Goal: Complete application form: Complete application form

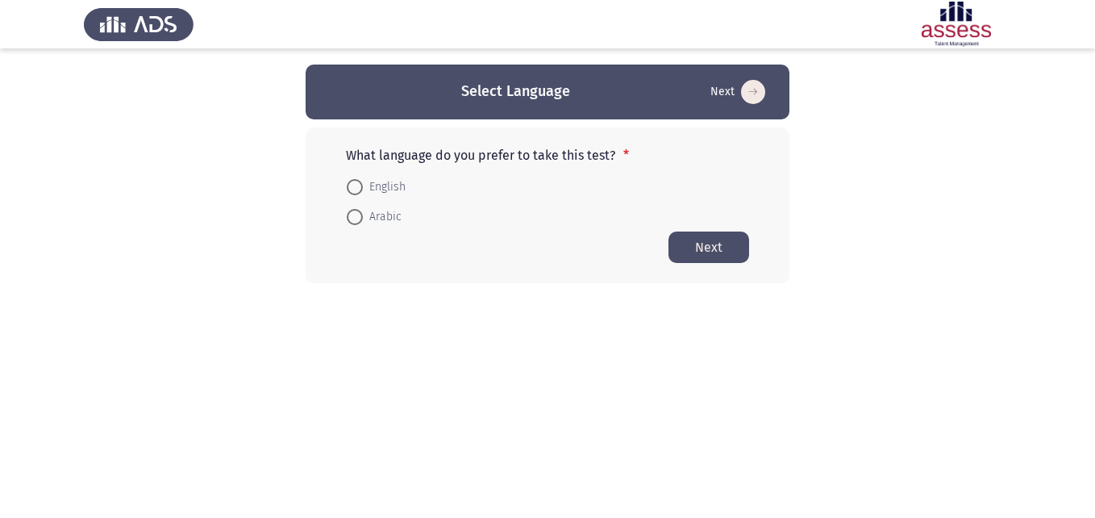
click at [234, 289] on html "Select Language Next What language do you prefer to take this test? * English A…" at bounding box center [547, 174] width 1095 height 348
click at [356, 186] on span at bounding box center [355, 187] width 16 height 16
click at [356, 186] on input "English" at bounding box center [355, 187] width 16 height 16
radio input "true"
click at [705, 246] on button "Next" at bounding box center [708, 246] width 81 height 31
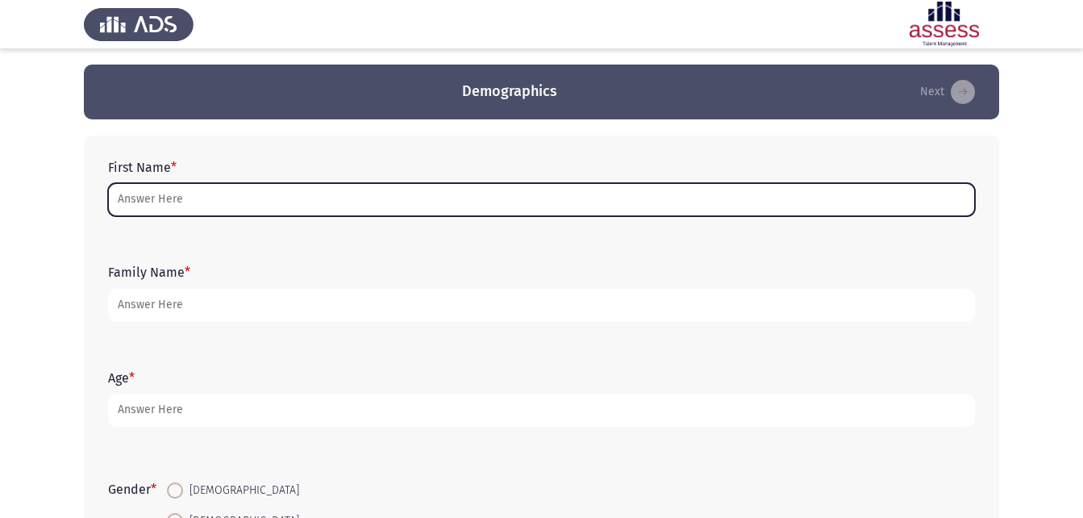
click at [194, 198] on input "First Name *" at bounding box center [541, 199] width 867 height 33
click at [458, 197] on input "First Name *" at bounding box center [541, 199] width 867 height 33
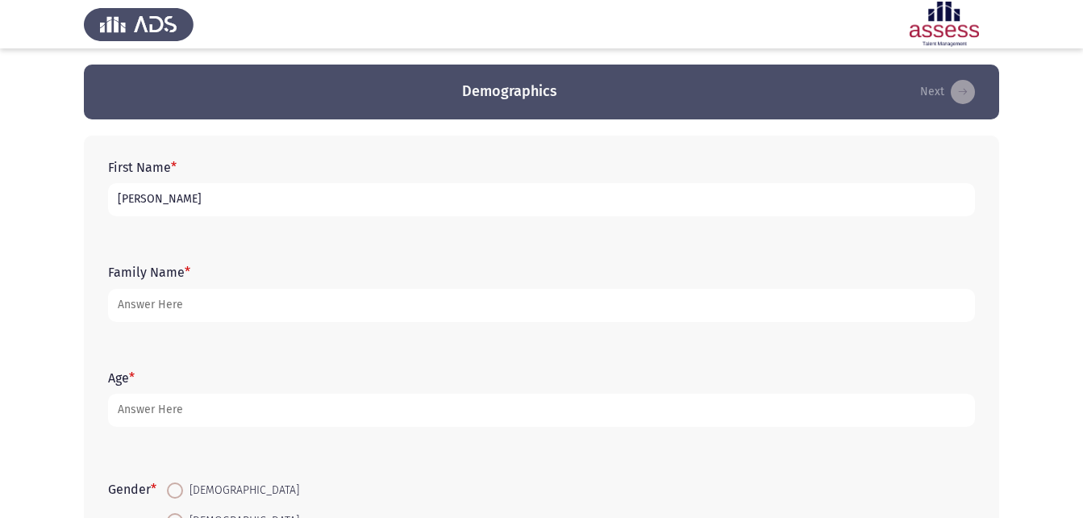
type input "[PERSON_NAME]"
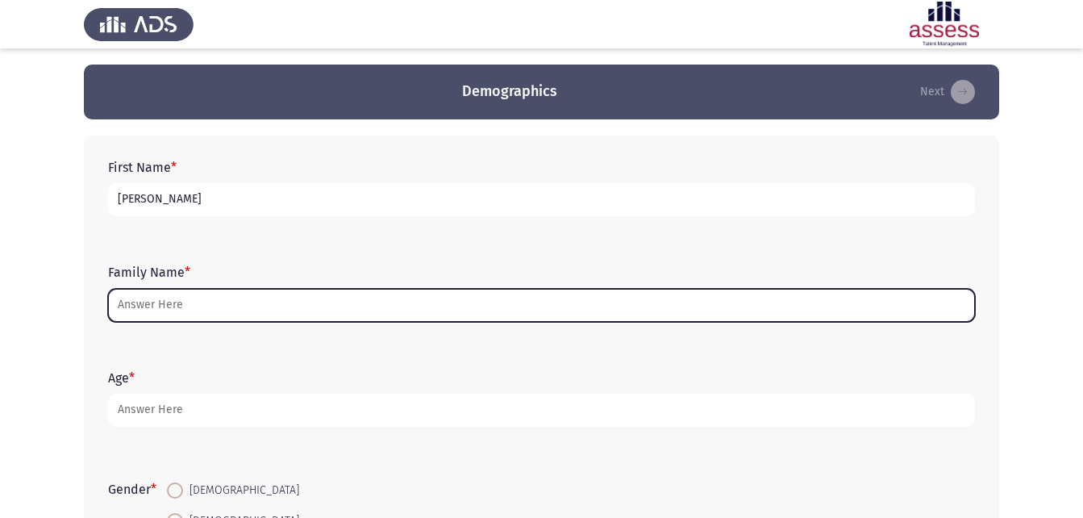
click at [759, 311] on input "Family Name *" at bounding box center [541, 305] width 867 height 33
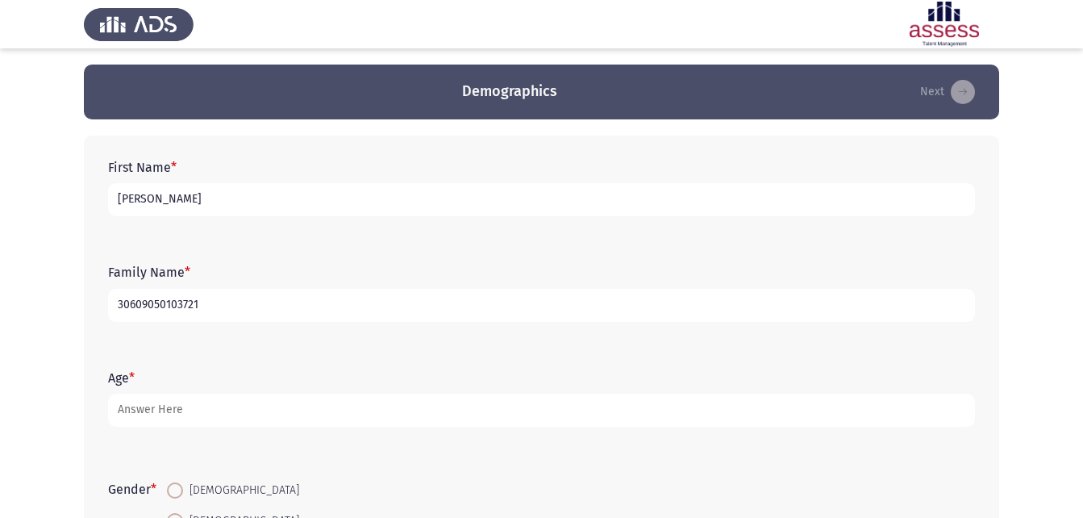
type input "30609050103721"
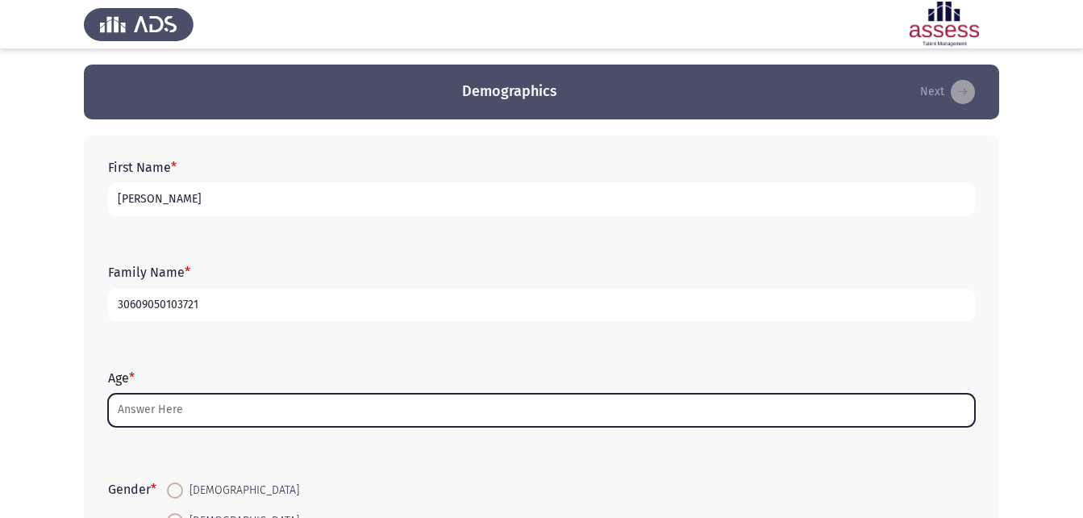
click at [509, 407] on input "Age *" at bounding box center [541, 409] width 867 height 33
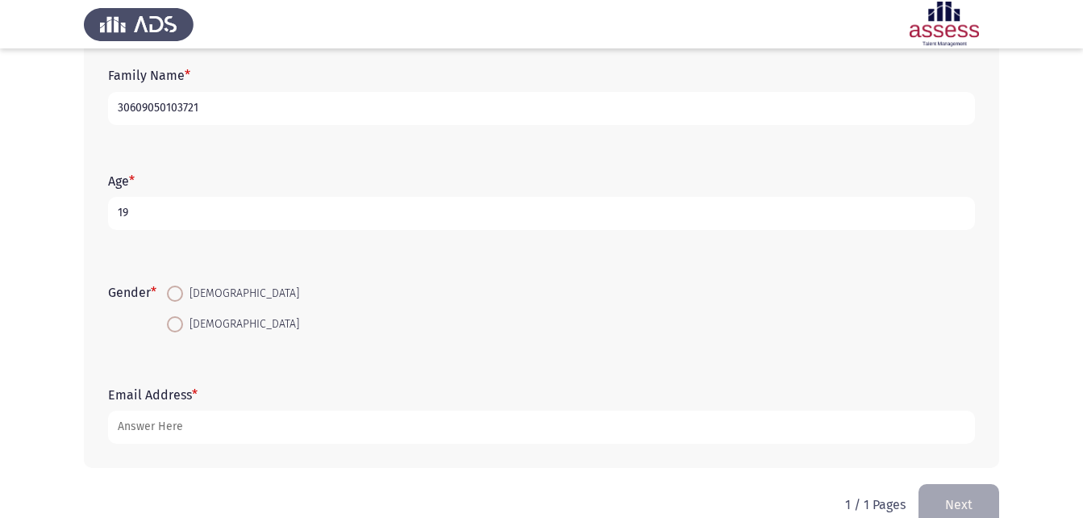
scroll to position [227, 0]
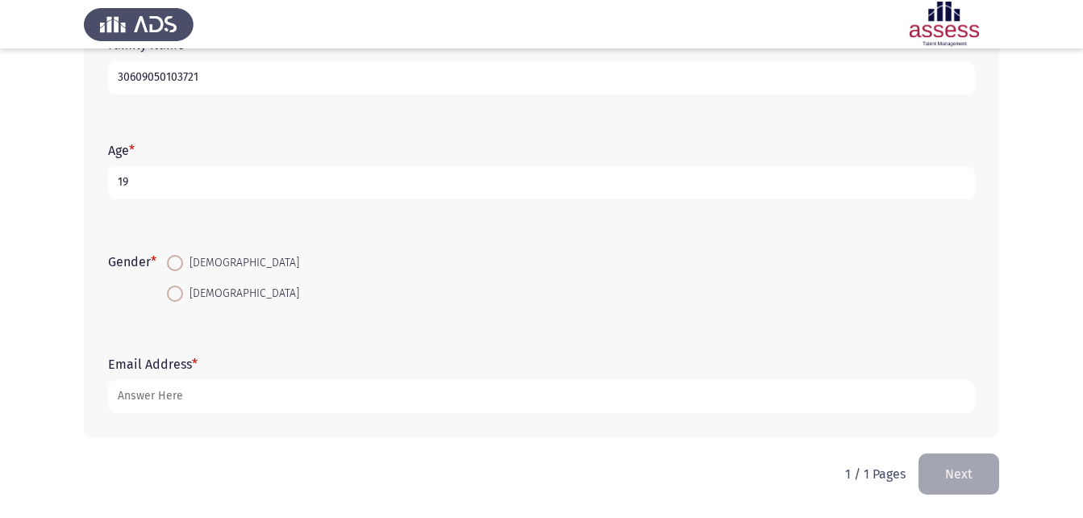
type input "19"
click at [177, 297] on span at bounding box center [175, 293] width 16 height 16
click at [177, 297] on input "[DEMOGRAPHIC_DATA]" at bounding box center [175, 293] width 16 height 16
radio input "true"
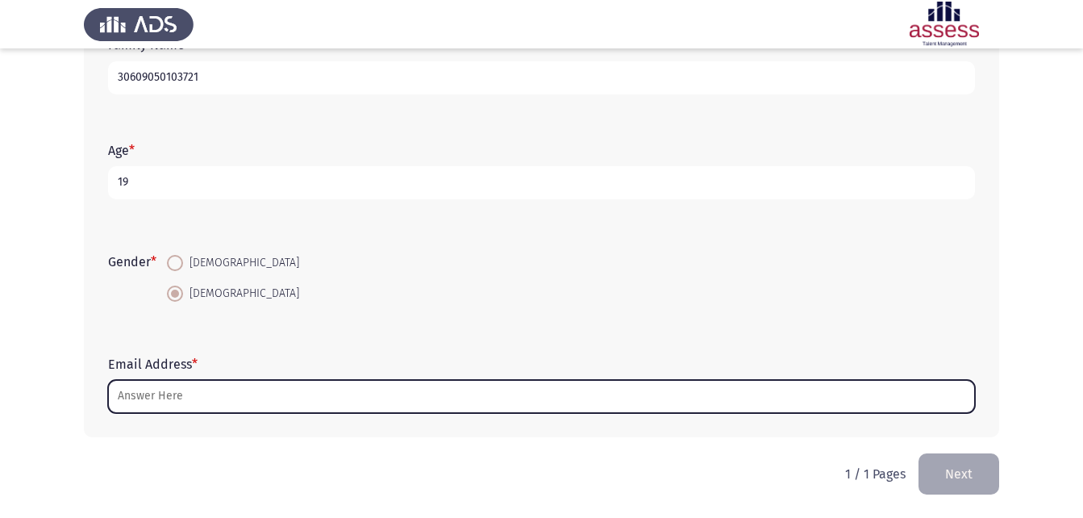
click at [241, 406] on input "Email Address *" at bounding box center [541, 396] width 867 height 33
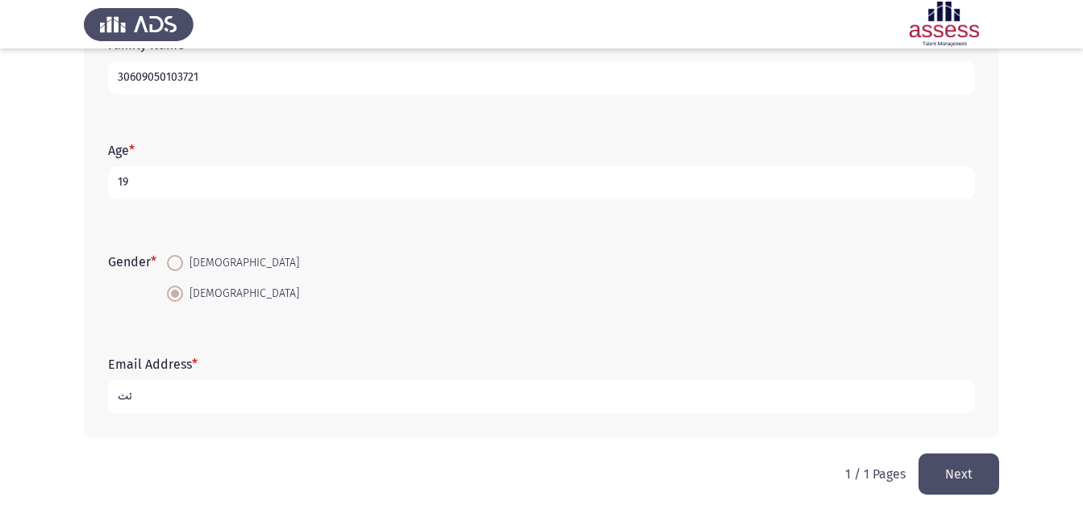
type input "ئ"
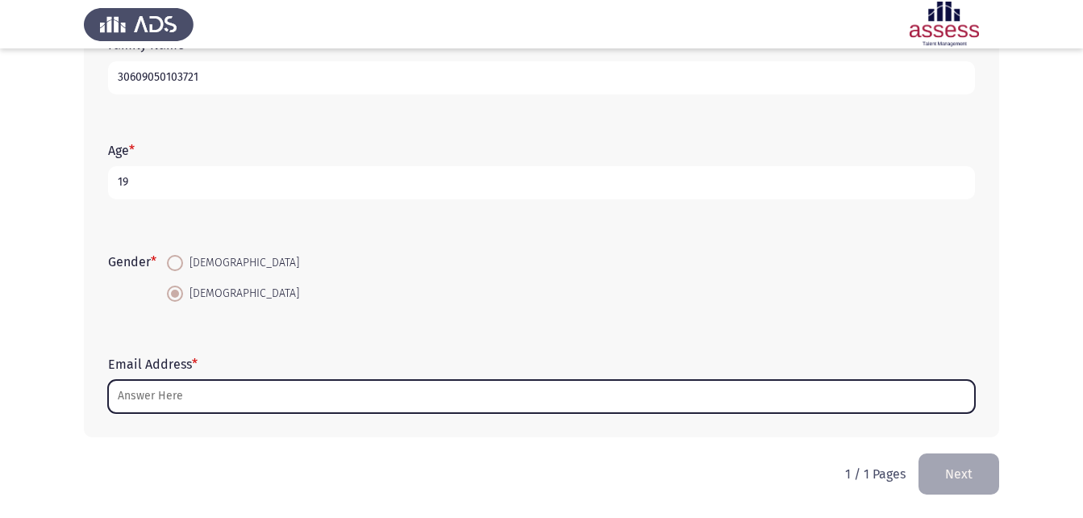
click at [497, 395] on input "Email Address *" at bounding box center [541, 396] width 867 height 33
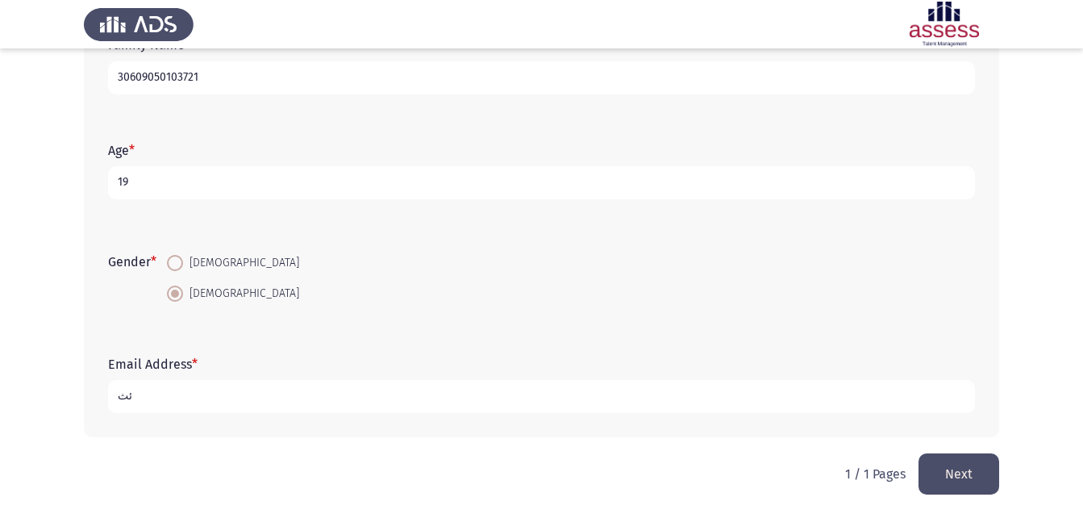
type input "ئ"
type input "F"
type input "Z"
type input "[EMAIL_ADDRESS][DOMAIN_NAME]"
click at [966, 455] on button "Next" at bounding box center [958, 473] width 81 height 41
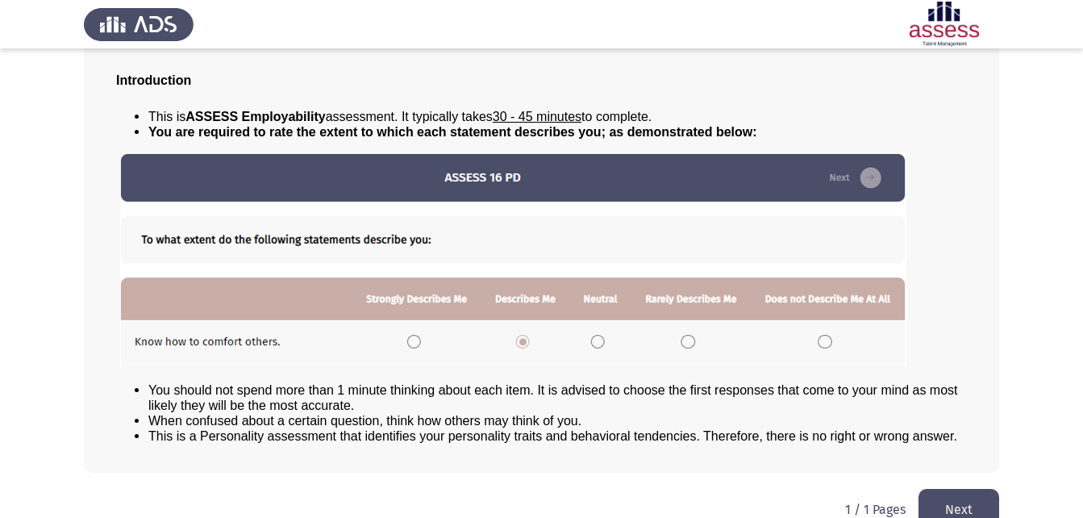
scroll to position [123, 0]
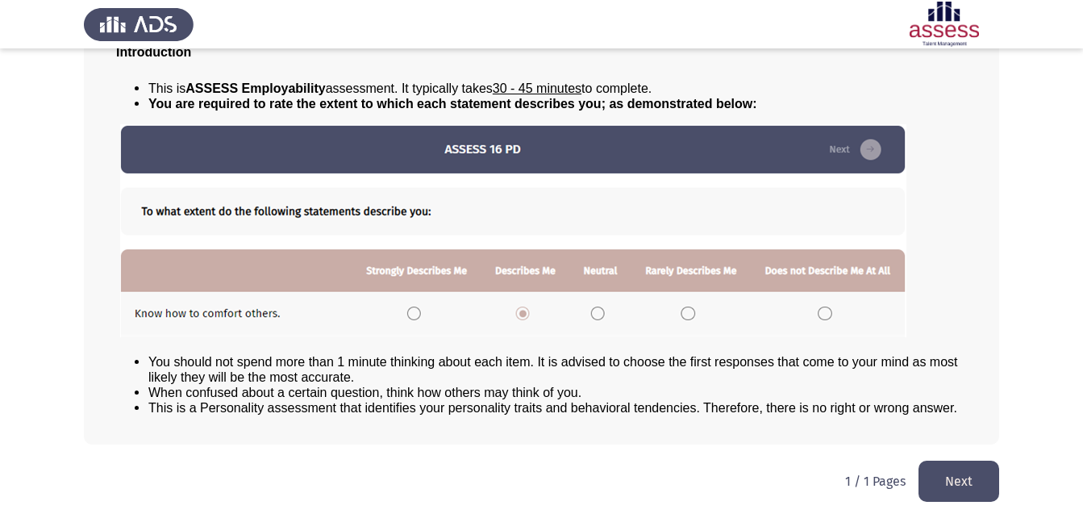
click at [478, 141] on img at bounding box center [513, 230] width 786 height 213
click at [862, 149] on img at bounding box center [513, 230] width 786 height 213
click at [950, 455] on button "Next" at bounding box center [958, 480] width 81 height 41
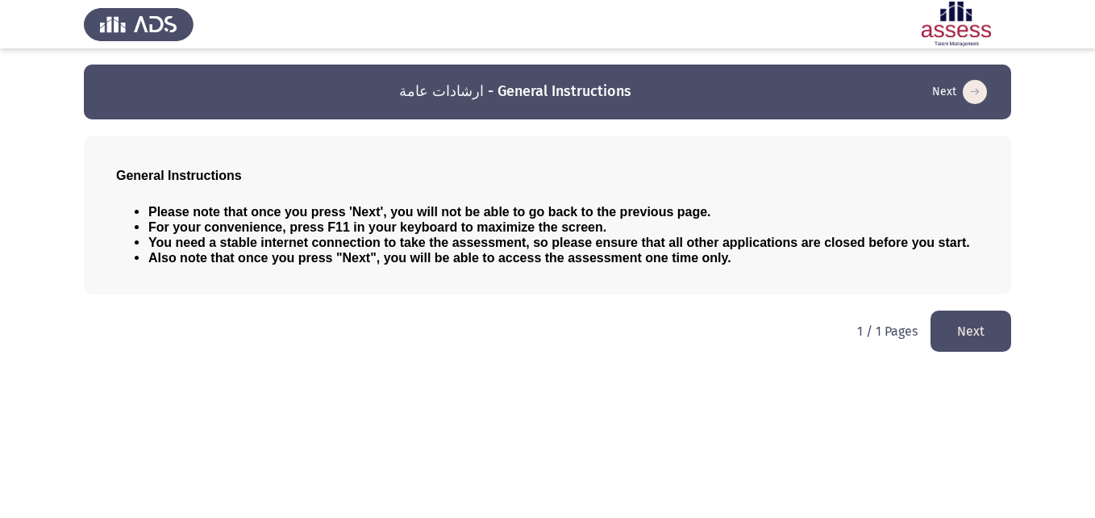
click at [976, 326] on button "Next" at bounding box center [970, 330] width 81 height 41
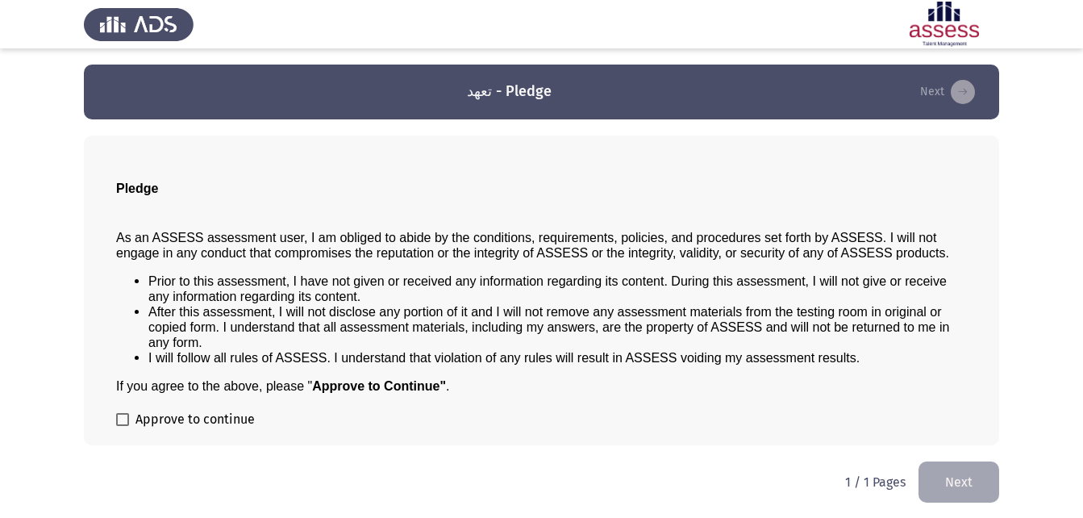
click at [123, 423] on span at bounding box center [122, 419] width 13 height 13
click at [123, 426] on input "Approve to continue" at bounding box center [122, 426] width 1 height 1
checkbox input "true"
click at [964, 455] on button "Next" at bounding box center [958, 481] width 81 height 41
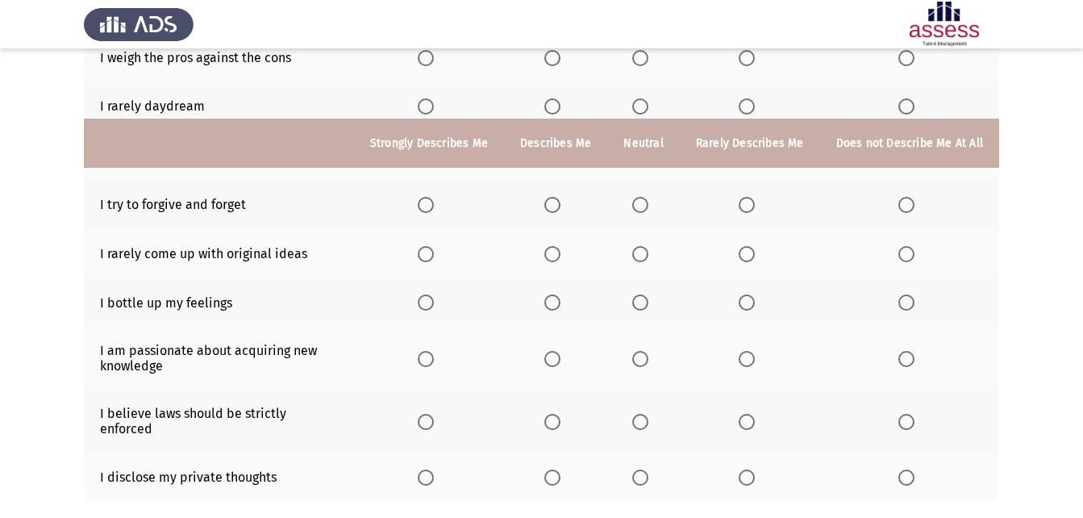
scroll to position [356, 0]
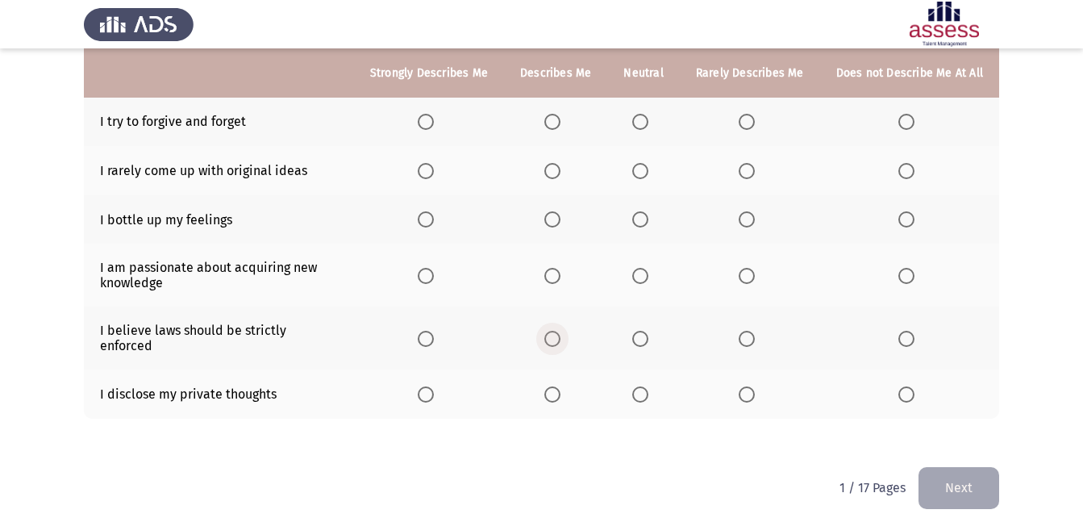
click at [556, 335] on span "Select an option" at bounding box center [552, 339] width 16 height 16
click at [556, 335] on input "Select an option" at bounding box center [552, 339] width 16 height 16
click at [427, 280] on span "Select an option" at bounding box center [426, 276] width 16 height 16
click at [427, 280] on input "Select an option" at bounding box center [426, 276] width 16 height 16
click at [434, 218] on span "Select an option" at bounding box center [426, 219] width 16 height 16
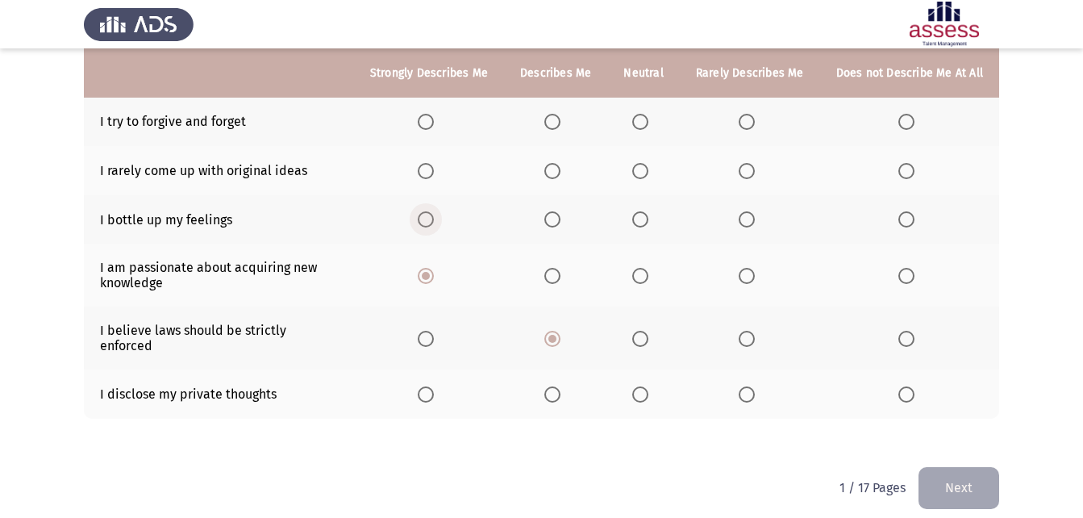
click at [434, 218] on input "Select an option" at bounding box center [426, 219] width 16 height 16
click at [434, 170] on span "Select an option" at bounding box center [426, 171] width 16 height 16
click at [434, 170] on input "Select an option" at bounding box center [426, 171] width 16 height 16
click at [560, 119] on span "Select an option" at bounding box center [552, 122] width 16 height 16
click at [560, 119] on input "Select an option" at bounding box center [552, 122] width 16 height 16
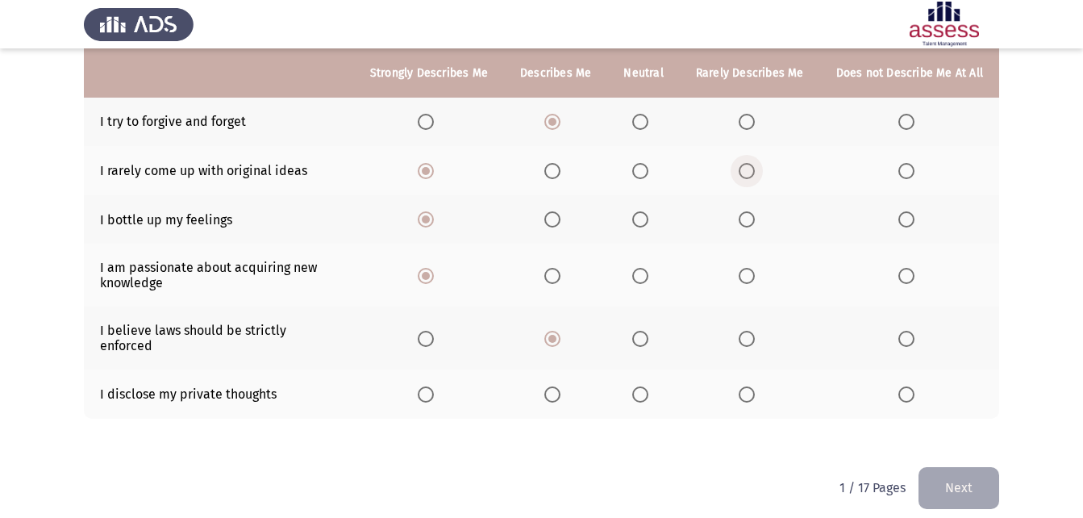
click at [750, 174] on span "Select an option" at bounding box center [747, 171] width 16 height 16
click at [750, 174] on input "Select an option" at bounding box center [747, 171] width 16 height 16
click at [434, 386] on span "Select an option" at bounding box center [426, 394] width 16 height 16
click at [434, 386] on input "Select an option" at bounding box center [426, 394] width 16 height 16
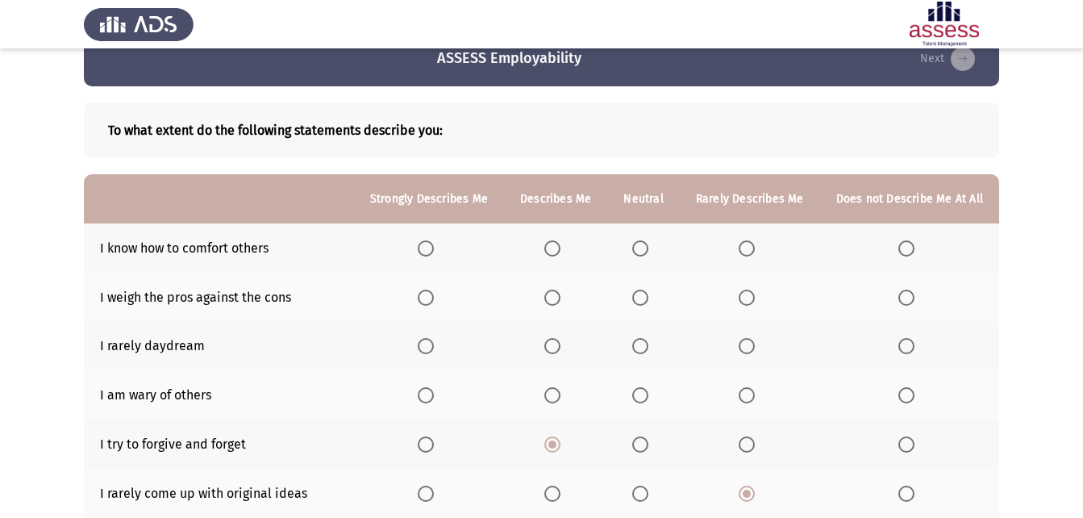
scroll to position [114, 0]
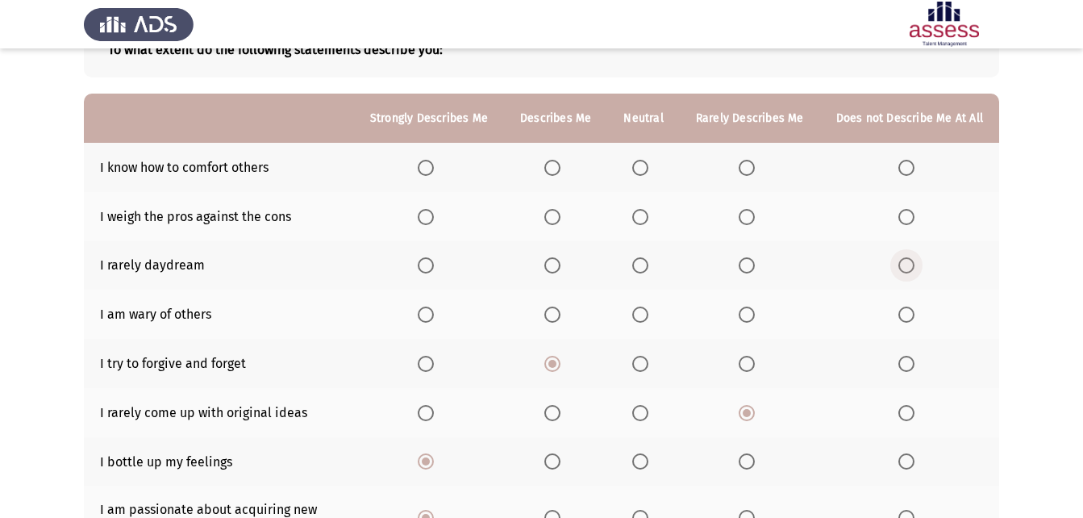
click at [911, 267] on span "Select an option" at bounding box center [906, 265] width 16 height 16
click at [911, 267] on input "Select an option" at bounding box center [906, 265] width 16 height 16
click at [558, 218] on span "Select an option" at bounding box center [552, 217] width 16 height 16
click at [558, 218] on input "Select an option" at bounding box center [552, 217] width 16 height 16
click at [646, 169] on span "Select an option" at bounding box center [640, 168] width 16 height 16
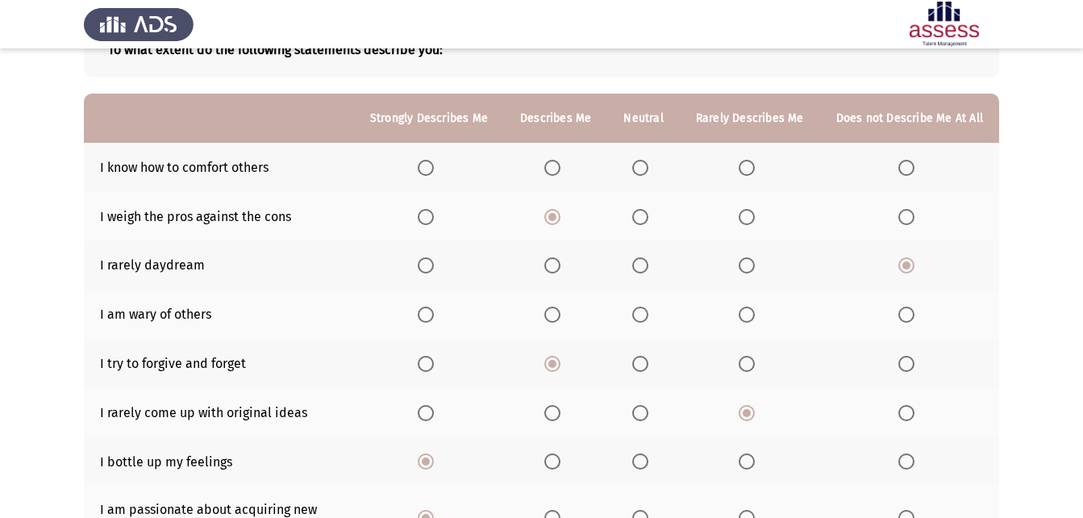
click at [646, 169] on input "Select an option" at bounding box center [640, 168] width 16 height 16
click at [648, 320] on span "Select an option" at bounding box center [640, 314] width 16 height 16
click at [648, 320] on input "Select an option" at bounding box center [640, 314] width 16 height 16
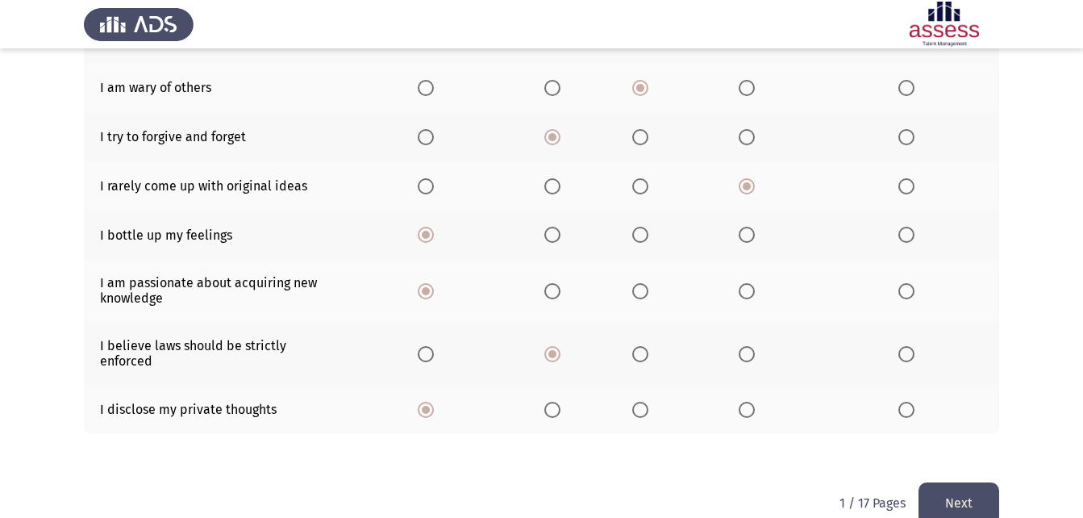
scroll to position [356, 0]
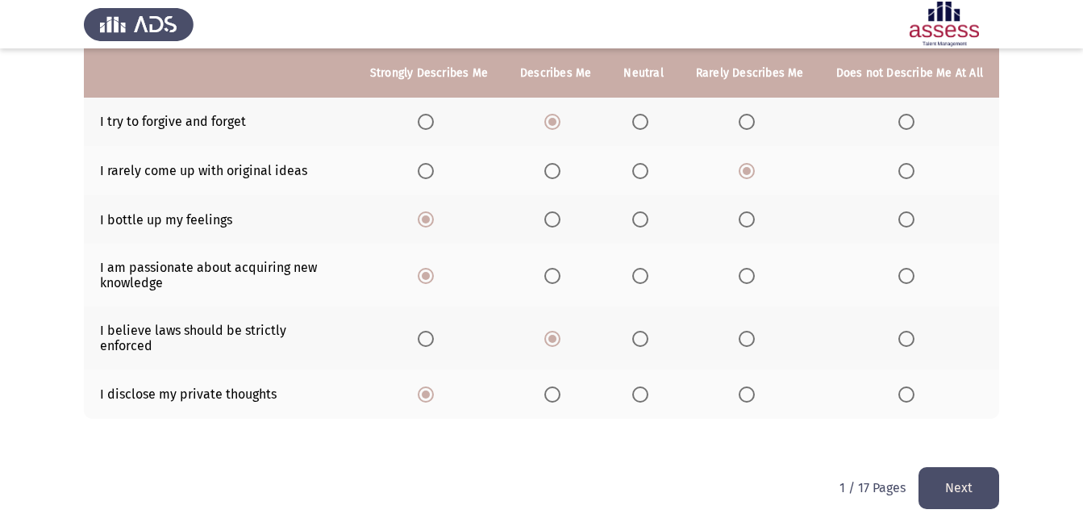
click at [952, 455] on button "Next" at bounding box center [958, 487] width 81 height 41
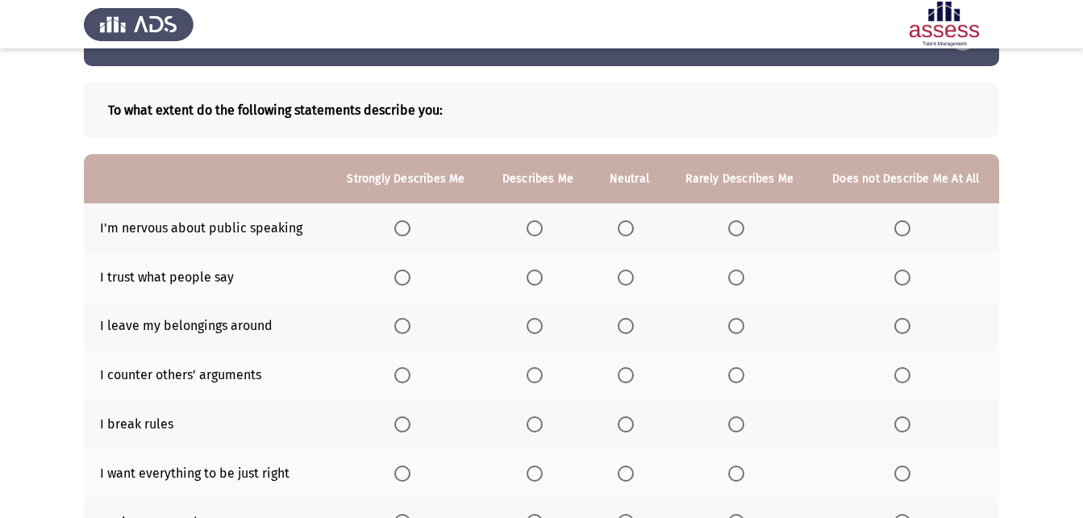
scroll to position [81, 0]
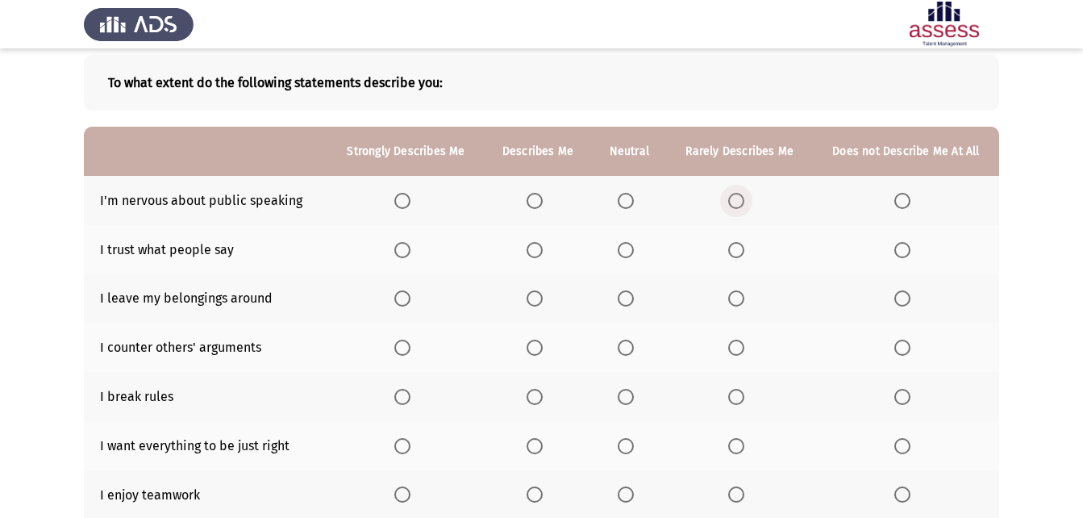
click at [741, 195] on span "Select an option" at bounding box center [736, 201] width 16 height 16
click at [741, 195] on input "Select an option" at bounding box center [736, 201] width 16 height 16
click at [627, 256] on span "Select an option" at bounding box center [626, 250] width 16 height 16
click at [627, 256] on input "Select an option" at bounding box center [626, 250] width 16 height 16
click at [897, 296] on span "Select an option" at bounding box center [902, 298] width 16 height 16
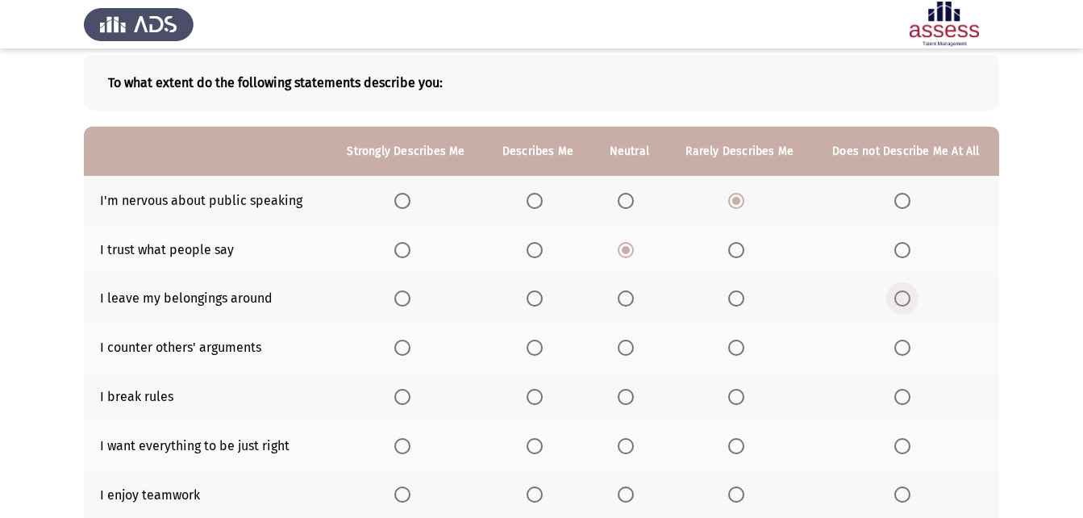
click at [897, 296] on input "Select an option" at bounding box center [902, 298] width 16 height 16
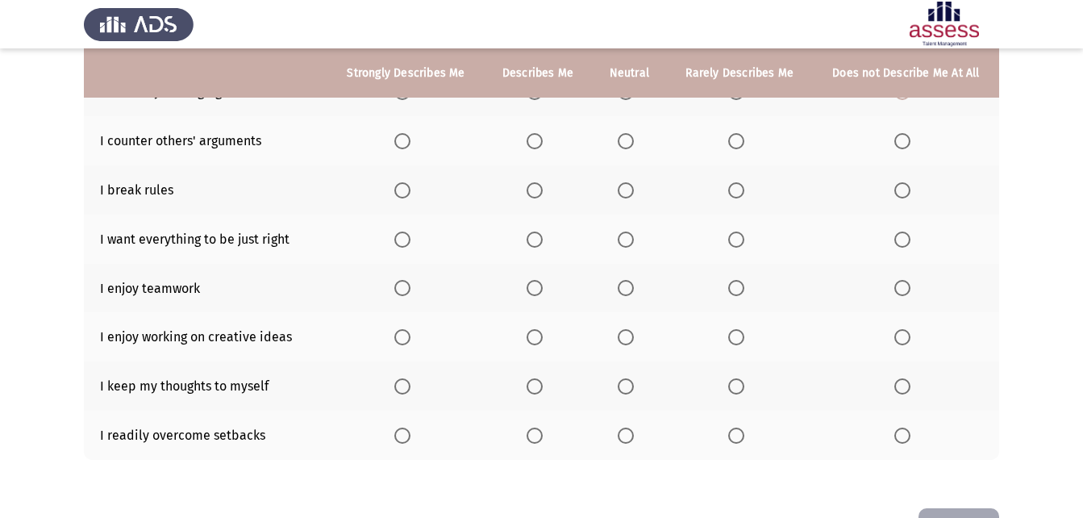
scroll to position [323, 0]
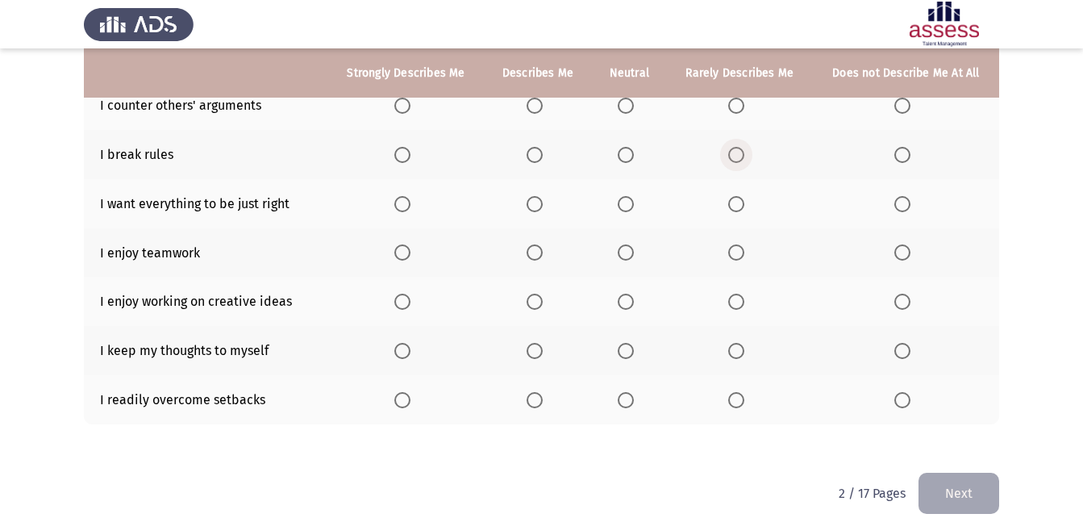
click at [738, 148] on span "Select an option" at bounding box center [736, 155] width 16 height 16
click at [738, 148] on input "Select an option" at bounding box center [736, 155] width 16 height 16
click at [740, 202] on span "Select an option" at bounding box center [736, 204] width 16 height 16
click at [740, 202] on input "Select an option" at bounding box center [736, 204] width 16 height 16
click at [631, 246] on span "Select an option" at bounding box center [626, 252] width 16 height 16
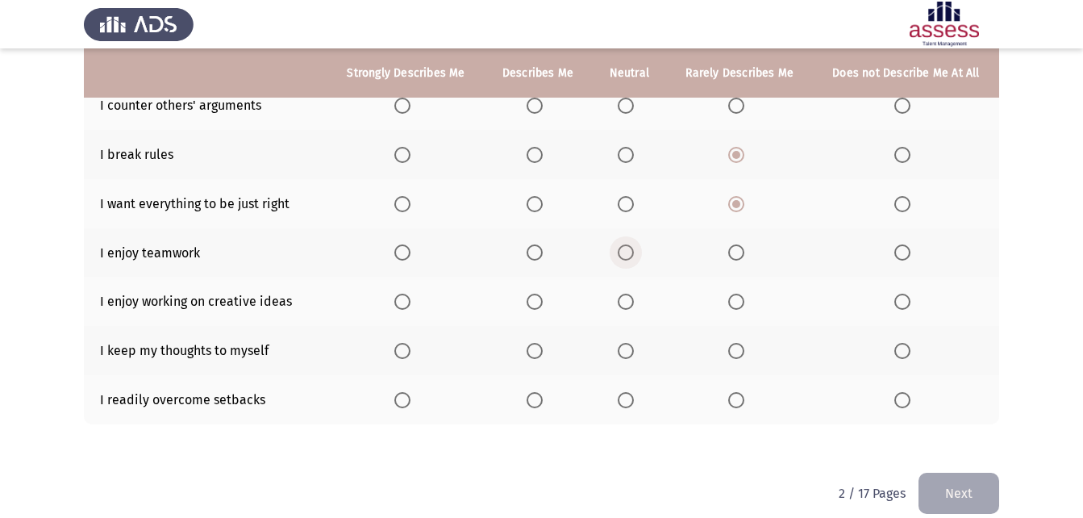
click at [631, 246] on input "Select an option" at bounding box center [626, 252] width 16 height 16
click at [406, 306] on span "Select an option" at bounding box center [402, 301] width 16 height 16
click at [406, 306] on input "Select an option" at bounding box center [402, 301] width 16 height 16
click at [738, 350] on span "Select an option" at bounding box center [736, 351] width 16 height 16
click at [738, 350] on input "Select an option" at bounding box center [736, 351] width 16 height 16
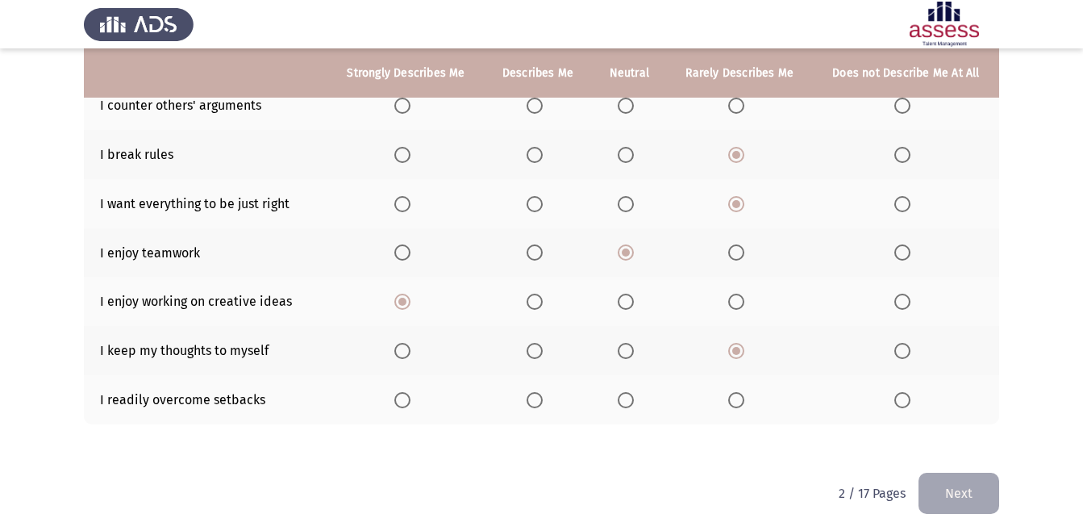
click at [621, 404] on span "Select an option" at bounding box center [626, 400] width 16 height 16
click at [621, 404] on input "Select an option" at bounding box center [626, 400] width 16 height 16
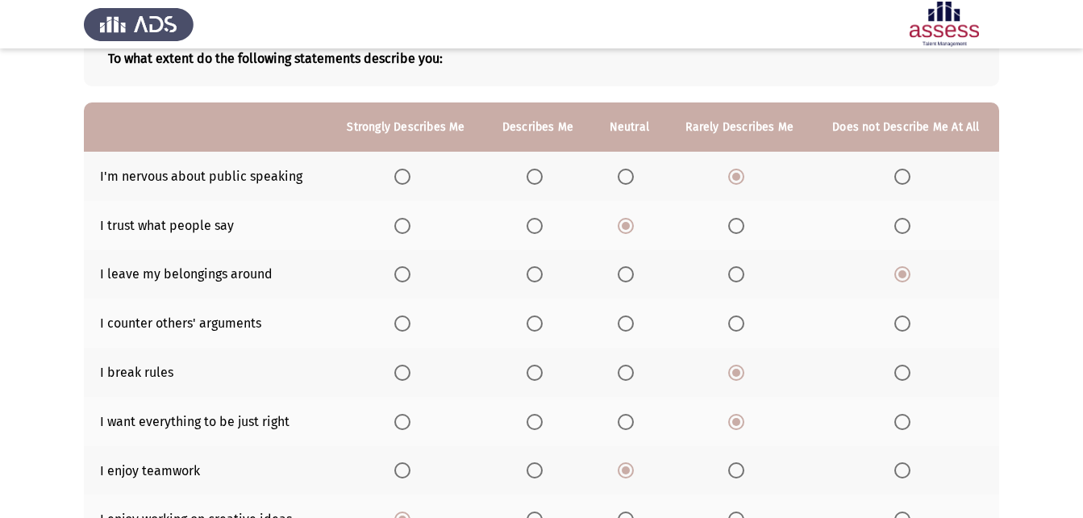
scroll to position [81, 0]
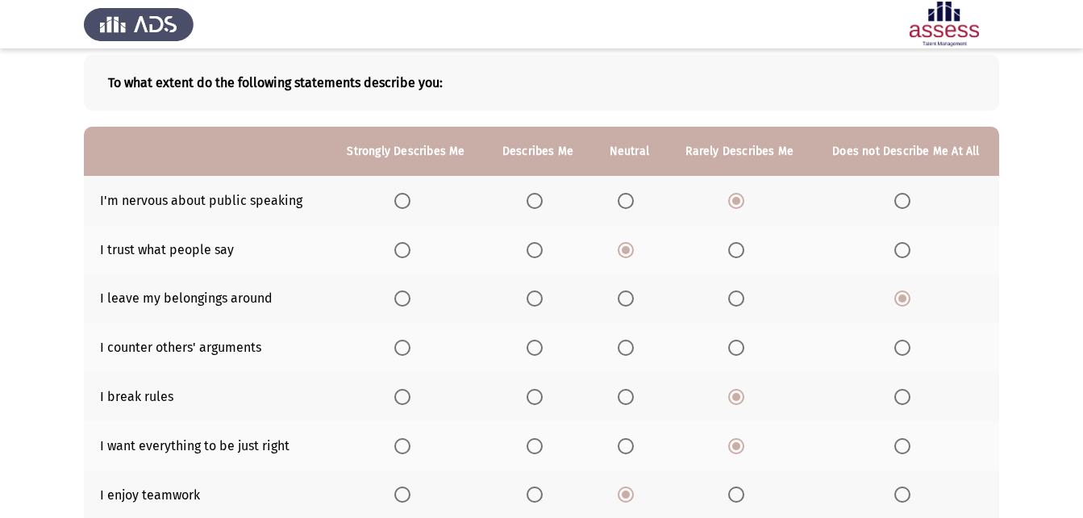
click at [627, 350] on span "Select an option" at bounding box center [626, 347] width 16 height 16
click at [627, 350] on input "Select an option" at bounding box center [626, 347] width 16 height 16
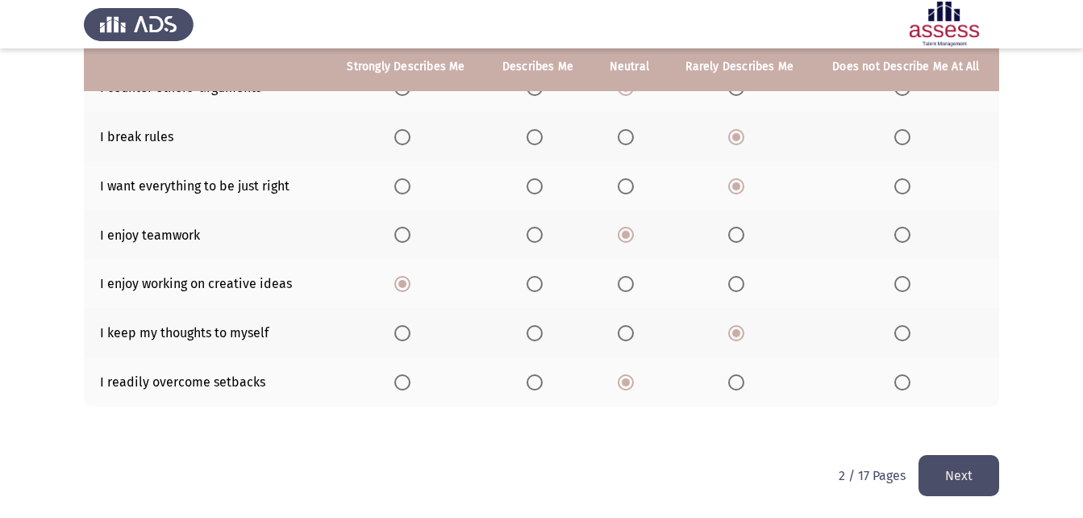
scroll to position [342, 0]
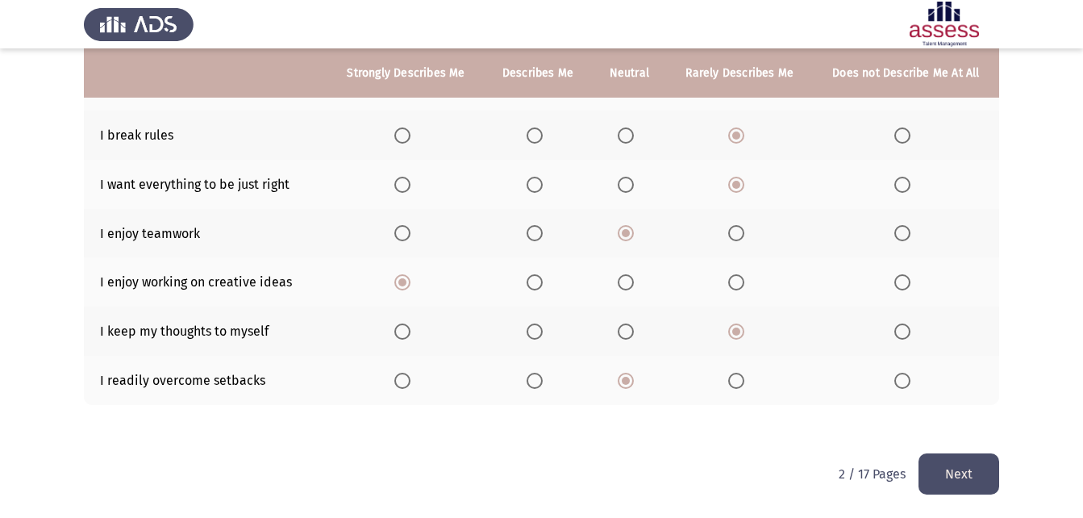
click at [948, 455] on button "Next" at bounding box center [958, 473] width 81 height 41
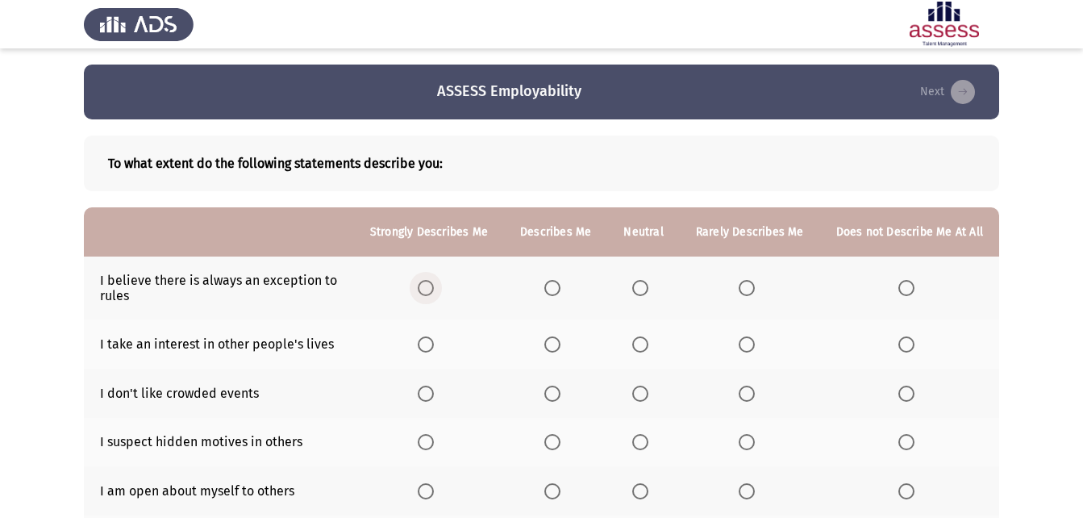
click at [434, 285] on span "Select an option" at bounding box center [426, 288] width 16 height 16
click at [434, 285] on input "Select an option" at bounding box center [426, 288] width 16 height 16
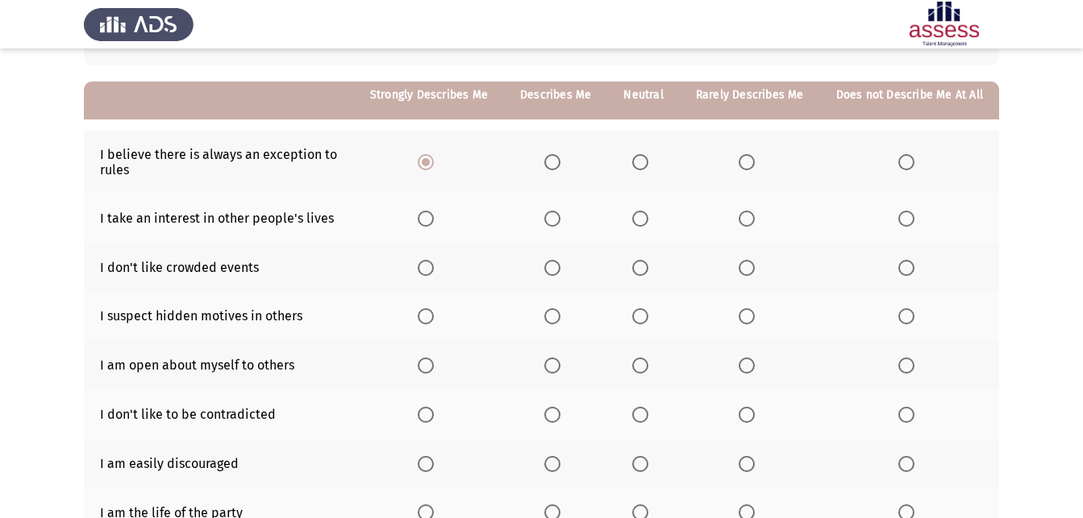
scroll to position [161, 0]
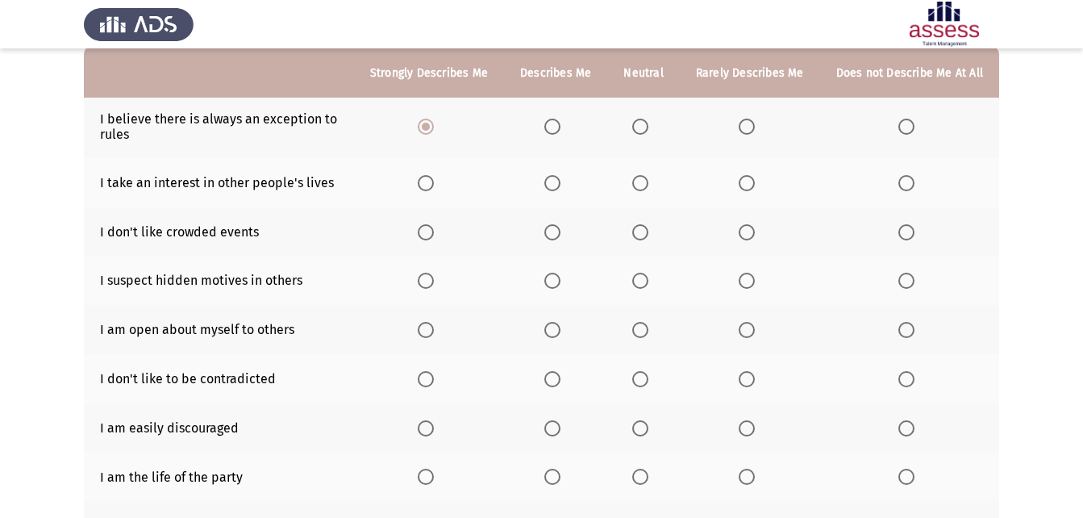
click at [560, 178] on span "Select an option" at bounding box center [552, 183] width 16 height 16
click at [560, 178] on input "Select an option" at bounding box center [552, 183] width 16 height 16
click at [639, 236] on span "Select an option" at bounding box center [640, 232] width 16 height 16
click at [639, 236] on input "Select an option" at bounding box center [640, 232] width 16 height 16
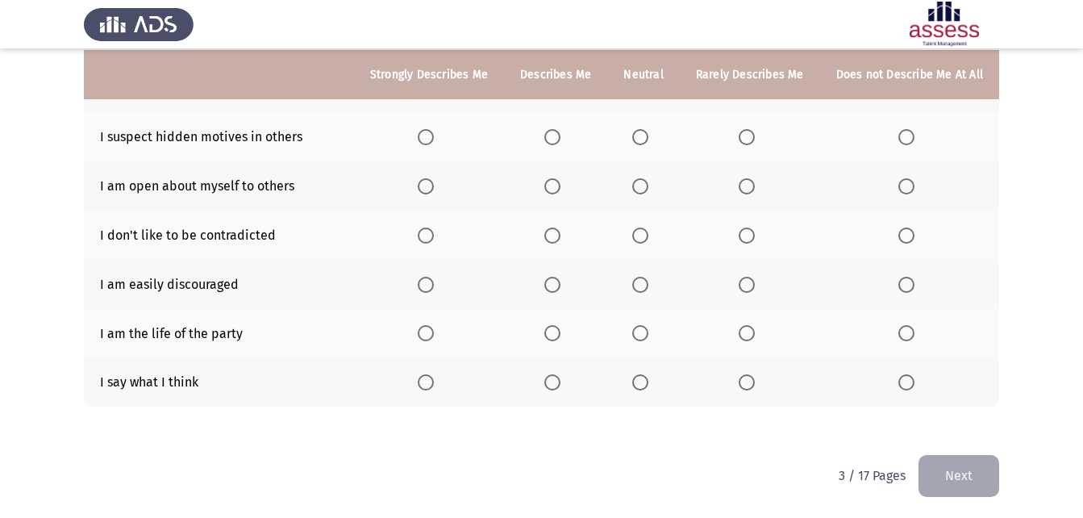
scroll to position [306, 0]
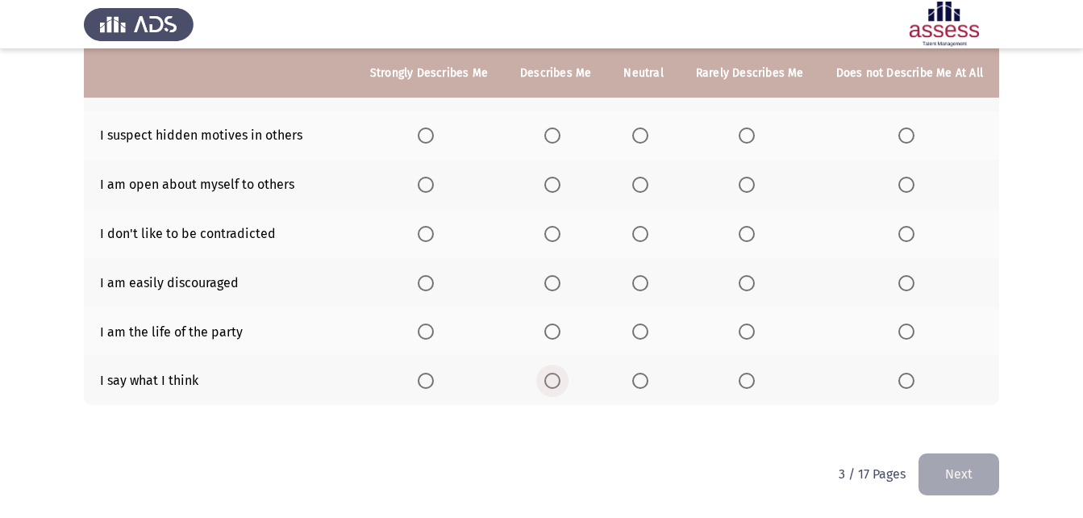
click at [559, 374] on span "Select an option" at bounding box center [552, 380] width 16 height 16
click at [559, 374] on input "Select an option" at bounding box center [552, 380] width 16 height 16
click at [753, 335] on span "Select an option" at bounding box center [747, 331] width 16 height 16
click at [753, 335] on input "Select an option" at bounding box center [747, 331] width 16 height 16
click at [914, 279] on span "Select an option" at bounding box center [906, 283] width 16 height 16
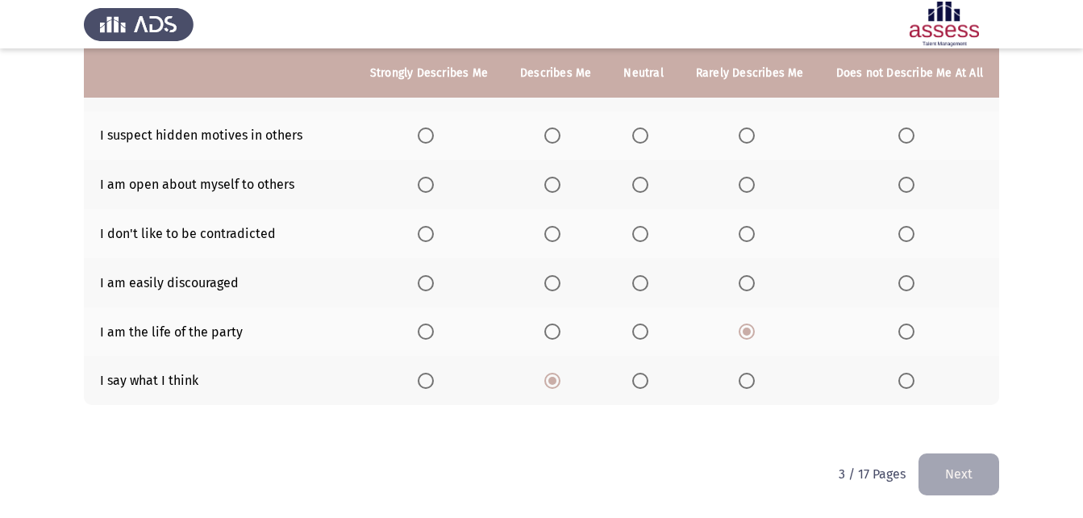
click at [914, 279] on input "Select an option" at bounding box center [906, 283] width 16 height 16
click at [900, 184] on span "Select an option" at bounding box center [906, 185] width 16 height 16
click at [900, 184] on input "Select an option" at bounding box center [906, 185] width 16 height 16
click at [643, 136] on span "Select an option" at bounding box center [640, 135] width 16 height 16
click at [643, 136] on input "Select an option" at bounding box center [640, 135] width 16 height 16
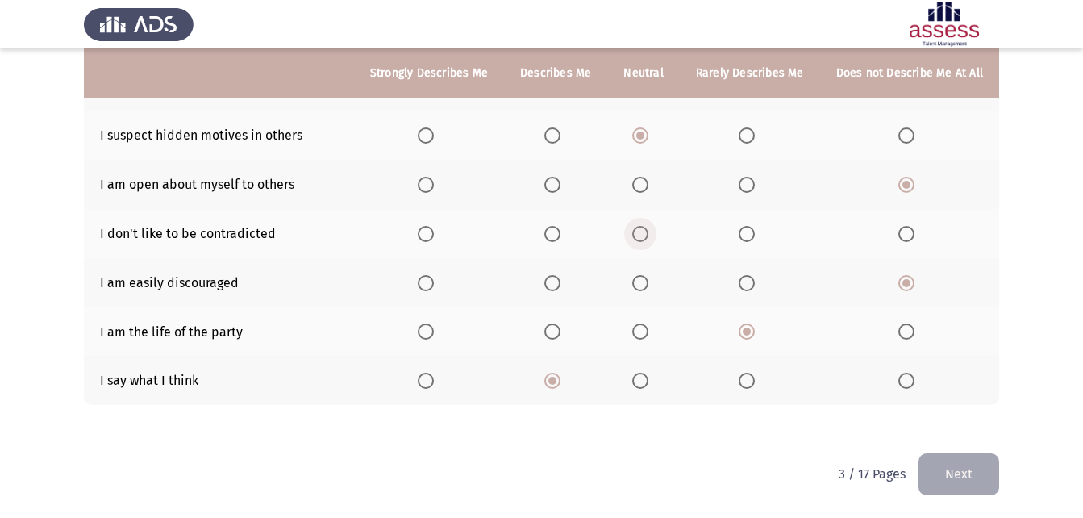
click at [644, 240] on span "Select an option" at bounding box center [640, 234] width 16 height 16
click at [644, 240] on input "Select an option" at bounding box center [640, 234] width 16 height 16
click at [962, 455] on button "Next" at bounding box center [958, 473] width 81 height 41
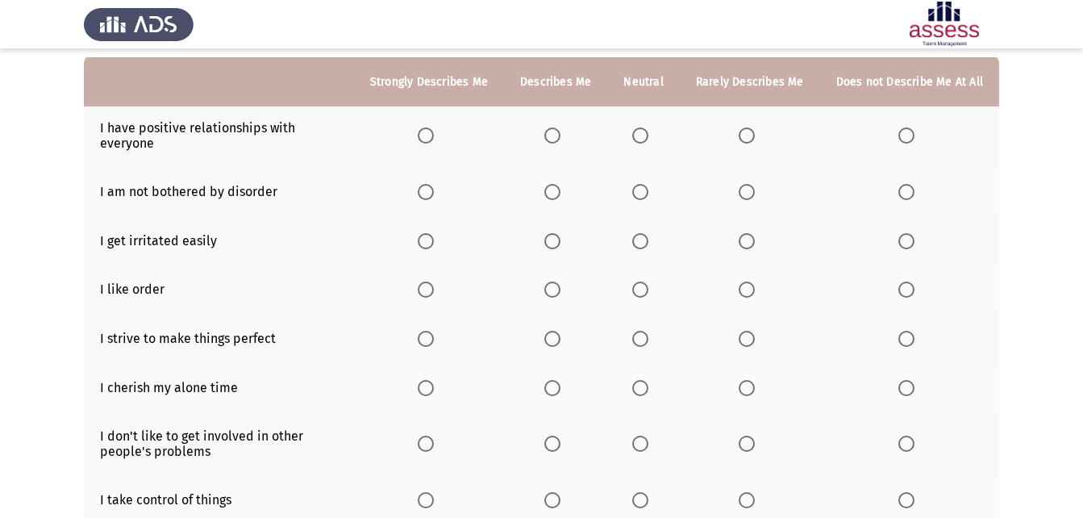
scroll to position [161, 0]
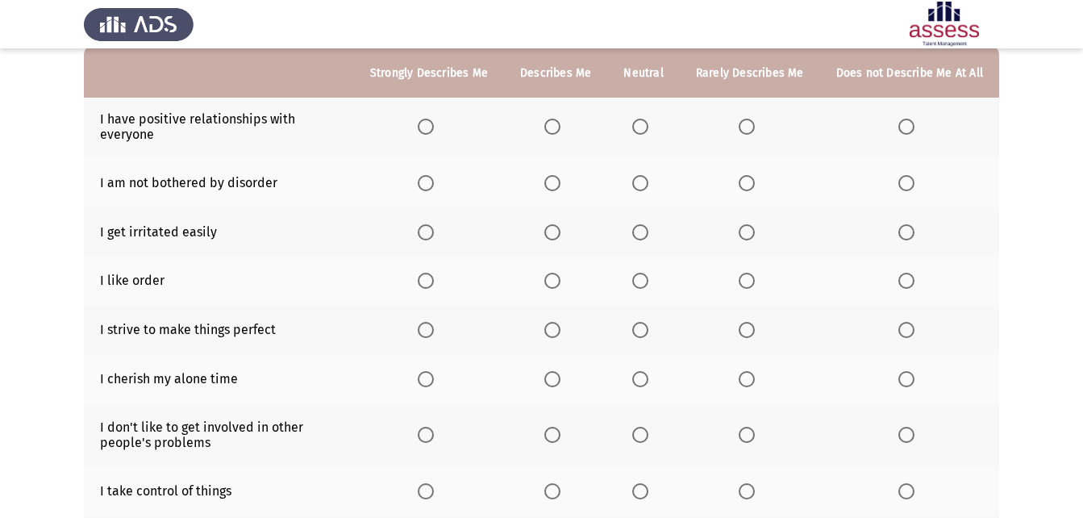
click at [560, 126] on span "Select an option" at bounding box center [552, 127] width 16 height 16
click at [560, 126] on input "Select an option" at bounding box center [552, 127] width 16 height 16
click at [911, 185] on span "Select an option" at bounding box center [906, 183] width 16 height 16
click at [911, 185] on input "Select an option" at bounding box center [906, 183] width 16 height 16
click at [640, 232] on span "Select an option" at bounding box center [640, 232] width 0 height 0
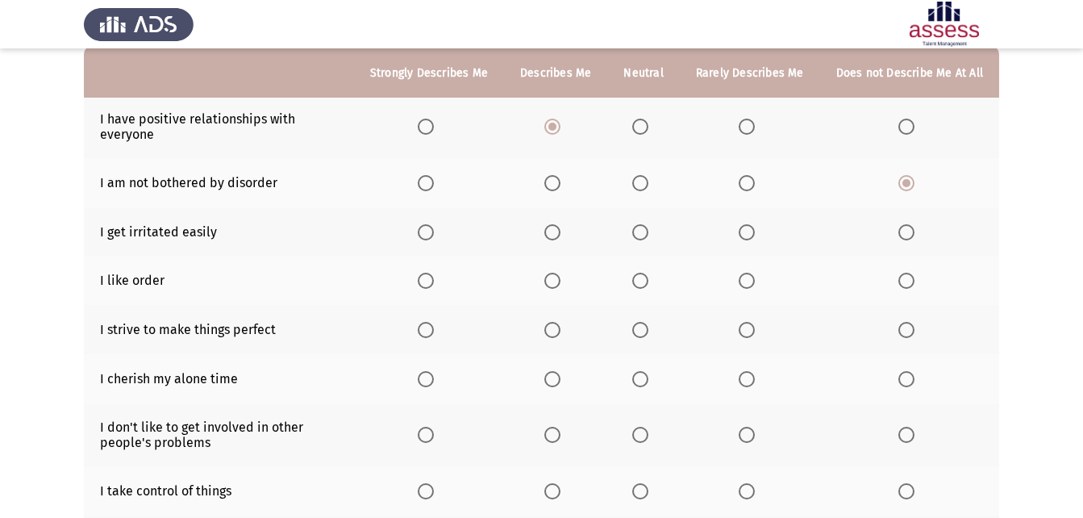
click at [644, 232] on input "Select an option" at bounding box center [640, 232] width 16 height 16
click at [434, 281] on span "Select an option" at bounding box center [426, 281] width 16 height 16
click at [434, 281] on input "Select an option" at bounding box center [426, 281] width 16 height 16
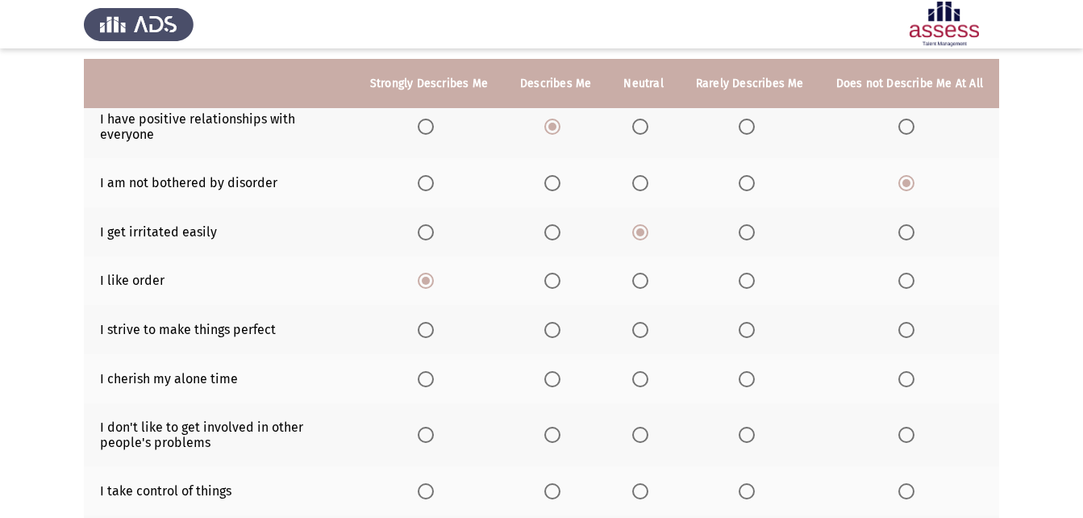
scroll to position [242, 0]
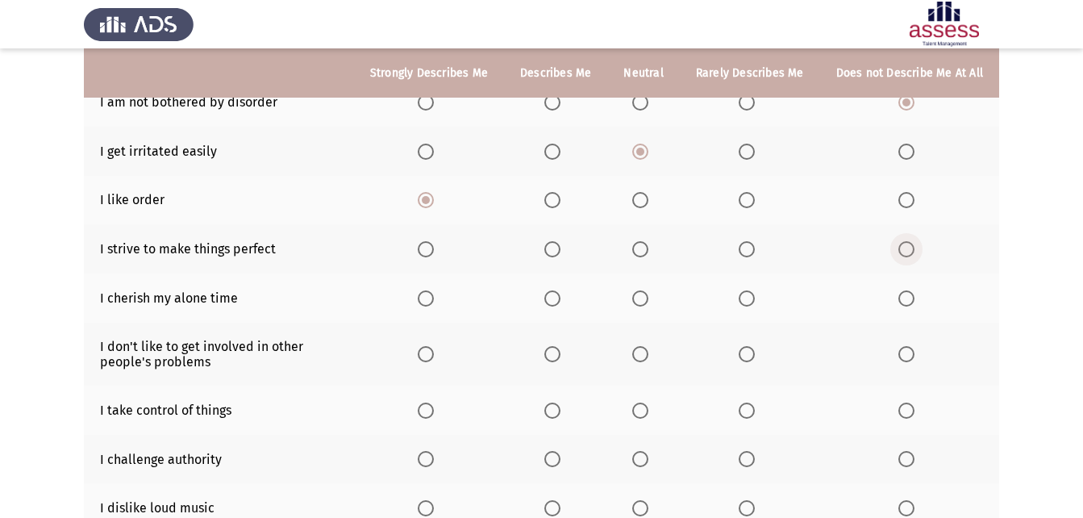
click at [904, 250] on span "Select an option" at bounding box center [906, 249] width 16 height 16
click at [904, 250] on input "Select an option" at bounding box center [906, 249] width 16 height 16
click at [747, 252] on span "Select an option" at bounding box center [747, 249] width 16 height 16
click at [747, 252] on input "Select an option" at bounding box center [747, 249] width 16 height 16
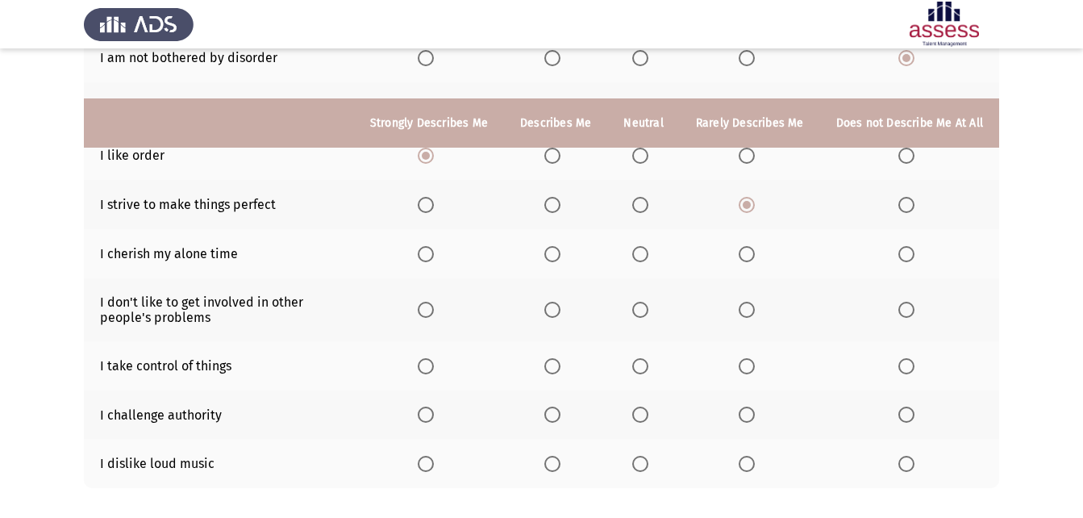
scroll to position [369, 0]
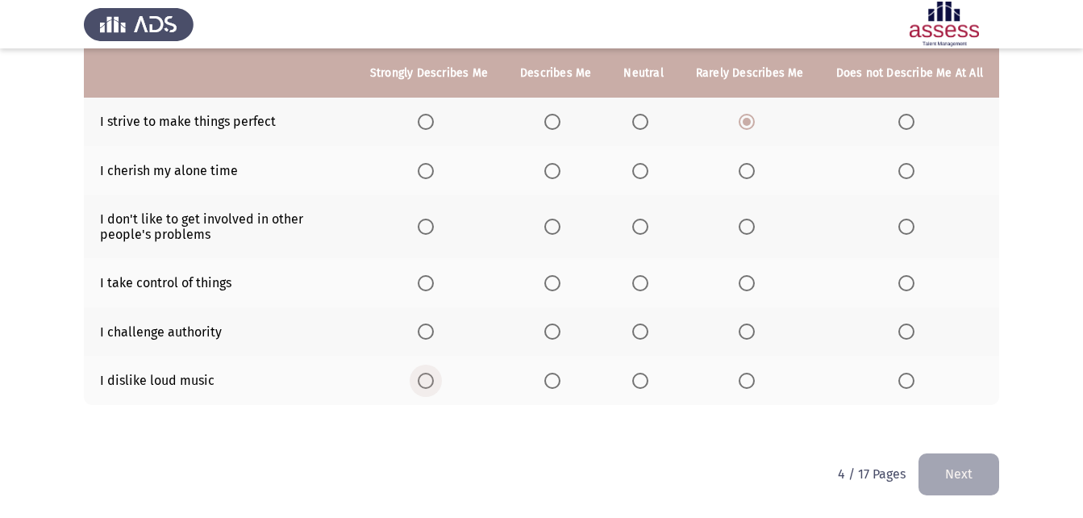
click at [425, 378] on span "Select an option" at bounding box center [426, 380] width 16 height 16
click at [425, 378] on input "Select an option" at bounding box center [426, 380] width 16 height 16
click at [433, 332] on span "Select an option" at bounding box center [426, 331] width 16 height 16
click at [433, 332] on input "Select an option" at bounding box center [426, 331] width 16 height 16
click at [433, 286] on span "Select an option" at bounding box center [426, 283] width 16 height 16
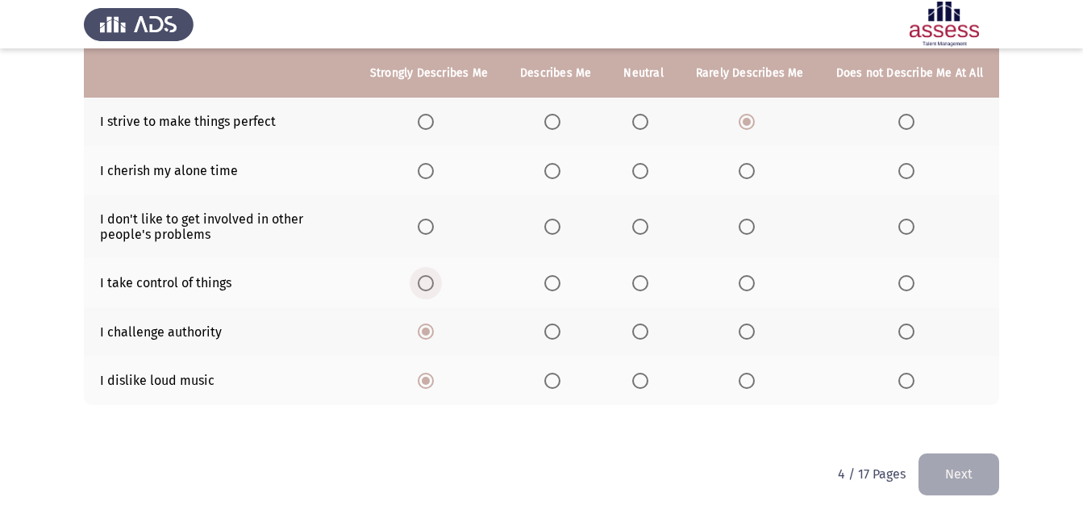
click at [433, 286] on input "Select an option" at bounding box center [426, 283] width 16 height 16
click at [641, 225] on span "Select an option" at bounding box center [640, 226] width 16 height 16
click at [641, 225] on input "Select an option" at bounding box center [640, 226] width 16 height 16
click at [432, 175] on span "Select an option" at bounding box center [426, 171] width 16 height 16
click at [432, 175] on input "Select an option" at bounding box center [426, 171] width 16 height 16
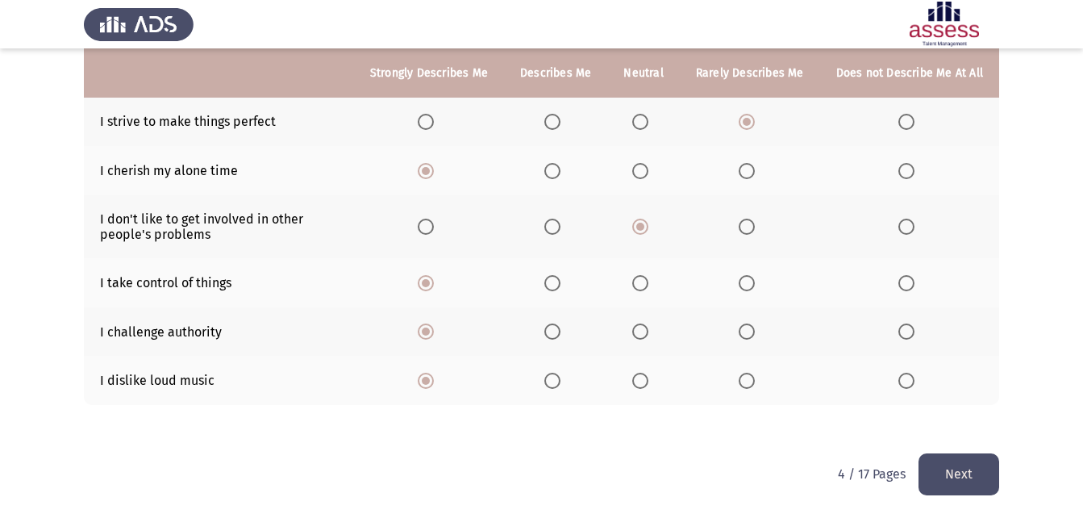
click at [973, 455] on button "Next" at bounding box center [958, 473] width 81 height 41
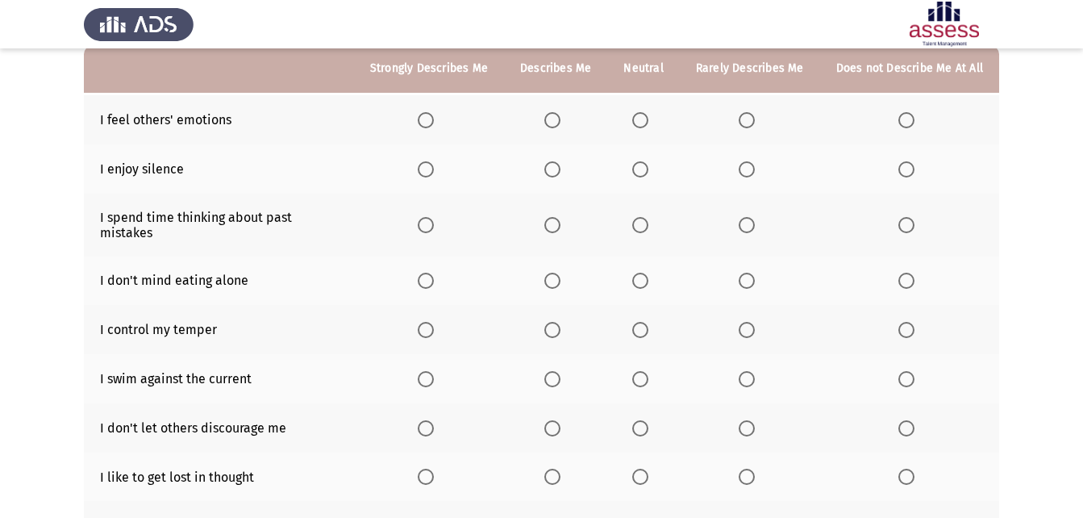
scroll to position [81, 0]
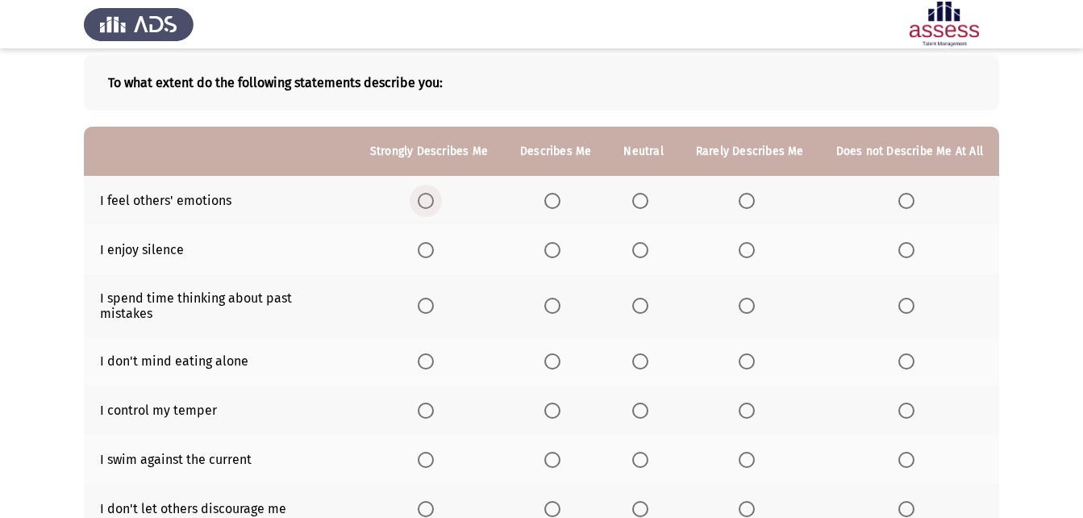
click at [434, 198] on span "Select an option" at bounding box center [426, 201] width 16 height 16
click at [434, 198] on input "Select an option" at bounding box center [426, 201] width 16 height 16
click at [560, 252] on span "Select an option" at bounding box center [552, 250] width 16 height 16
click at [560, 252] on input "Select an option" at bounding box center [552, 250] width 16 height 16
click at [758, 298] on label "Select an option" at bounding box center [750, 306] width 23 height 16
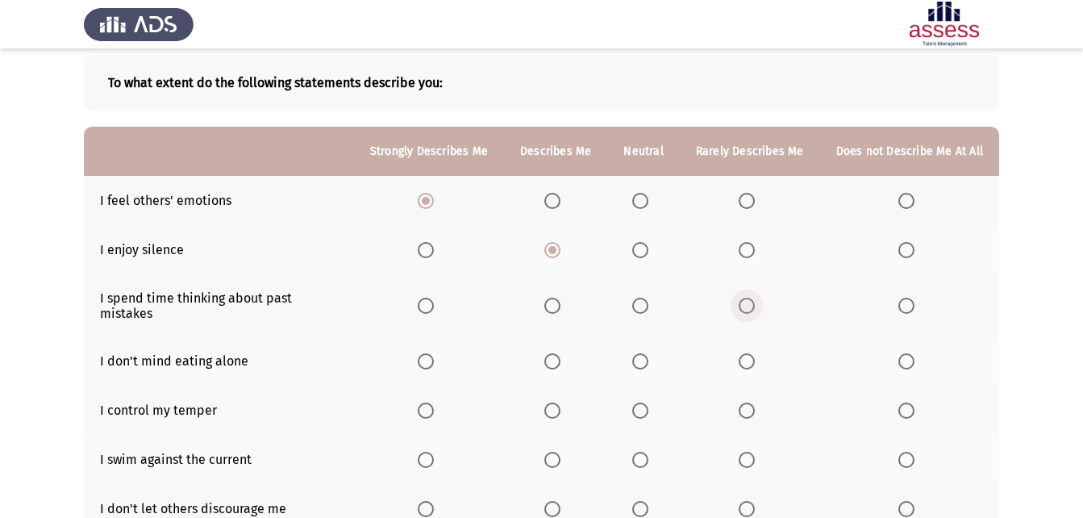
click at [755, 298] on input "Select an option" at bounding box center [747, 306] width 16 height 16
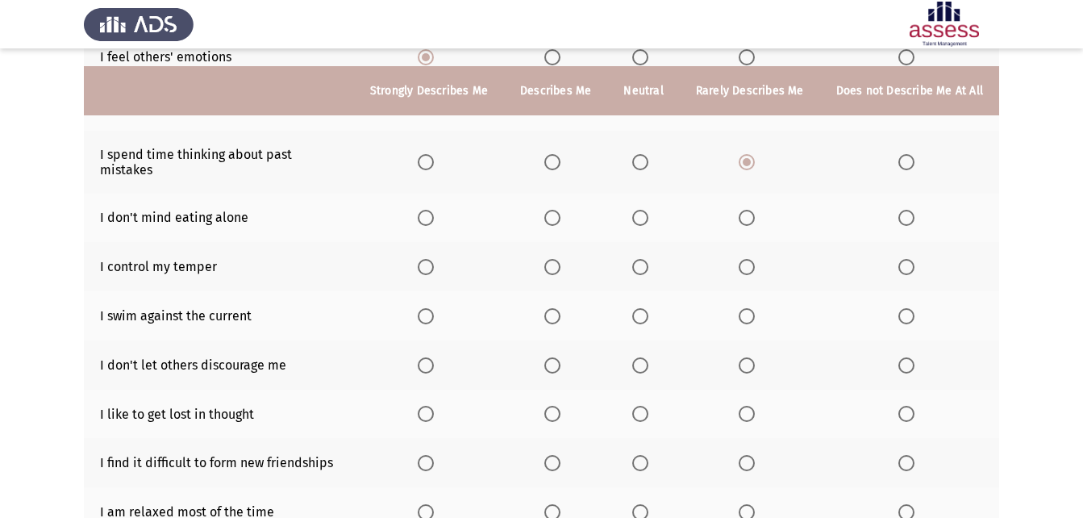
scroll to position [242, 0]
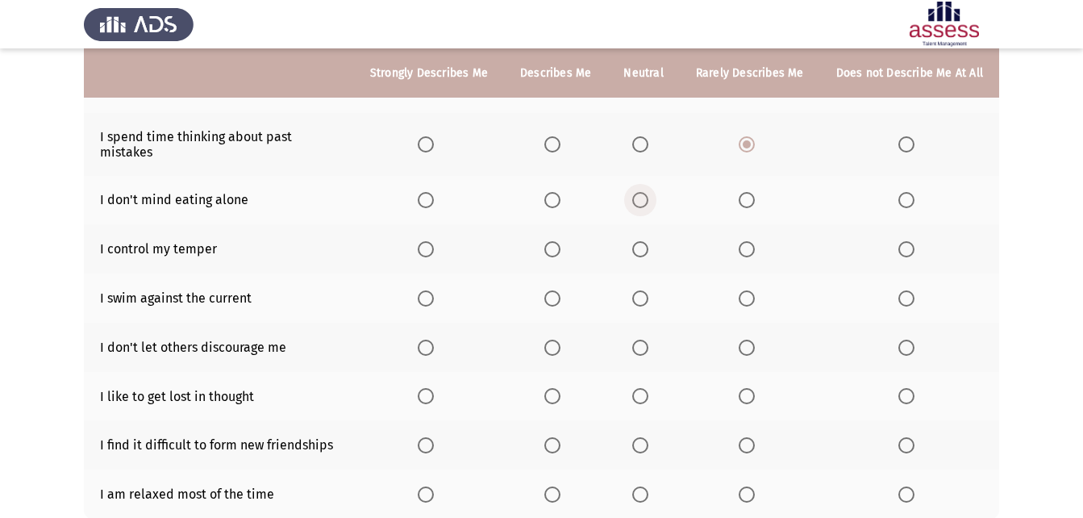
click at [648, 192] on span "Select an option" at bounding box center [640, 200] width 16 height 16
click at [648, 192] on input "Select an option" at bounding box center [640, 200] width 16 height 16
click at [431, 241] on span "Select an option" at bounding box center [426, 249] width 16 height 16
click at [431, 241] on input "Select an option" at bounding box center [426, 249] width 16 height 16
click at [556, 290] on span "Select an option" at bounding box center [552, 298] width 16 height 16
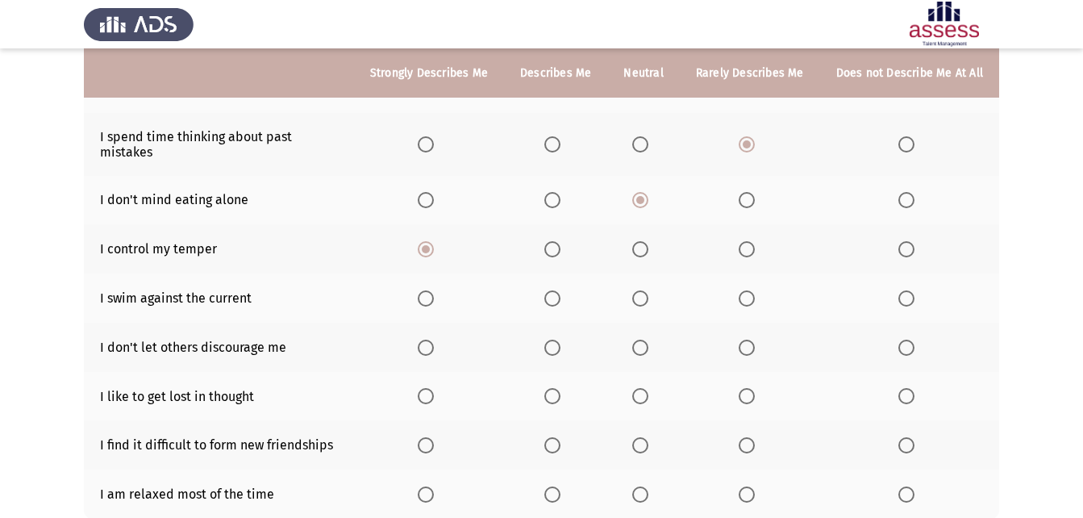
click at [556, 290] on input "Select an option" at bounding box center [552, 298] width 16 height 16
click at [906, 339] on span "Select an option" at bounding box center [906, 347] width 16 height 16
click at [906, 339] on input "Select an option" at bounding box center [906, 347] width 16 height 16
click at [434, 339] on span "Select an option" at bounding box center [426, 347] width 16 height 16
click at [434, 339] on input "Select an option" at bounding box center [426, 347] width 16 height 16
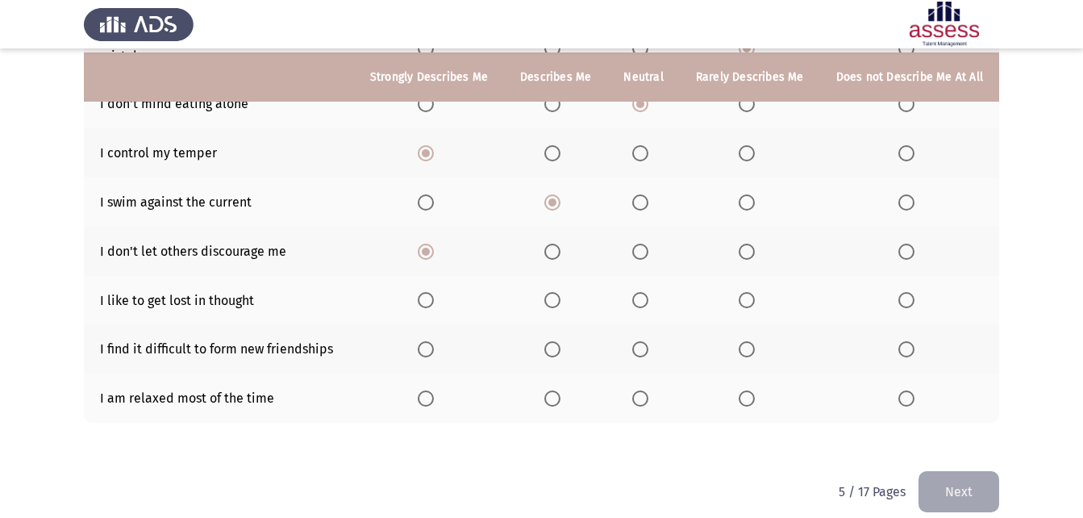
scroll to position [342, 0]
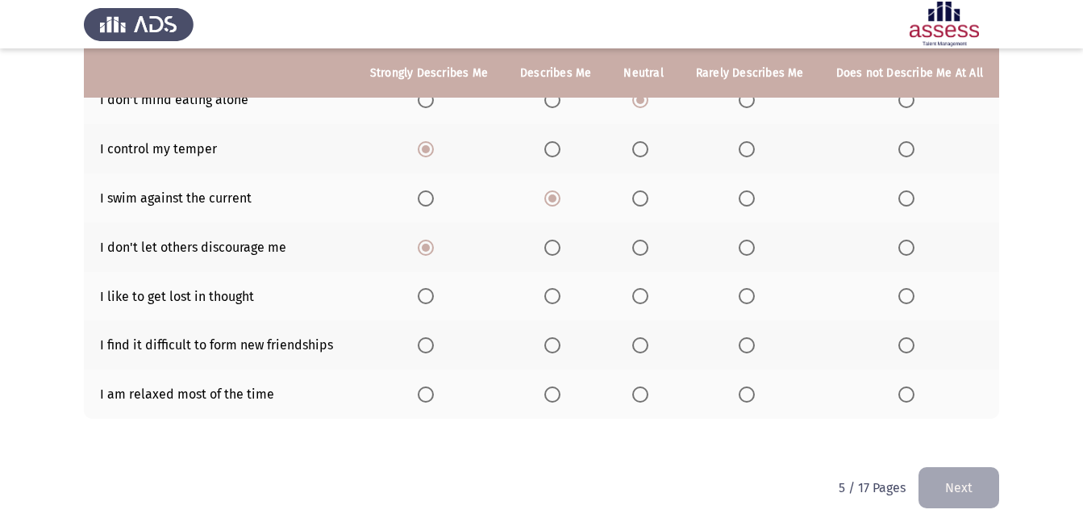
click at [912, 288] on span "Select an option" at bounding box center [906, 296] width 16 height 16
click at [912, 288] on input "Select an option" at bounding box center [906, 296] width 16 height 16
click at [906, 345] on span "Select an option" at bounding box center [906, 345] width 0 height 0
click at [907, 337] on input "Select an option" at bounding box center [906, 345] width 16 height 16
click at [438, 389] on th at bounding box center [429, 393] width 150 height 49
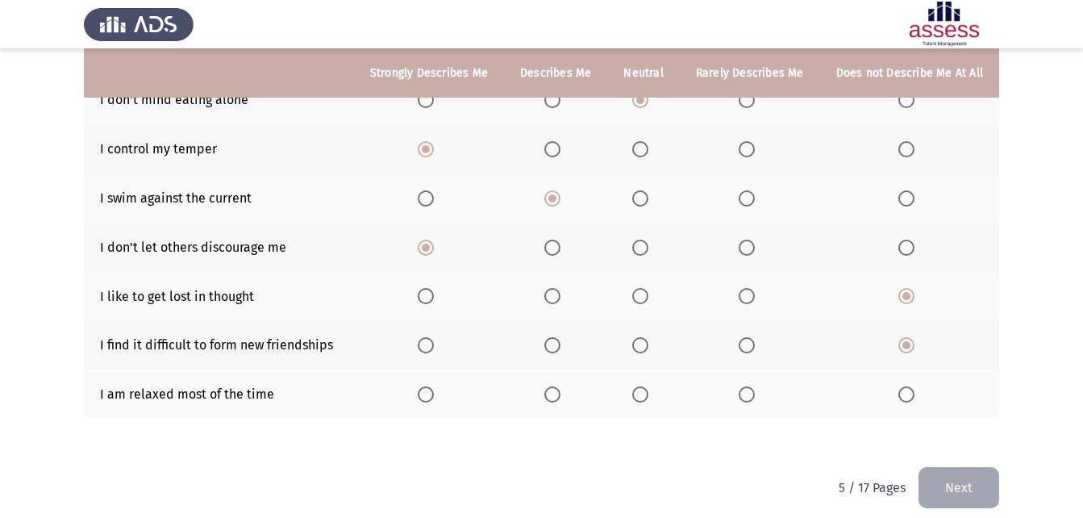
click at [429, 386] on span "Select an option" at bounding box center [426, 394] width 16 height 16
click at [429, 386] on input "Select an option" at bounding box center [426, 394] width 16 height 16
click at [955, 455] on button "Next" at bounding box center [958, 487] width 81 height 41
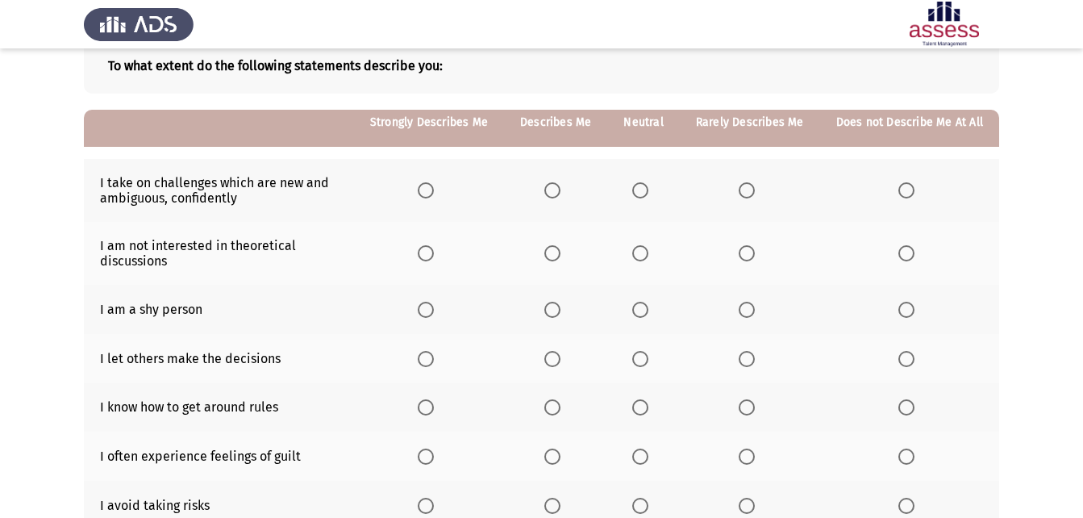
scroll to position [161, 0]
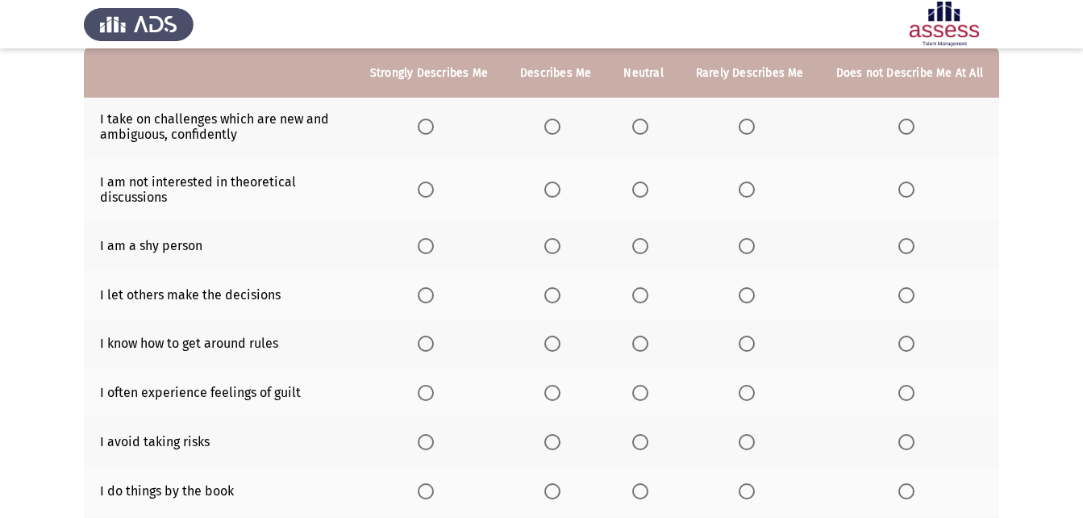
click at [639, 123] on span "Select an option" at bounding box center [640, 127] width 16 height 16
click at [639, 123] on input "Select an option" at bounding box center [640, 127] width 16 height 16
click at [555, 119] on span "Select an option" at bounding box center [552, 127] width 16 height 16
click at [555, 119] on input "Select an option" at bounding box center [552, 127] width 16 height 16
click at [645, 185] on span "Select an option" at bounding box center [640, 189] width 16 height 16
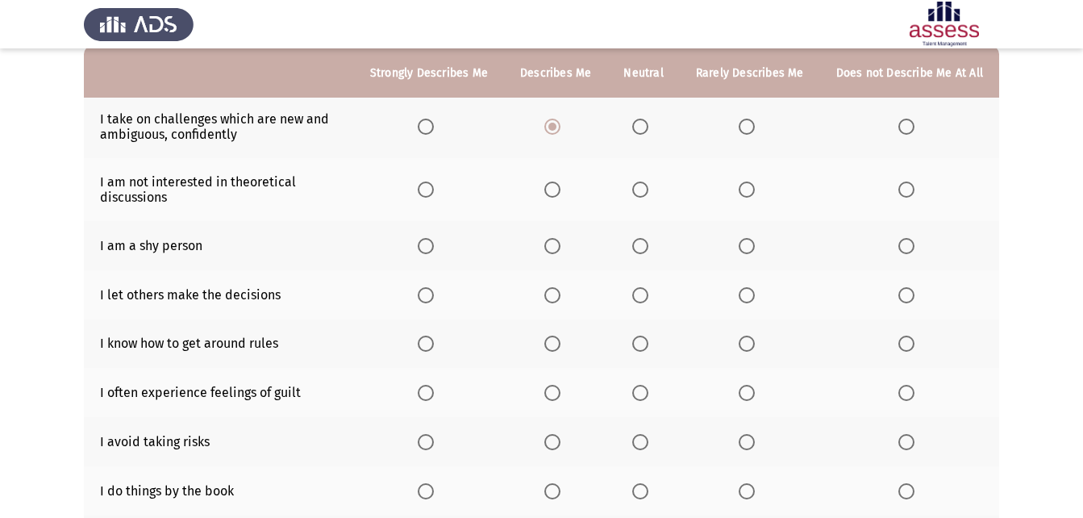
click at [645, 185] on input "Select an option" at bounding box center [640, 189] width 16 height 16
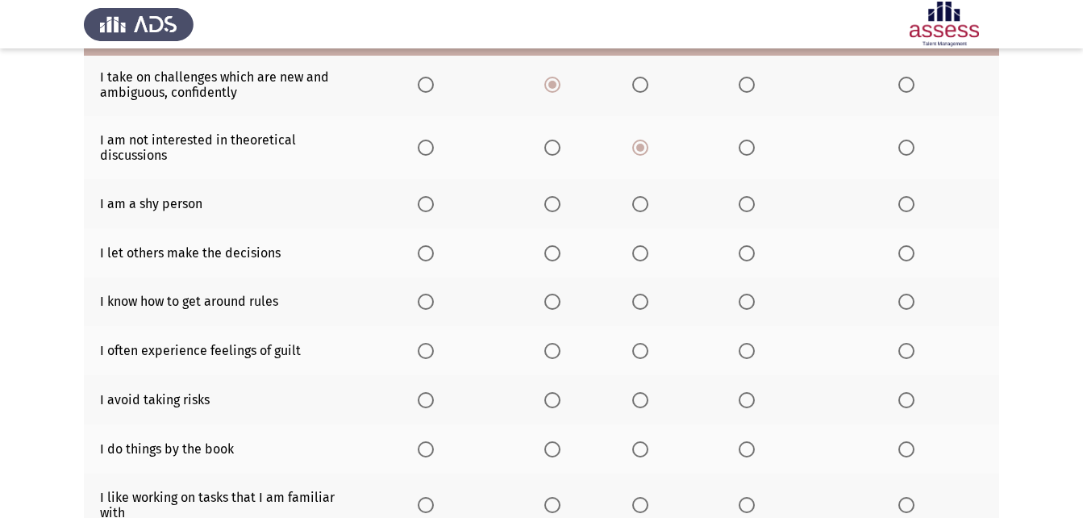
scroll to position [242, 0]
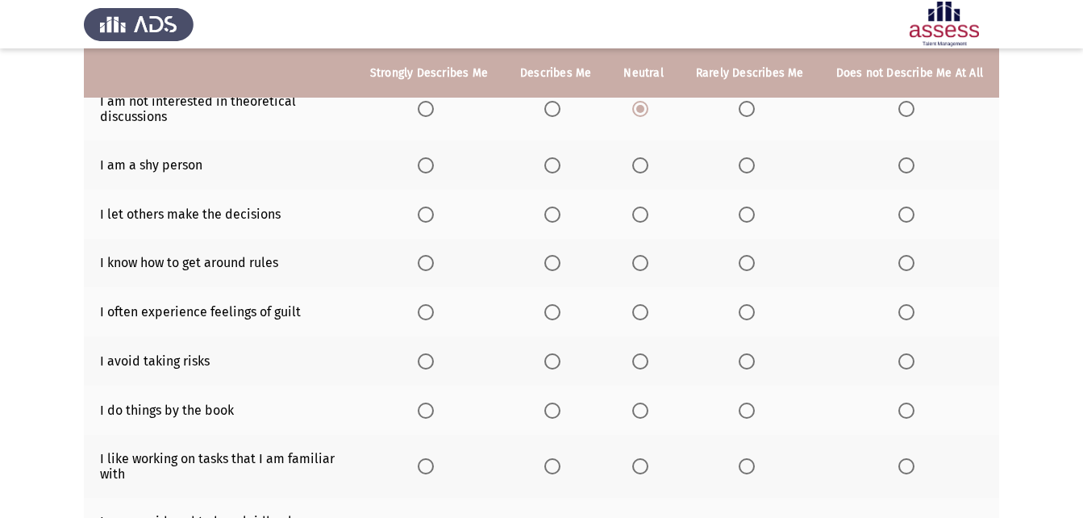
click at [747, 166] on span "Select an option" at bounding box center [747, 165] width 16 height 16
click at [747, 166] on input "Select an option" at bounding box center [747, 165] width 16 height 16
click at [913, 220] on span "Select an option" at bounding box center [906, 214] width 16 height 16
click at [913, 220] on input "Select an option" at bounding box center [906, 214] width 16 height 16
click at [434, 265] on span "Select an option" at bounding box center [426, 263] width 16 height 16
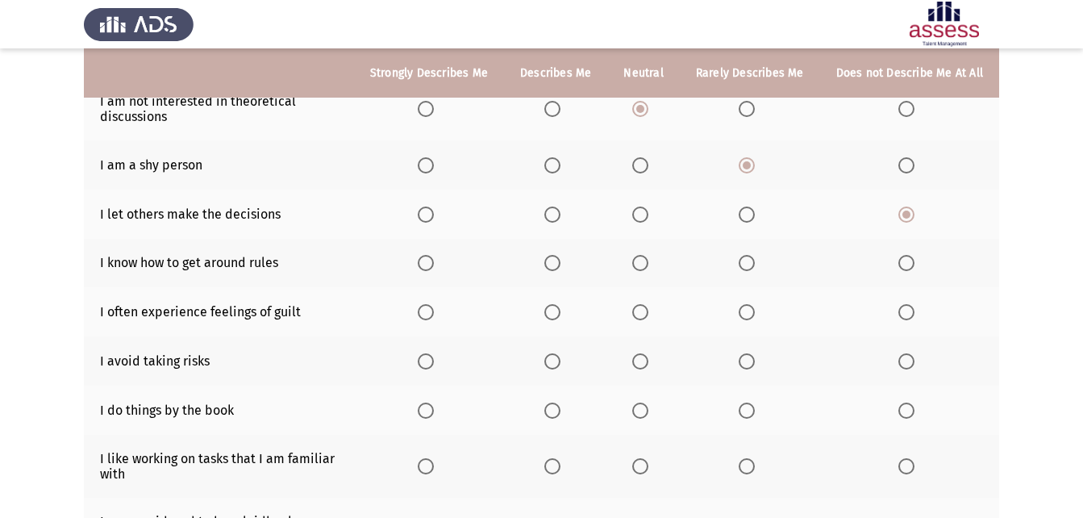
click at [434, 265] on input "Select an option" at bounding box center [426, 263] width 16 height 16
click at [647, 308] on span "Select an option" at bounding box center [640, 312] width 16 height 16
click at [647, 308] on input "Select an option" at bounding box center [640, 312] width 16 height 16
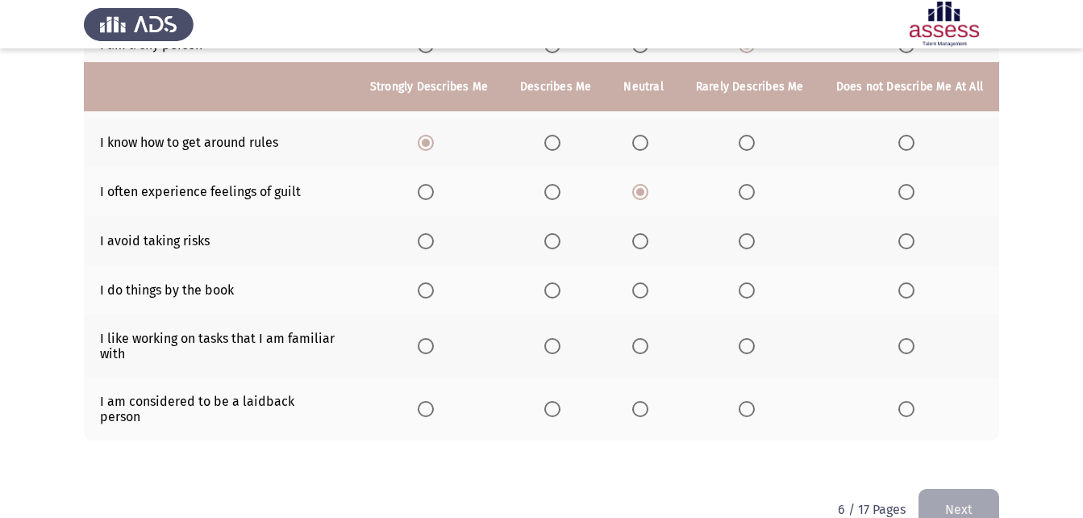
scroll to position [383, 0]
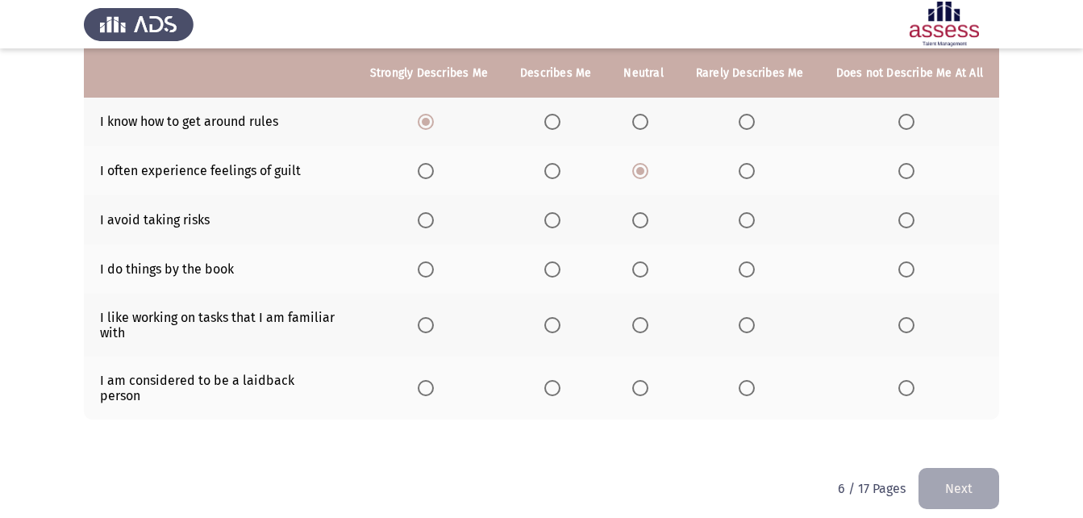
click at [751, 174] on span "Select an option" at bounding box center [747, 171] width 16 height 16
click at [751, 174] on input "Select an option" at bounding box center [747, 171] width 16 height 16
click at [906, 217] on span "Select an option" at bounding box center [906, 220] width 16 height 16
click at [906, 217] on input "Select an option" at bounding box center [906, 220] width 16 height 16
click at [633, 215] on th at bounding box center [643, 219] width 72 height 49
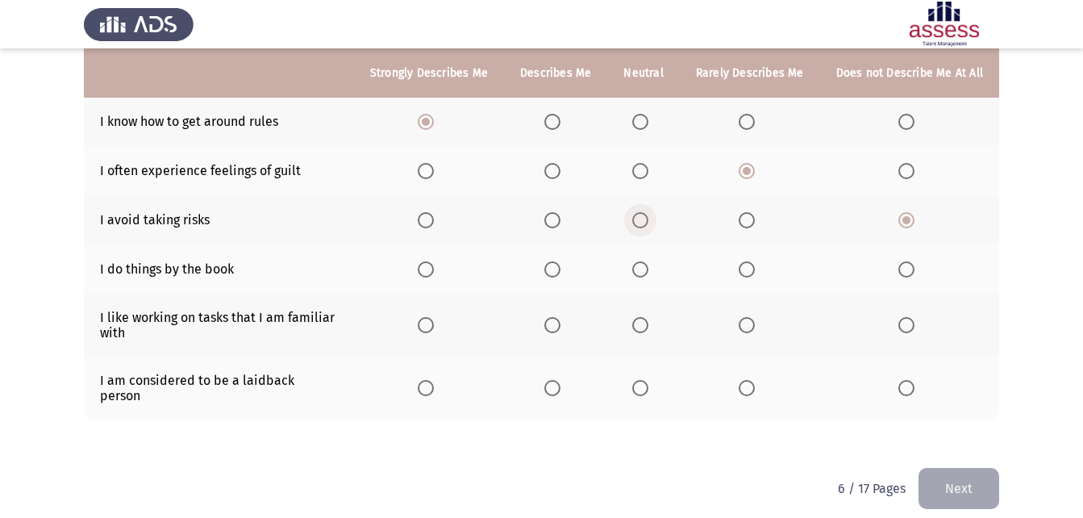
click at [647, 222] on span "Select an option" at bounding box center [640, 220] width 16 height 16
click at [647, 222] on input "Select an option" at bounding box center [640, 220] width 16 height 16
click at [914, 385] on span "Select an option" at bounding box center [906, 388] width 16 height 16
click at [914, 385] on input "Select an option" at bounding box center [906, 388] width 16 height 16
click at [434, 323] on span "Select an option" at bounding box center [426, 325] width 16 height 16
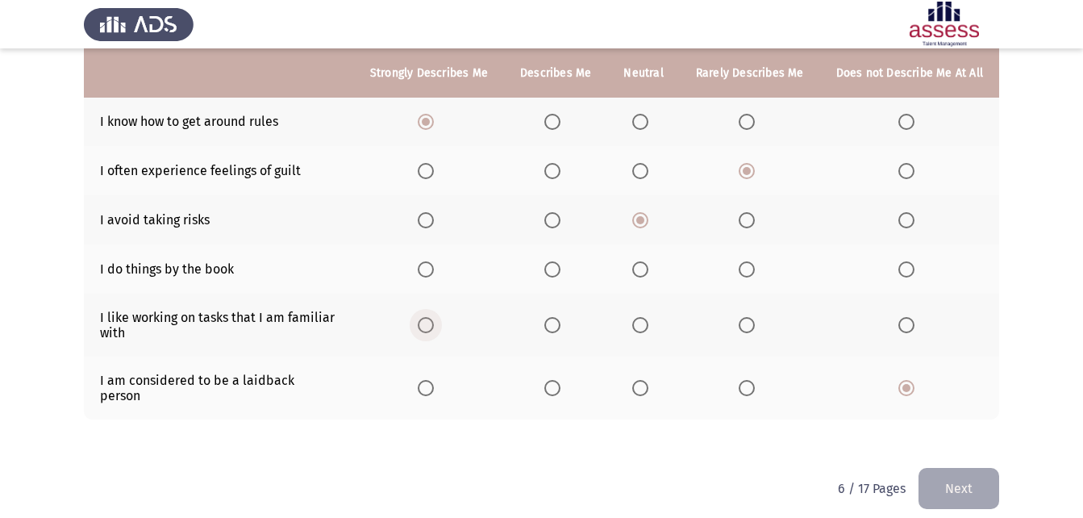
click at [434, 323] on input "Select an option" at bounding box center [426, 325] width 16 height 16
click at [428, 261] on span "Select an option" at bounding box center [426, 269] width 16 height 16
click at [428, 261] on input "Select an option" at bounding box center [426, 269] width 16 height 16
click at [979, 455] on button "Next" at bounding box center [958, 488] width 81 height 41
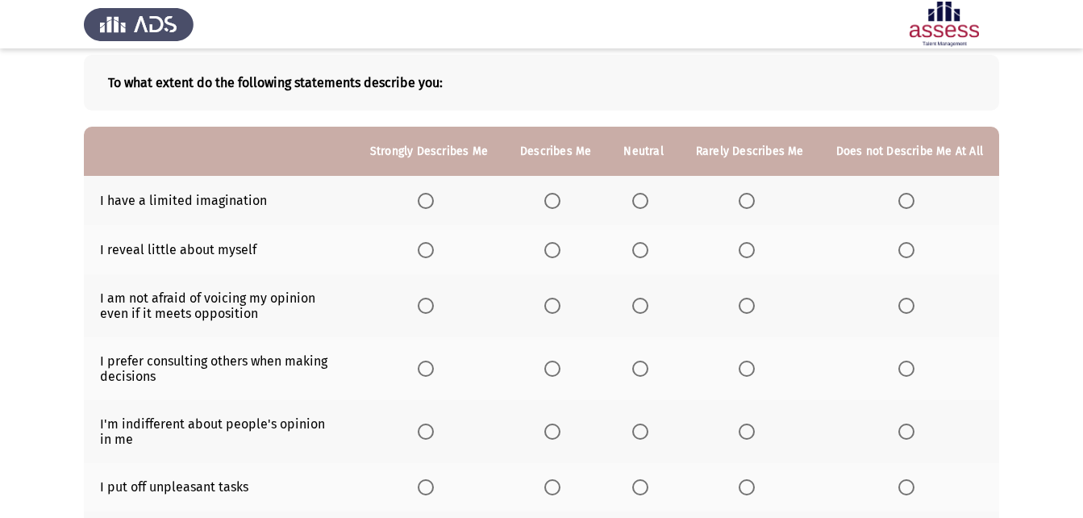
scroll to position [161, 0]
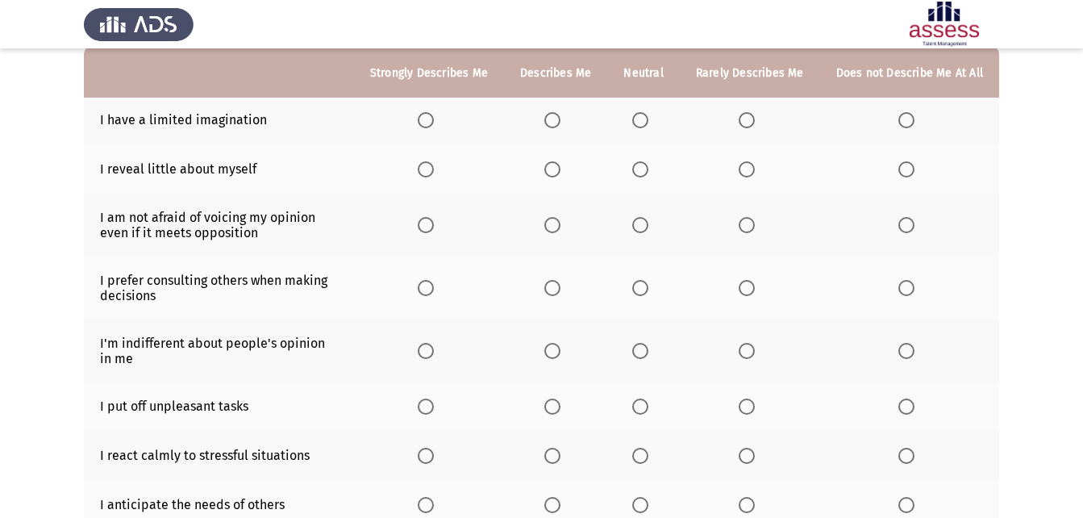
click at [910, 127] on span "Select an option" at bounding box center [906, 120] width 16 height 16
click at [910, 127] on input "Select an option" at bounding box center [906, 120] width 16 height 16
click at [432, 175] on span "Select an option" at bounding box center [426, 169] width 16 height 16
click at [432, 175] on input "Select an option" at bounding box center [426, 169] width 16 height 16
click at [559, 227] on span "Select an option" at bounding box center [552, 225] width 16 height 16
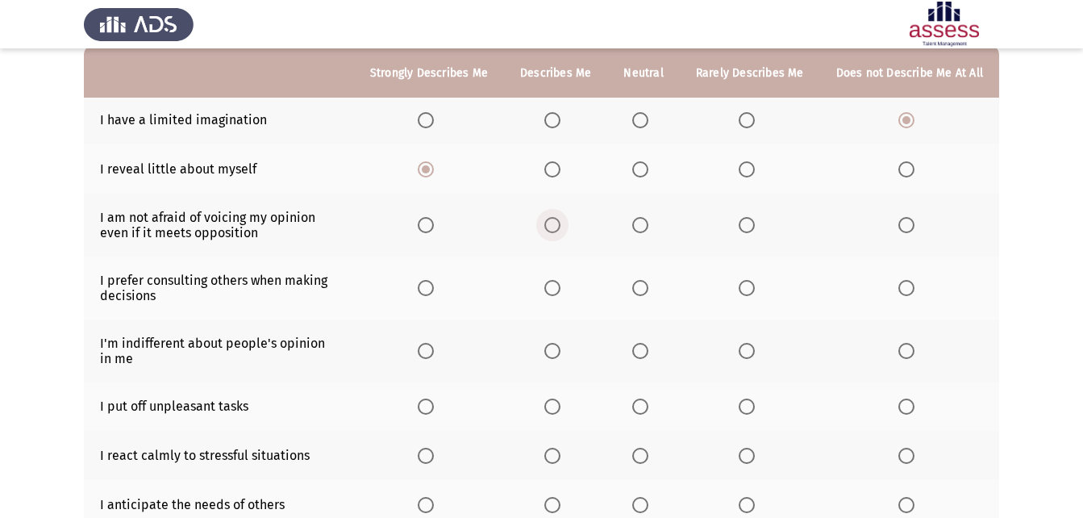
click at [559, 227] on input "Select an option" at bounding box center [552, 225] width 16 height 16
click at [434, 223] on span "Select an option" at bounding box center [426, 225] width 16 height 16
click at [434, 223] on input "Select an option" at bounding box center [426, 225] width 16 height 16
click at [905, 281] on span "Select an option" at bounding box center [906, 288] width 16 height 16
click at [905, 281] on input "Select an option" at bounding box center [906, 288] width 16 height 16
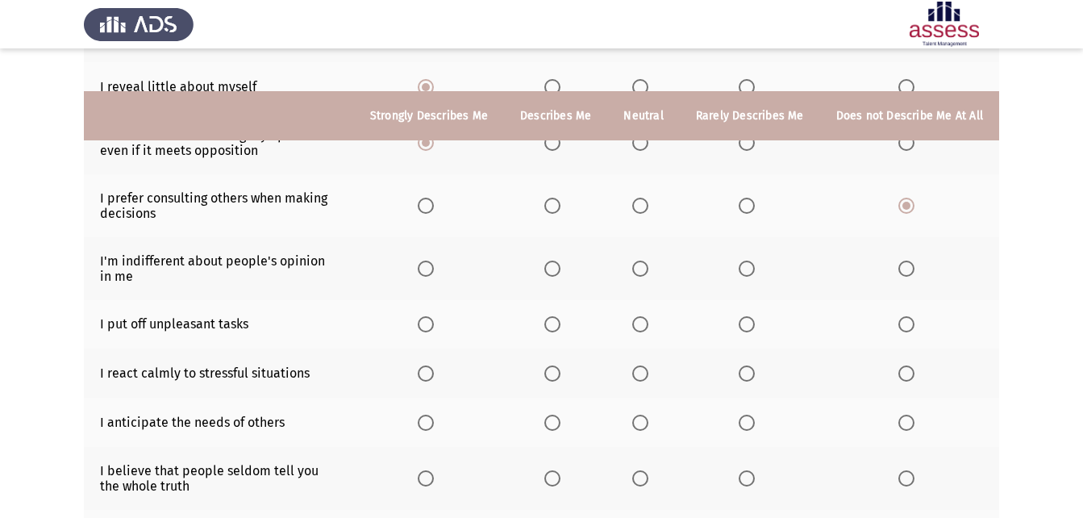
scroll to position [323, 0]
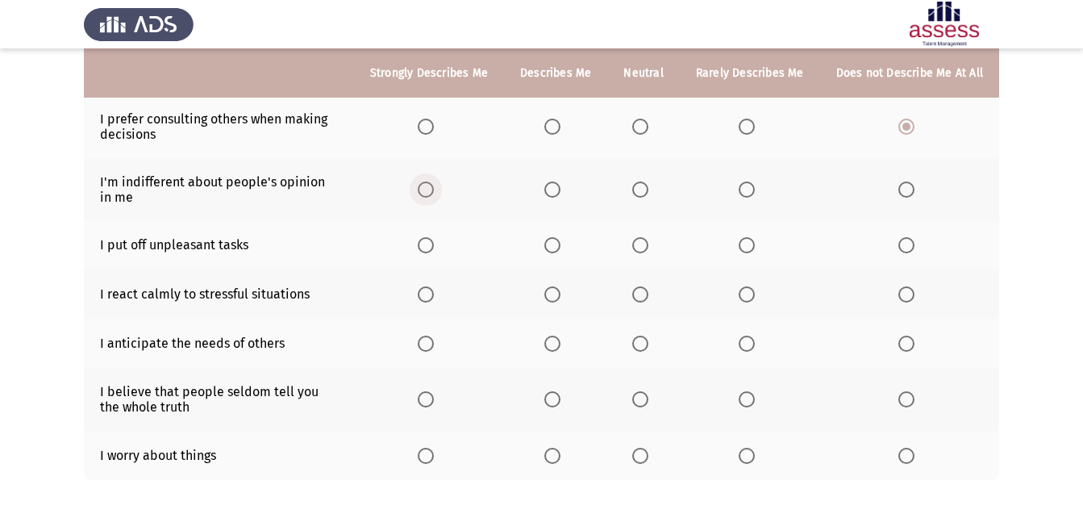
click at [429, 185] on span "Select an option" at bounding box center [426, 189] width 16 height 16
click at [429, 185] on input "Select an option" at bounding box center [426, 189] width 16 height 16
click at [738, 448] on th at bounding box center [750, 455] width 140 height 49
click at [741, 447] on span "Select an option" at bounding box center [747, 455] width 16 height 16
click at [741, 447] on input "Select an option" at bounding box center [747, 455] width 16 height 16
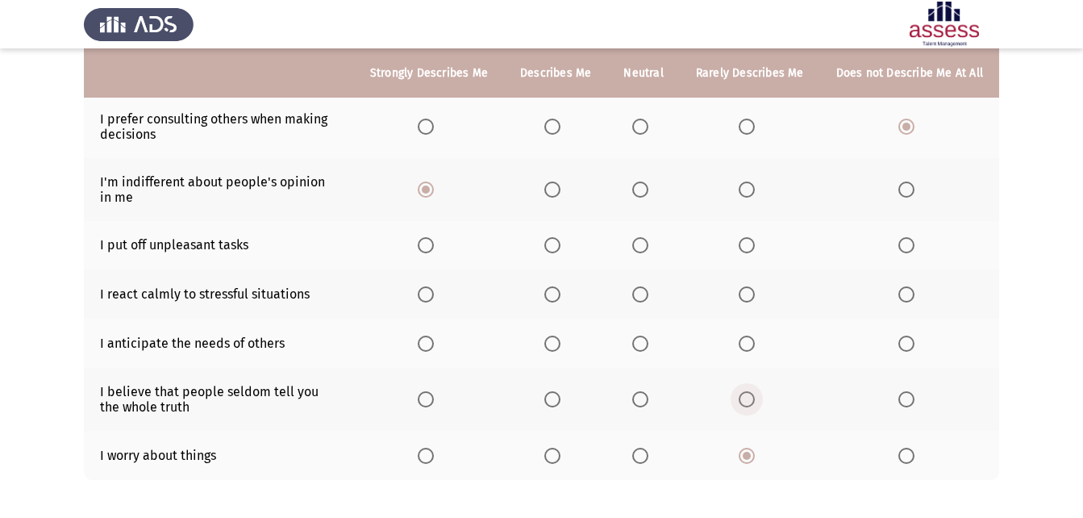
click at [748, 396] on span "Select an option" at bounding box center [747, 399] width 16 height 16
click at [748, 396] on input "Select an option" at bounding box center [747, 399] width 16 height 16
click at [647, 344] on span "Select an option" at bounding box center [640, 343] width 16 height 16
click at [647, 344] on input "Select an option" at bounding box center [640, 343] width 16 height 16
click at [646, 295] on span "Select an option" at bounding box center [640, 294] width 16 height 16
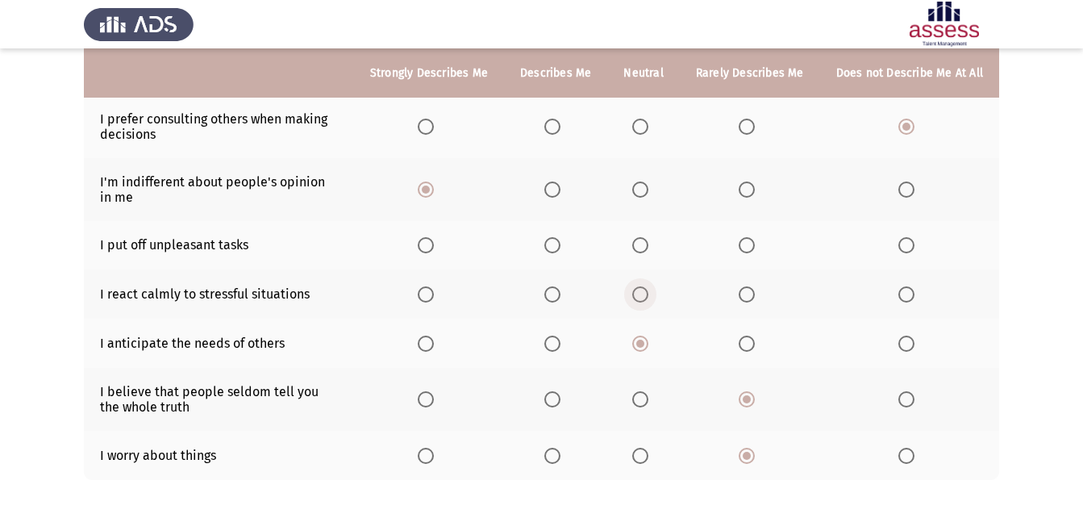
click at [646, 295] on input "Select an option" at bounding box center [640, 294] width 16 height 16
click at [646, 248] on span "Select an option" at bounding box center [640, 245] width 16 height 16
click at [646, 248] on input "Select an option" at bounding box center [640, 245] width 16 height 16
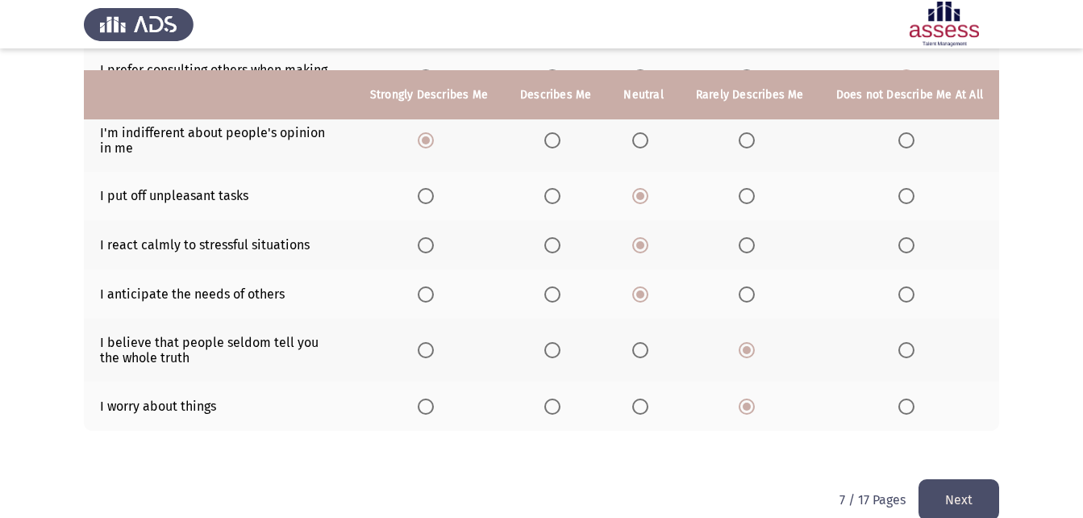
scroll to position [397, 0]
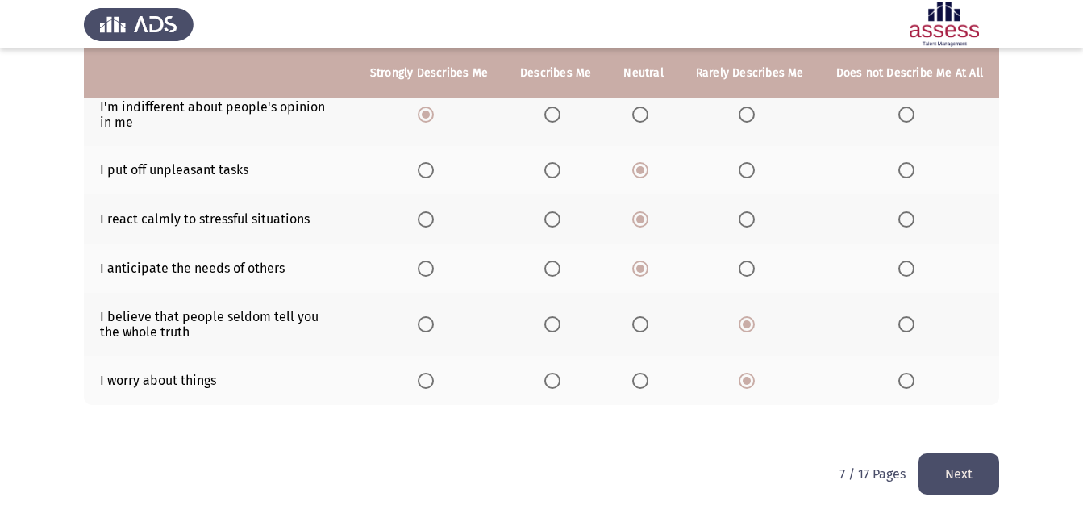
click at [963, 455] on button "Next" at bounding box center [958, 473] width 81 height 41
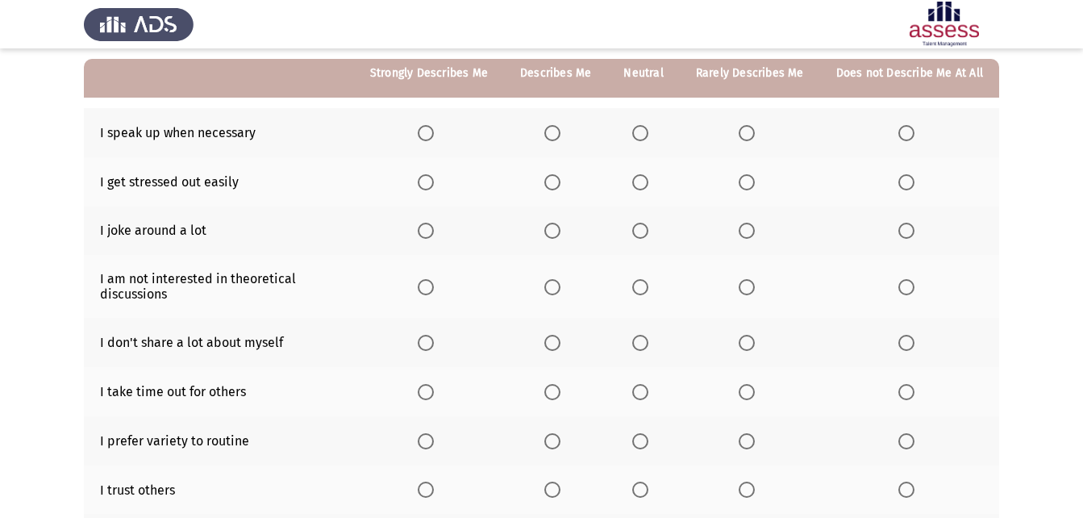
scroll to position [161, 0]
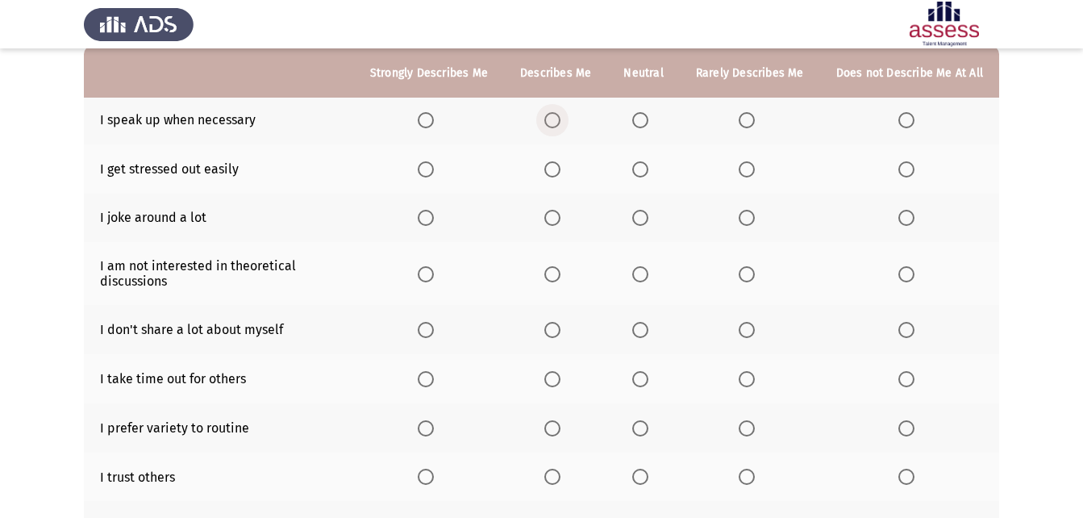
click at [552, 122] on span "Select an option" at bounding box center [552, 120] width 16 height 16
click at [552, 122] on input "Select an option" at bounding box center [552, 120] width 16 height 16
click at [910, 170] on span "Select an option" at bounding box center [906, 169] width 16 height 16
click at [910, 170] on input "Select an option" at bounding box center [906, 169] width 16 height 16
click at [749, 215] on span "Select an option" at bounding box center [747, 218] width 16 height 16
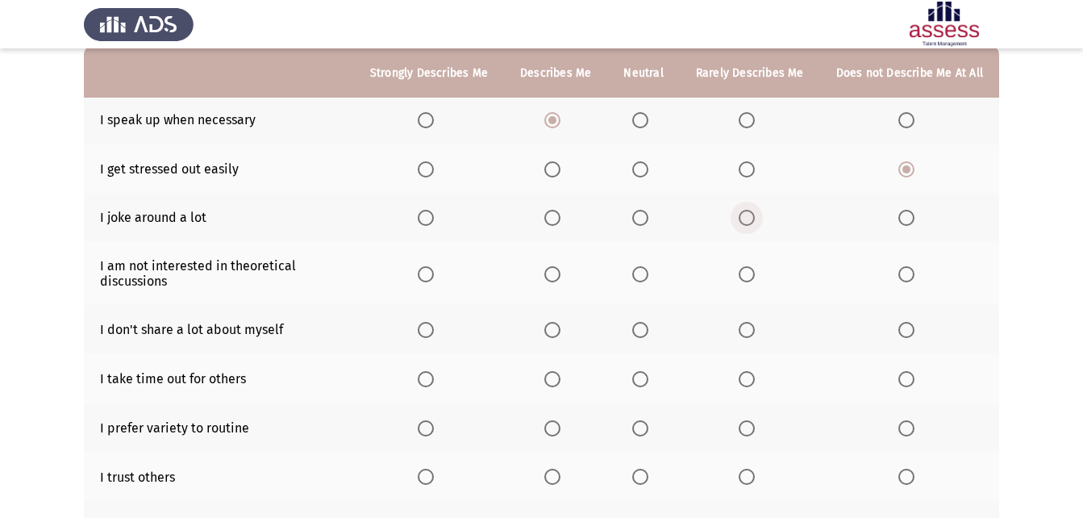
click at [749, 215] on input "Select an option" at bounding box center [747, 218] width 16 height 16
click at [648, 271] on span "Select an option" at bounding box center [640, 274] width 16 height 16
click at [648, 271] on input "Select an option" at bounding box center [640, 274] width 16 height 16
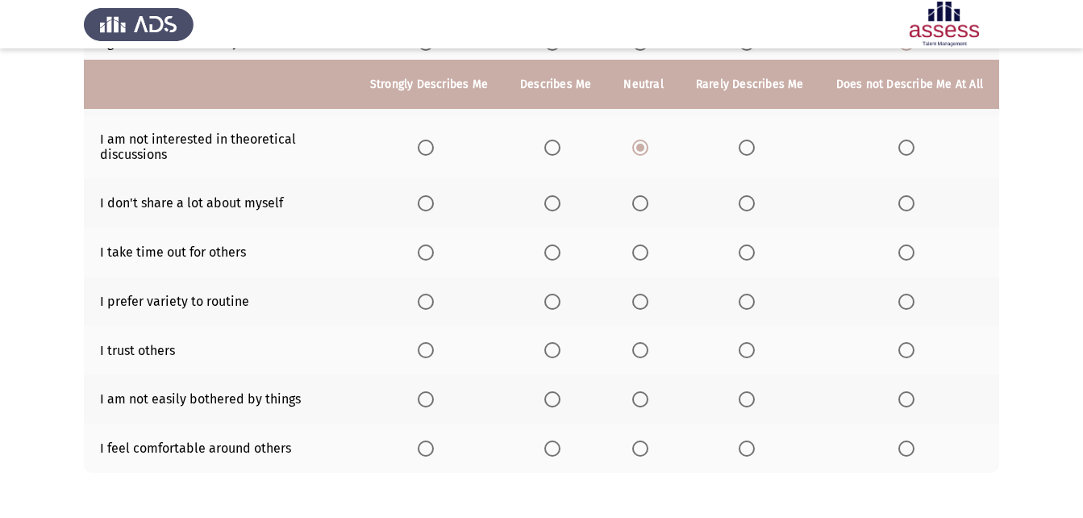
scroll to position [323, 0]
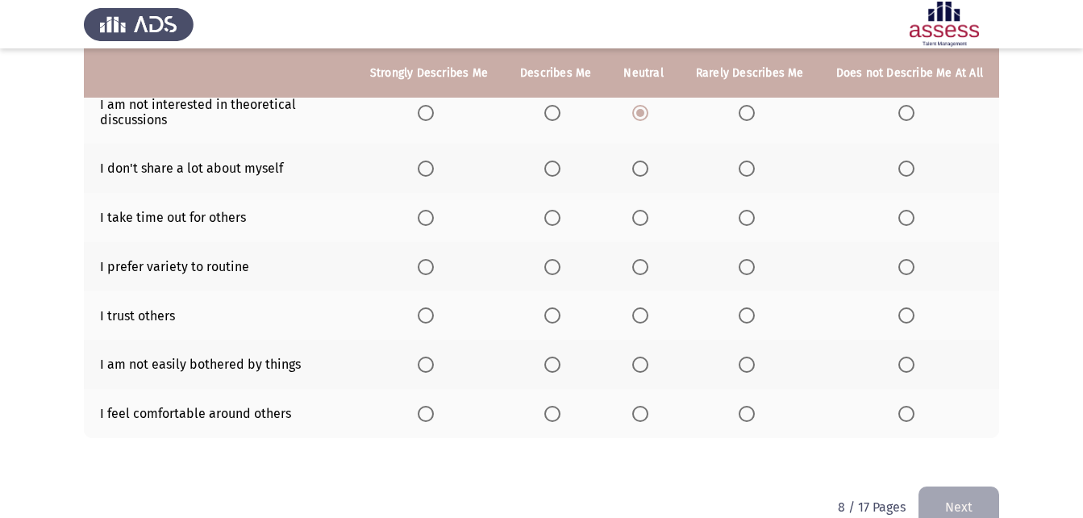
click at [434, 174] on span "Select an option" at bounding box center [426, 168] width 16 height 16
click at [434, 174] on input "Select an option" at bounding box center [426, 168] width 16 height 16
click at [567, 218] on label "Select an option" at bounding box center [555, 218] width 23 height 16
click at [560, 218] on input "Select an option" at bounding box center [552, 218] width 16 height 16
click at [910, 267] on span "Select an option" at bounding box center [906, 267] width 16 height 16
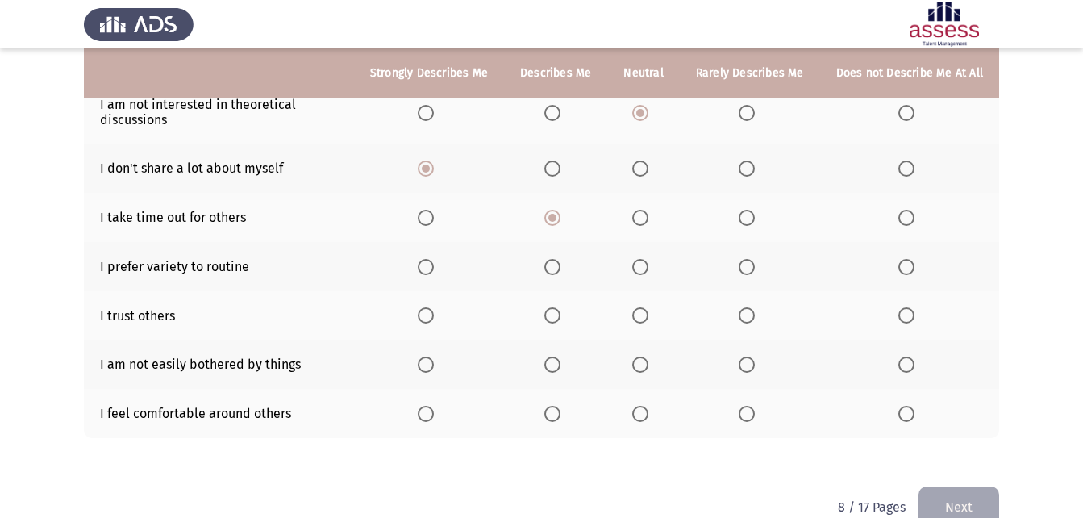
click at [910, 267] on input "Select an option" at bounding box center [906, 267] width 16 height 16
click at [755, 311] on span "Select an option" at bounding box center [747, 315] width 16 height 16
click at [755, 311] on input "Select an option" at bounding box center [747, 315] width 16 height 16
click at [553, 365] on span "Select an option" at bounding box center [552, 364] width 16 height 16
click at [553, 365] on input "Select an option" at bounding box center [552, 364] width 16 height 16
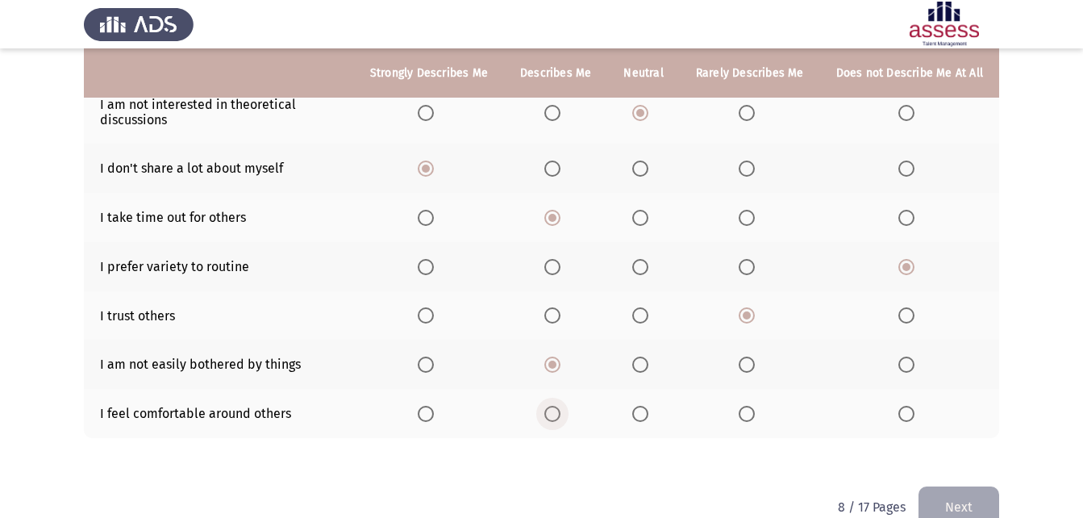
click at [560, 411] on span "Select an option" at bounding box center [552, 414] width 16 height 16
click at [560, 411] on input "Select an option" at bounding box center [552, 414] width 16 height 16
click at [964, 455] on button "Next" at bounding box center [958, 506] width 81 height 41
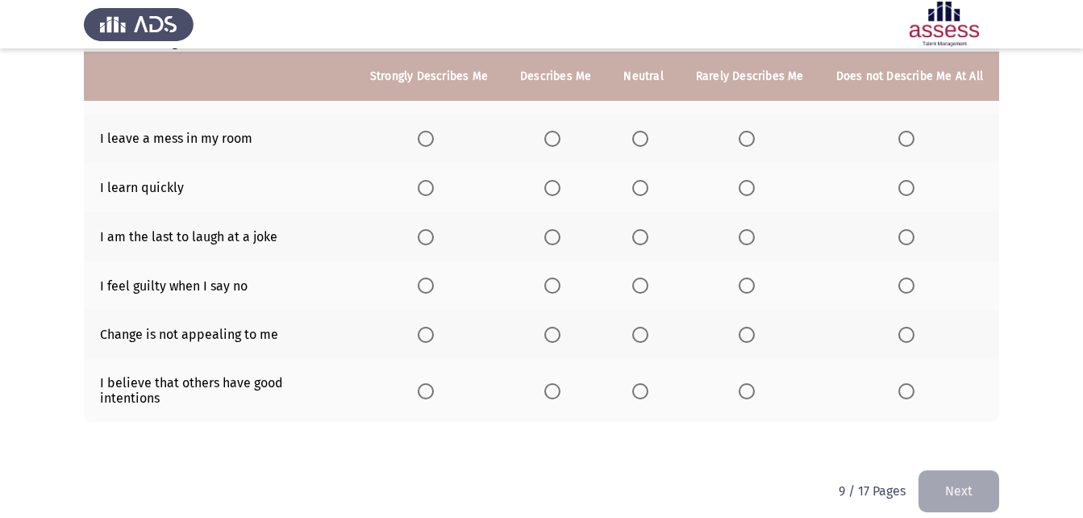
scroll to position [356, 0]
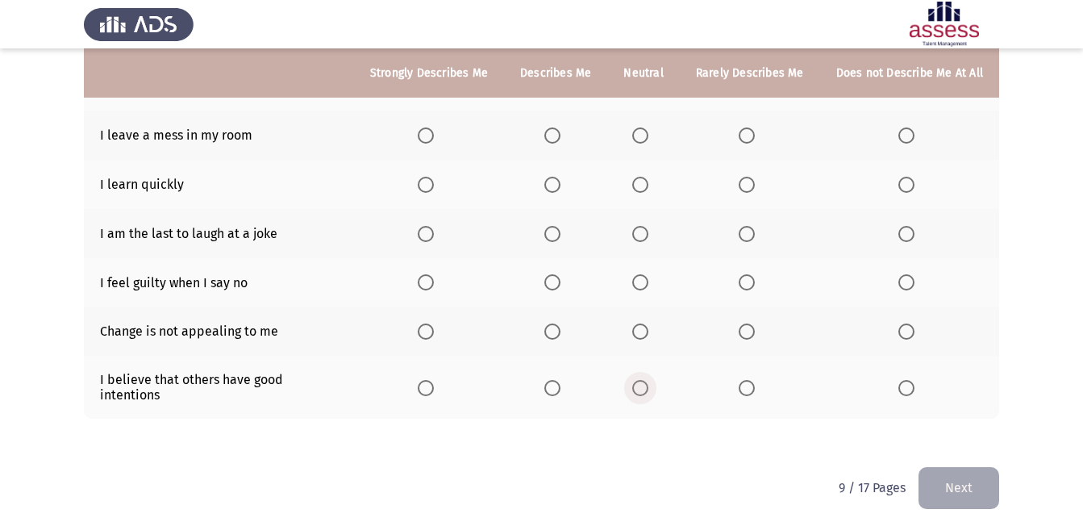
click at [644, 380] on span "Select an option" at bounding box center [640, 388] width 16 height 16
click at [644, 380] on input "Select an option" at bounding box center [640, 388] width 16 height 16
click at [905, 331] on span "Select an option" at bounding box center [906, 331] width 16 height 16
click at [905, 331] on input "Select an option" at bounding box center [906, 331] width 16 height 16
click at [907, 285] on span "Select an option" at bounding box center [906, 282] width 16 height 16
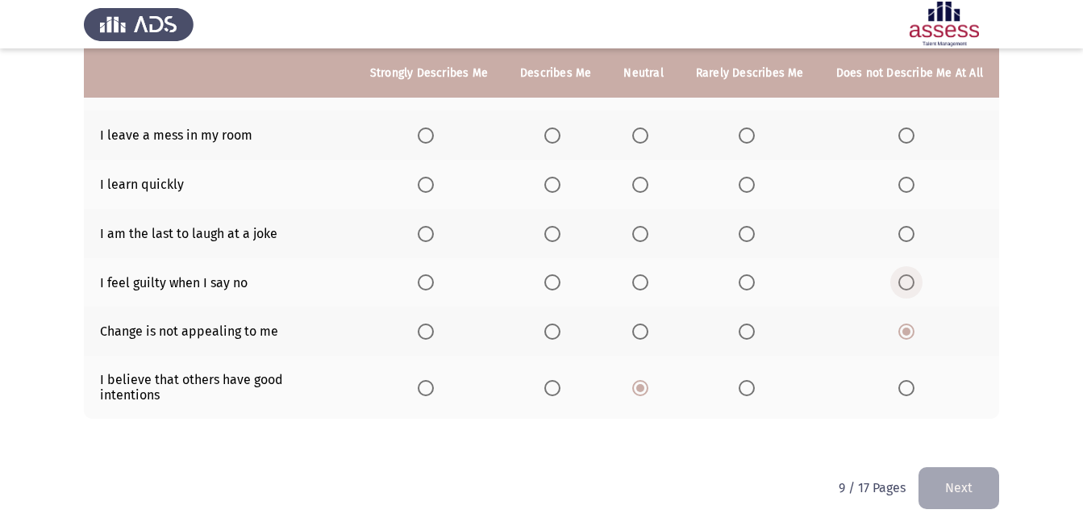
click at [907, 285] on input "Select an option" at bounding box center [906, 282] width 16 height 16
click at [910, 232] on span "Select an option" at bounding box center [906, 234] width 16 height 16
click at [910, 232] on input "Select an option" at bounding box center [906, 234] width 16 height 16
click at [434, 188] on span "Select an option" at bounding box center [426, 185] width 16 height 16
click at [434, 188] on input "Select an option" at bounding box center [426, 185] width 16 height 16
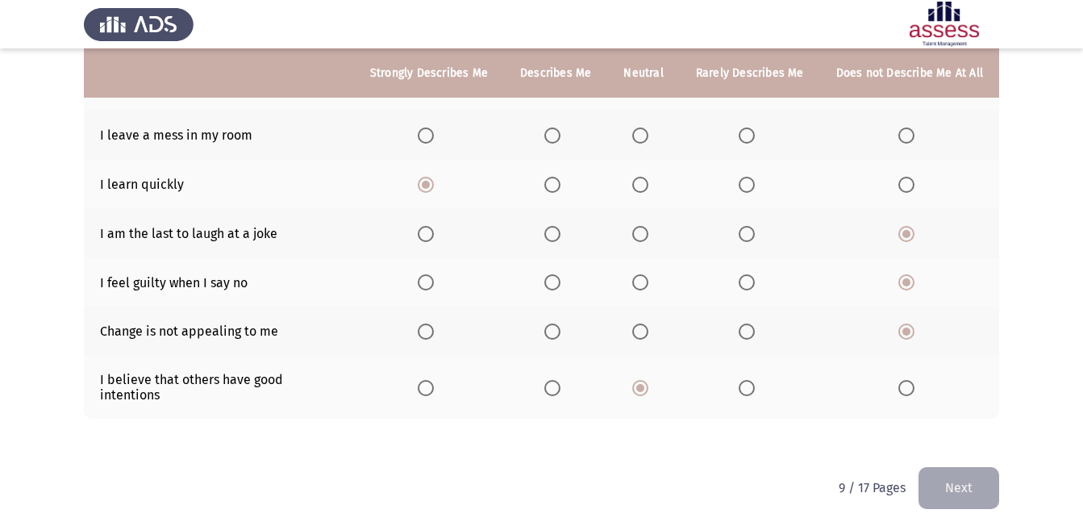
click at [904, 137] on span "Select an option" at bounding box center [906, 135] width 16 height 16
click at [904, 137] on input "Select an option" at bounding box center [906, 135] width 16 height 16
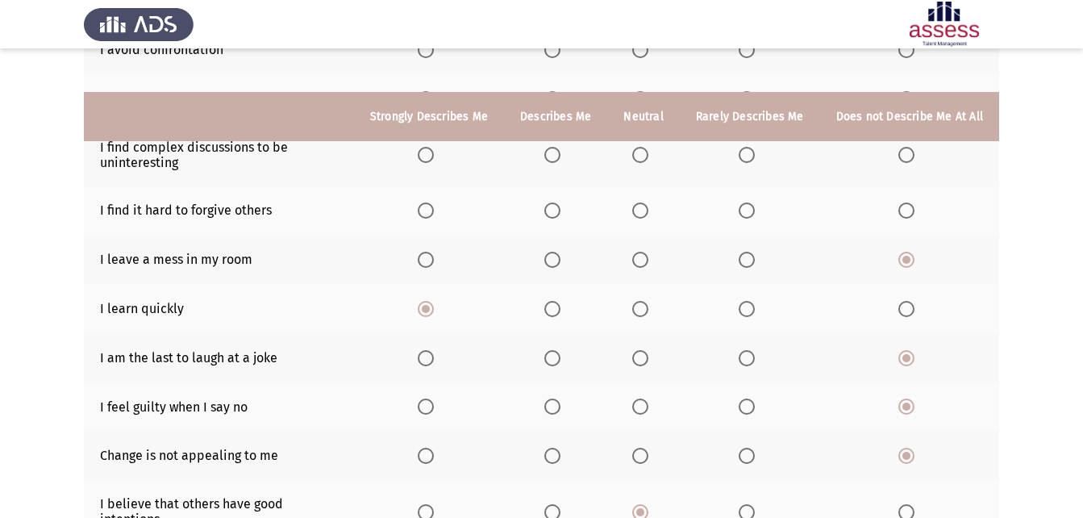
scroll to position [194, 0]
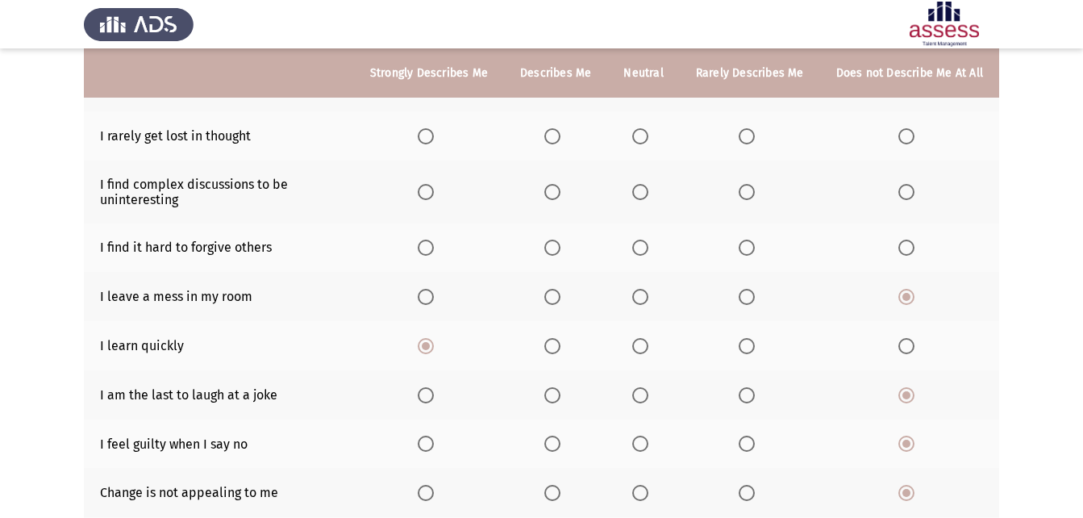
click at [746, 254] on span "Select an option" at bounding box center [747, 247] width 16 height 16
click at [746, 254] on input "Select an option" at bounding box center [747, 247] width 16 height 16
click at [902, 194] on span "Select an option" at bounding box center [906, 192] width 16 height 16
click at [902, 194] on input "Select an option" at bounding box center [906, 192] width 16 height 16
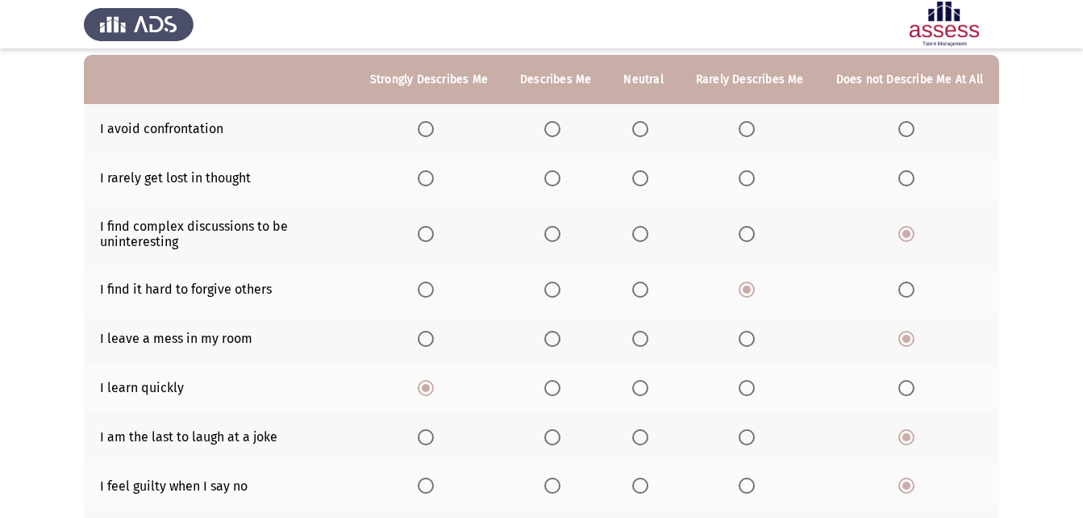
scroll to position [114, 0]
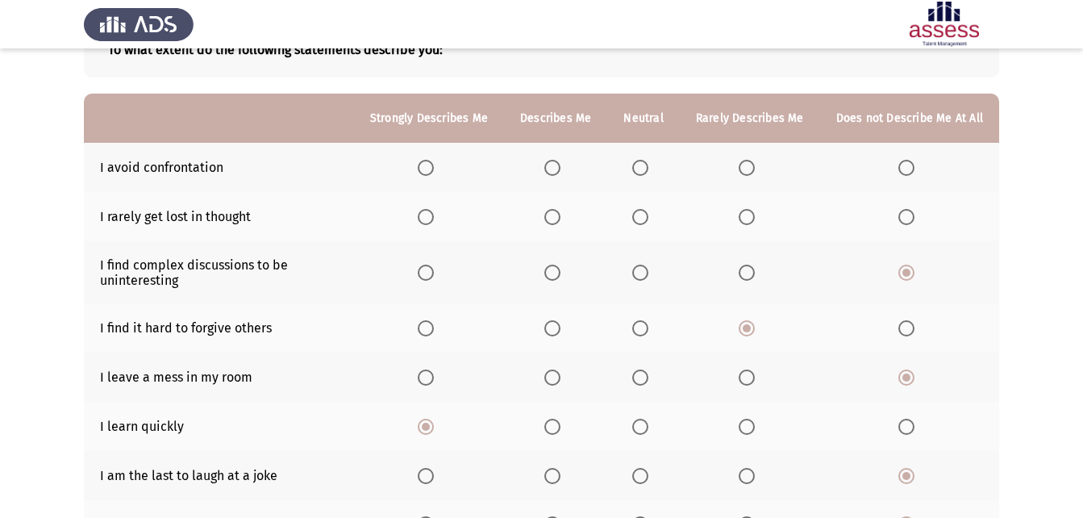
click at [648, 210] on span "Select an option" at bounding box center [640, 217] width 16 height 16
click at [648, 210] on input "Select an option" at bounding box center [640, 217] width 16 height 16
click at [560, 217] on span "Select an option" at bounding box center [552, 217] width 16 height 16
click at [560, 217] on input "Select an option" at bounding box center [552, 217] width 16 height 16
click at [643, 167] on span "Select an option" at bounding box center [640, 168] width 16 height 16
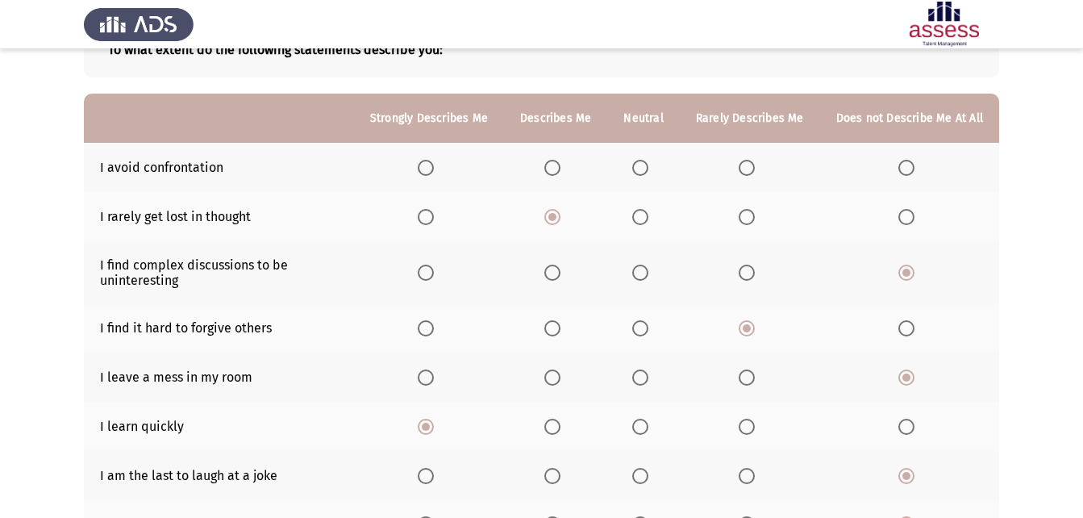
click at [643, 167] on input "Select an option" at bounding box center [640, 168] width 16 height 16
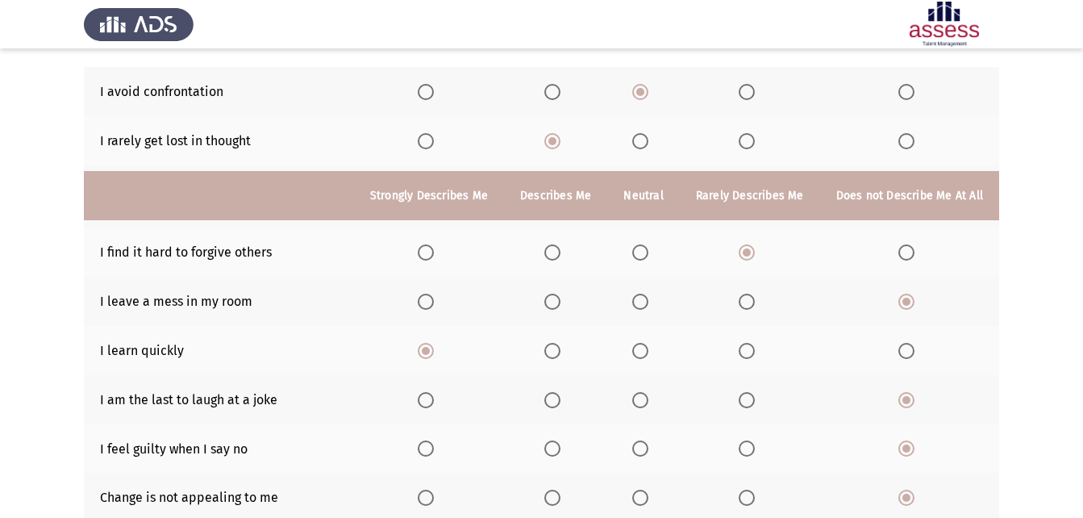
scroll to position [356, 0]
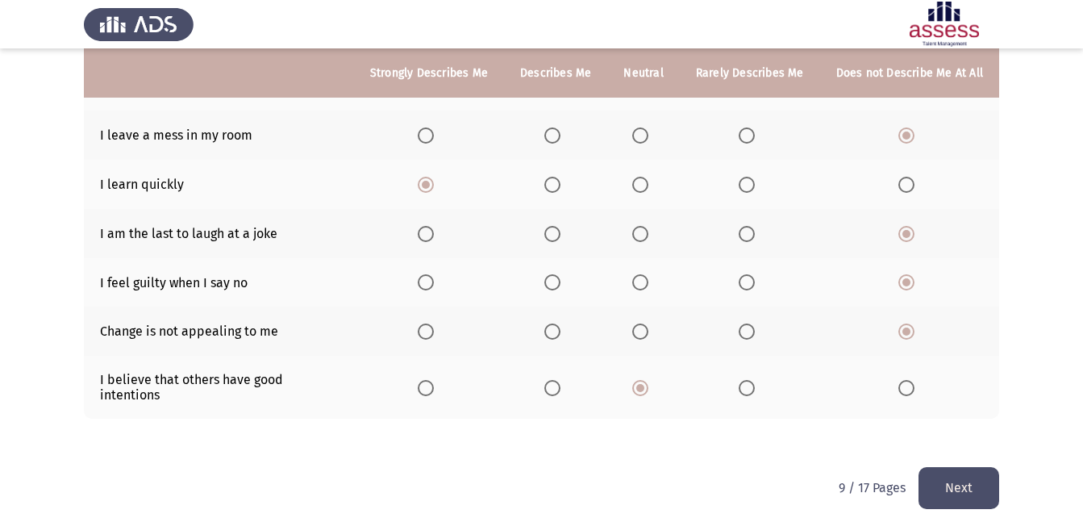
click at [963, 455] on button "Next" at bounding box center [958, 487] width 81 height 41
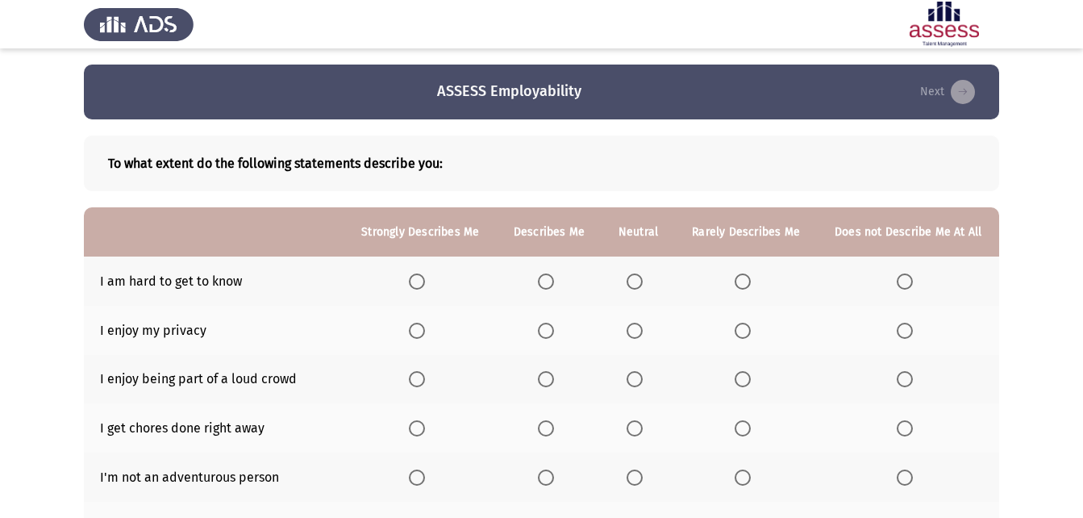
scroll to position [81, 0]
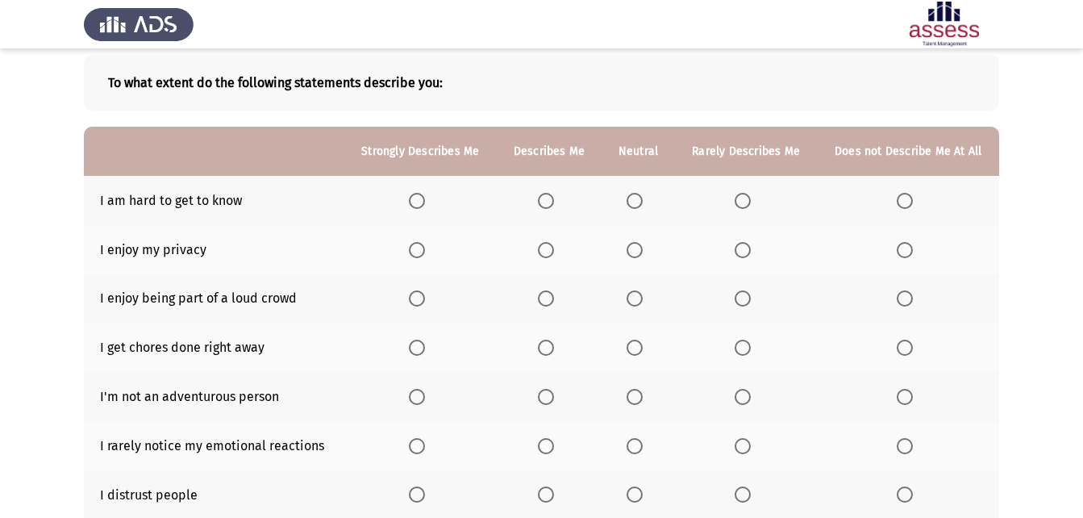
click at [636, 194] on span "Select an option" at bounding box center [634, 201] width 16 height 16
click at [636, 194] on input "Select an option" at bounding box center [634, 201] width 16 height 16
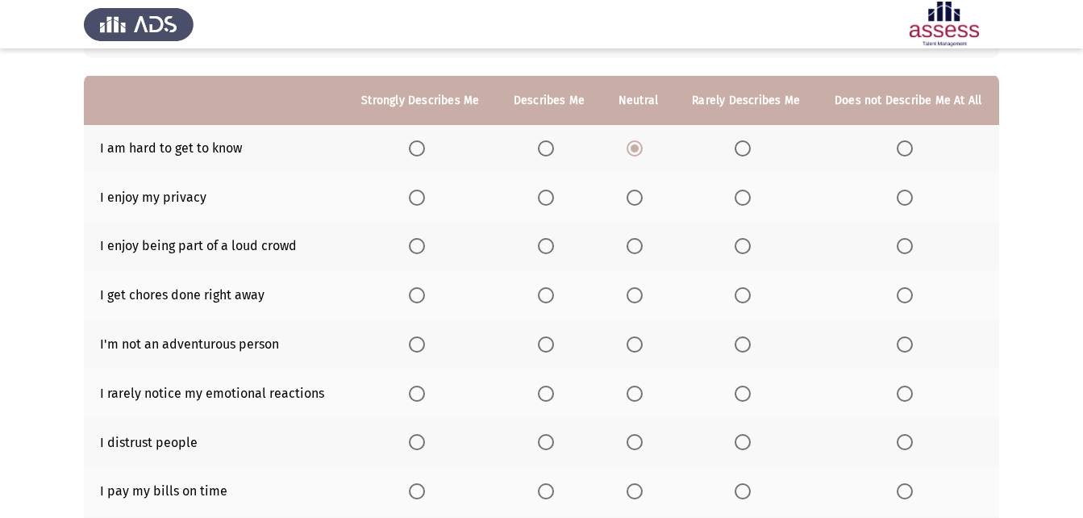
scroll to position [161, 0]
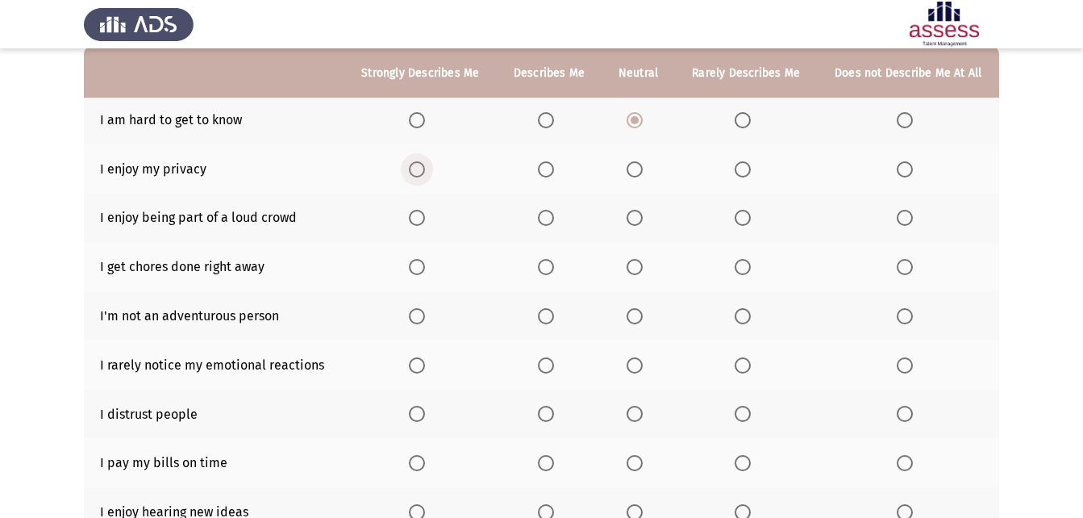
click at [418, 164] on span "Select an option" at bounding box center [417, 169] width 16 height 16
click at [418, 164] on input "Select an option" at bounding box center [417, 169] width 16 height 16
click at [905, 214] on span "Select an option" at bounding box center [905, 218] width 16 height 16
click at [905, 214] on input "Select an option" at bounding box center [905, 218] width 16 height 16
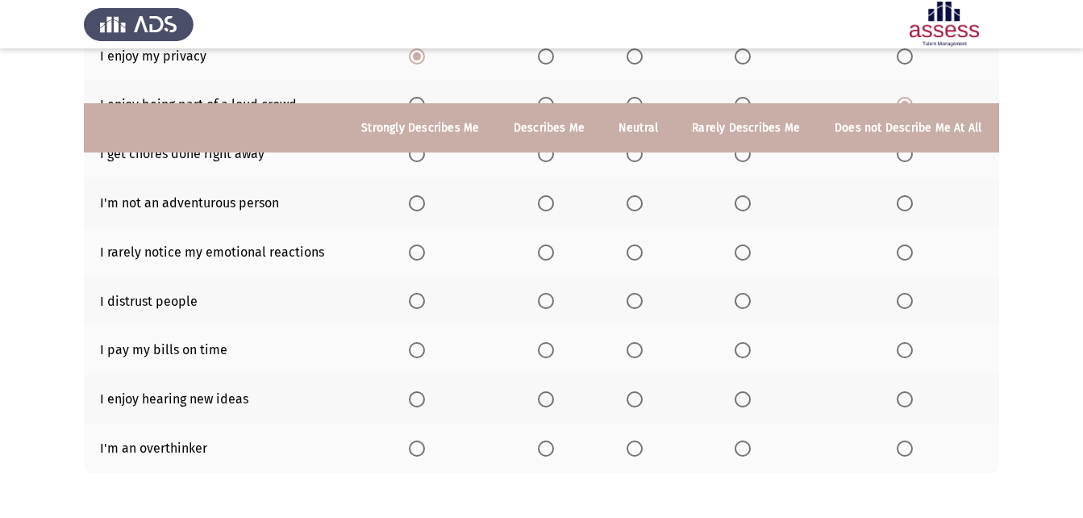
scroll to position [342, 0]
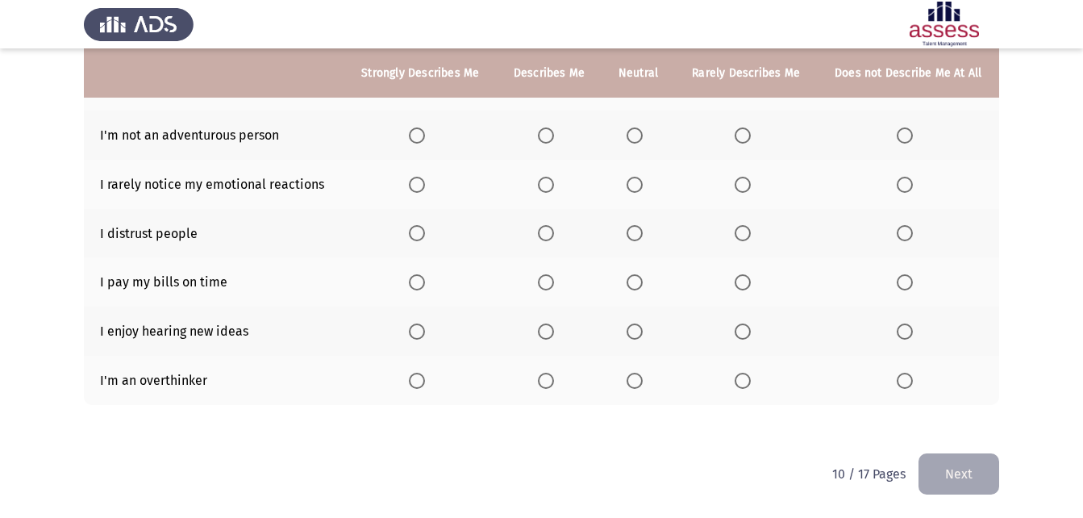
click at [747, 375] on span "Select an option" at bounding box center [743, 380] width 16 height 16
click at [747, 375] on input "Select an option" at bounding box center [743, 380] width 16 height 16
click at [423, 336] on span "Select an option" at bounding box center [417, 331] width 16 height 16
click at [423, 336] on input "Select an option" at bounding box center [417, 331] width 16 height 16
click at [418, 280] on span "Select an option" at bounding box center [417, 282] width 16 height 16
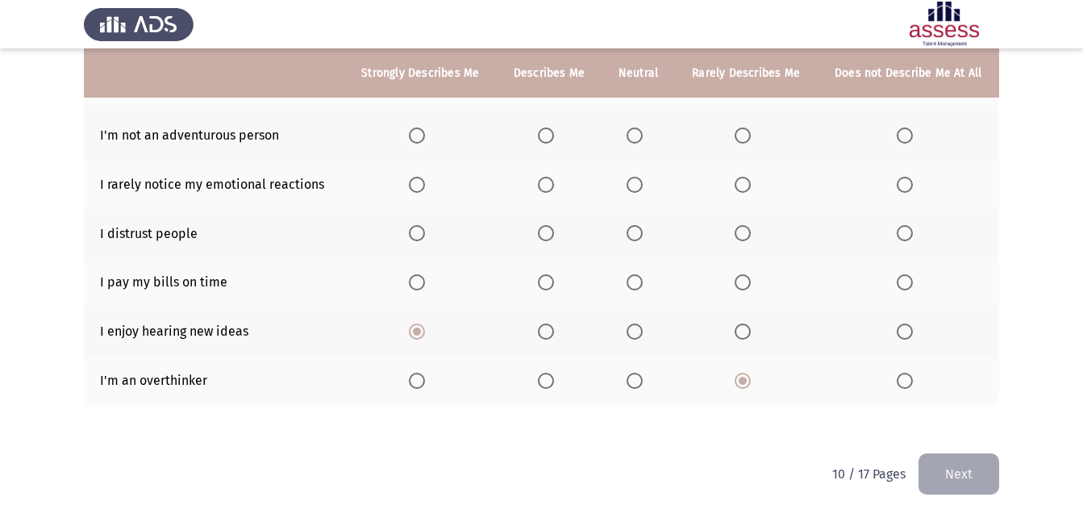
click at [418, 280] on input "Select an option" at bounding box center [417, 282] width 16 height 16
click at [640, 229] on span "Select an option" at bounding box center [634, 233] width 16 height 16
click at [640, 229] on input "Select an option" at bounding box center [634, 233] width 16 height 16
click at [907, 181] on span "Select an option" at bounding box center [905, 185] width 16 height 16
click at [907, 181] on input "Select an option" at bounding box center [905, 185] width 16 height 16
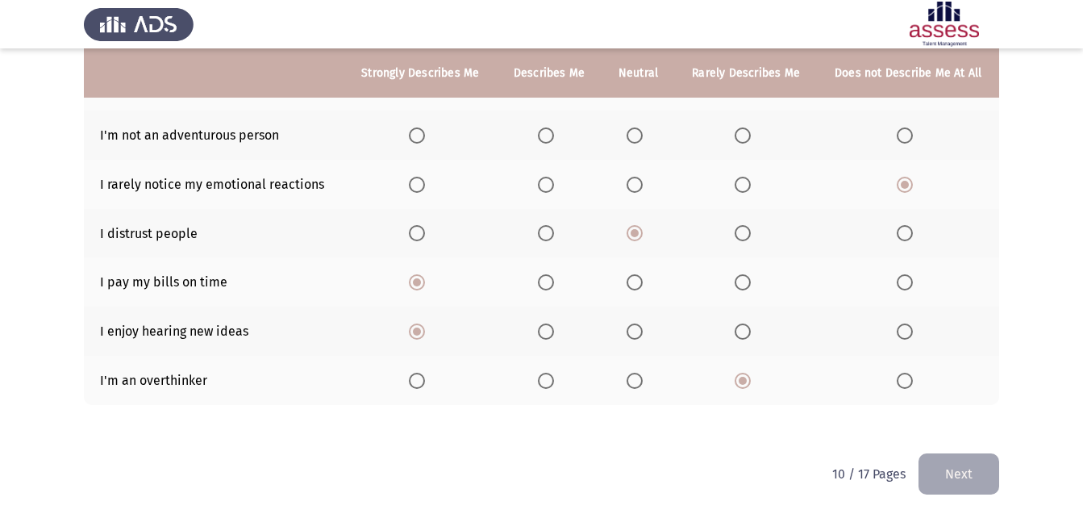
click at [548, 130] on span "Select an option" at bounding box center [546, 135] width 16 height 16
click at [548, 130] on input "Select an option" at bounding box center [546, 135] width 16 height 16
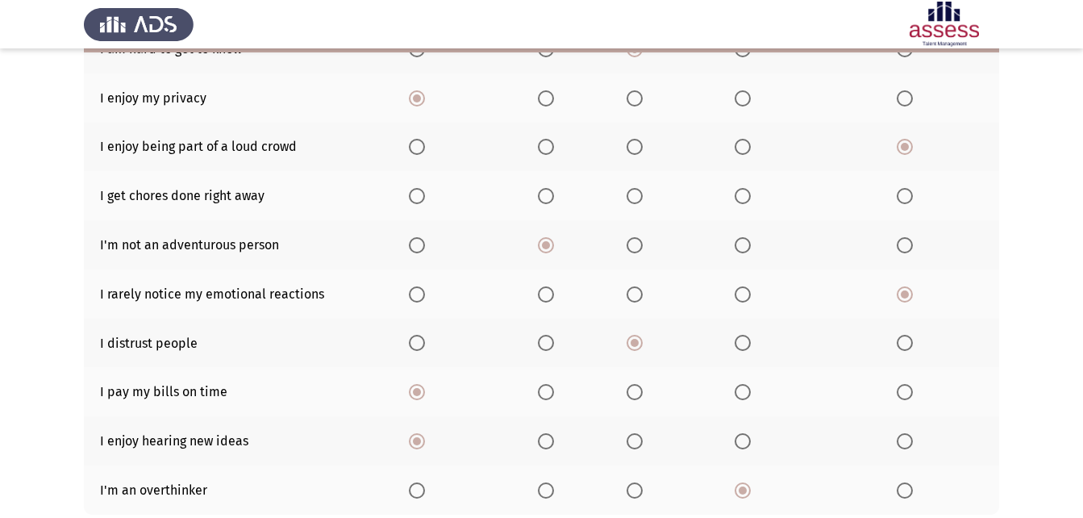
scroll to position [181, 0]
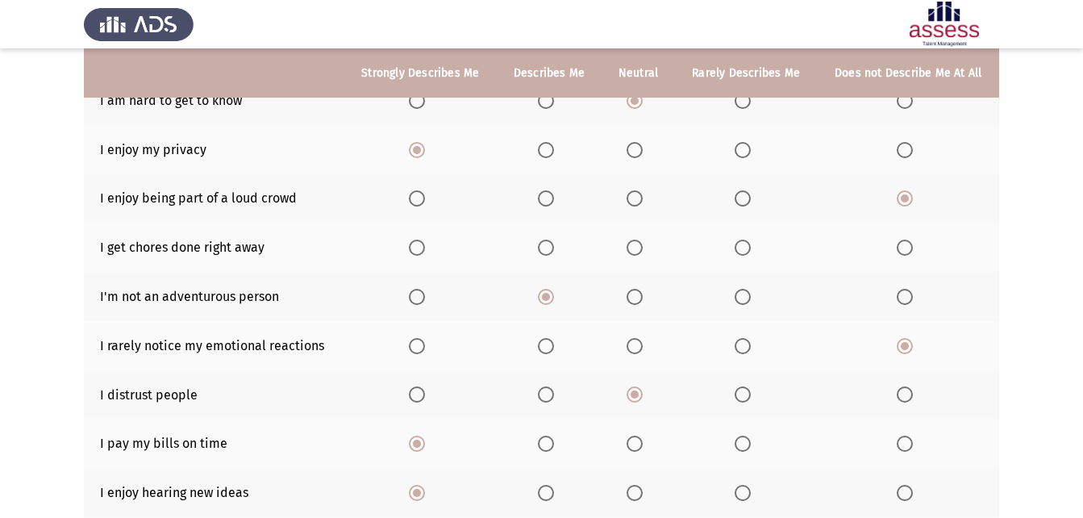
click at [635, 248] on span "Select an option" at bounding box center [635, 248] width 0 height 0
click at [635, 247] on input "Select an option" at bounding box center [634, 247] width 16 height 16
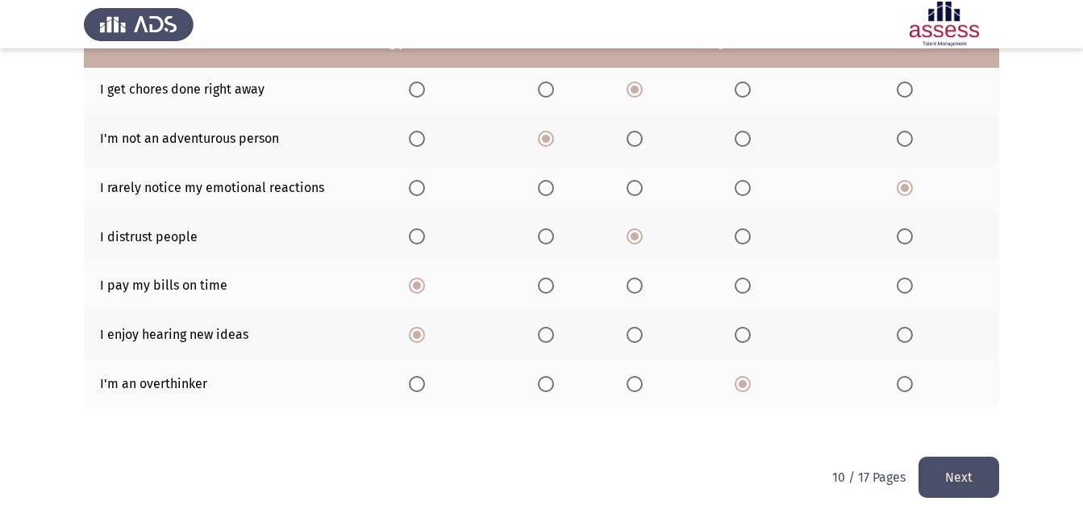
scroll to position [342, 0]
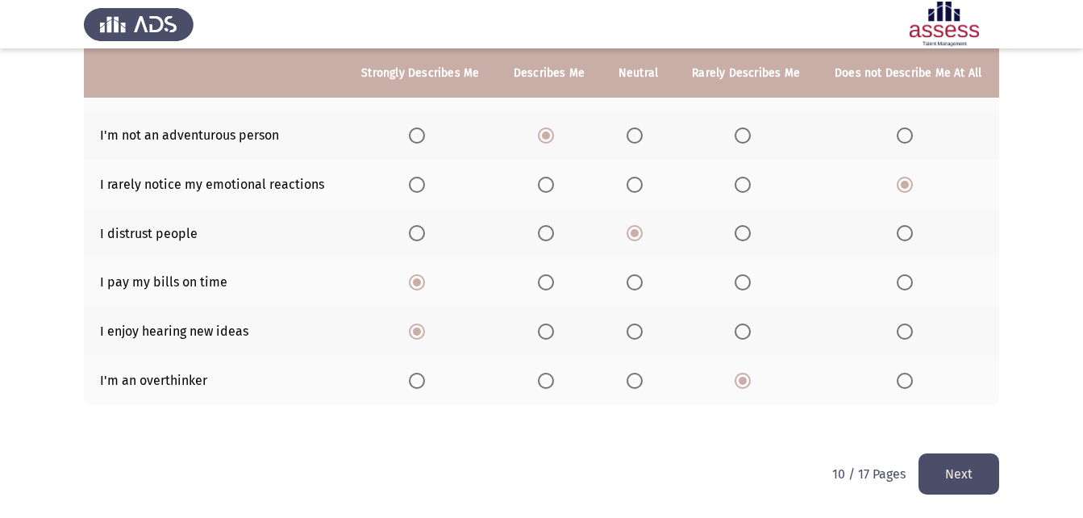
click at [958, 455] on button "Next" at bounding box center [958, 473] width 81 height 41
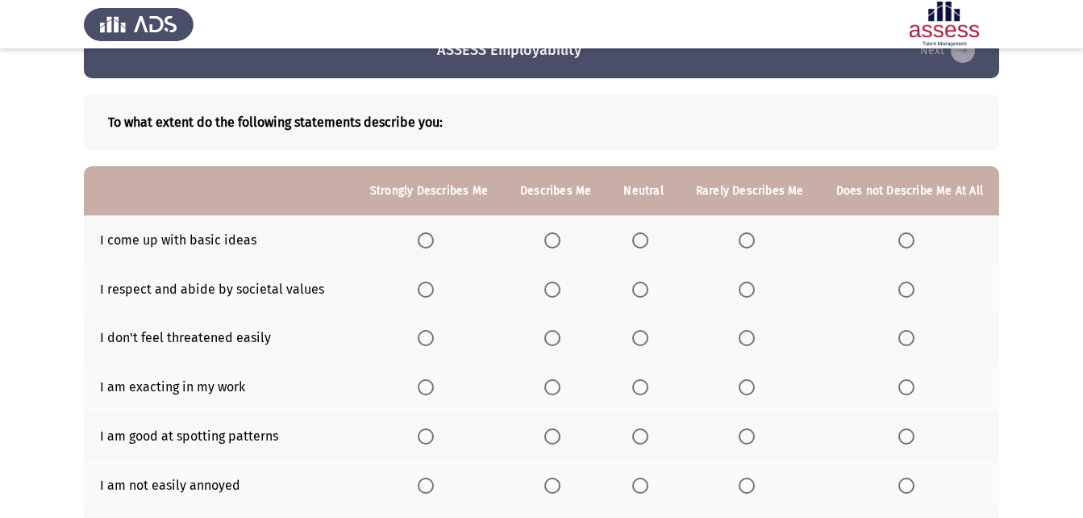
scroll to position [81, 0]
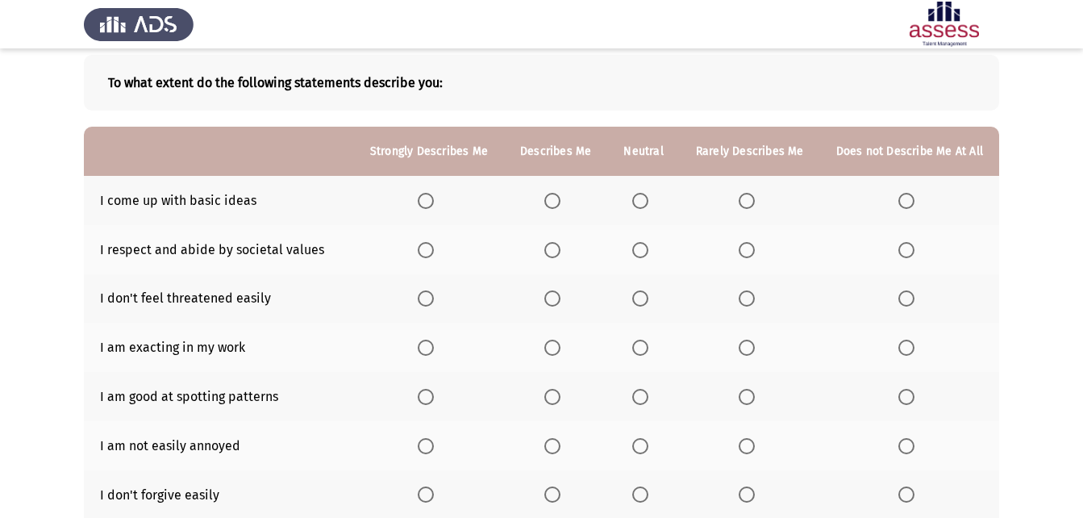
click at [914, 201] on span "Select an option" at bounding box center [906, 201] width 16 height 16
click at [914, 201] on input "Select an option" at bounding box center [906, 201] width 16 height 16
click at [430, 248] on span "Select an option" at bounding box center [426, 250] width 16 height 16
click at [430, 248] on input "Select an option" at bounding box center [426, 250] width 16 height 16
click at [431, 298] on span "Select an option" at bounding box center [426, 298] width 16 height 16
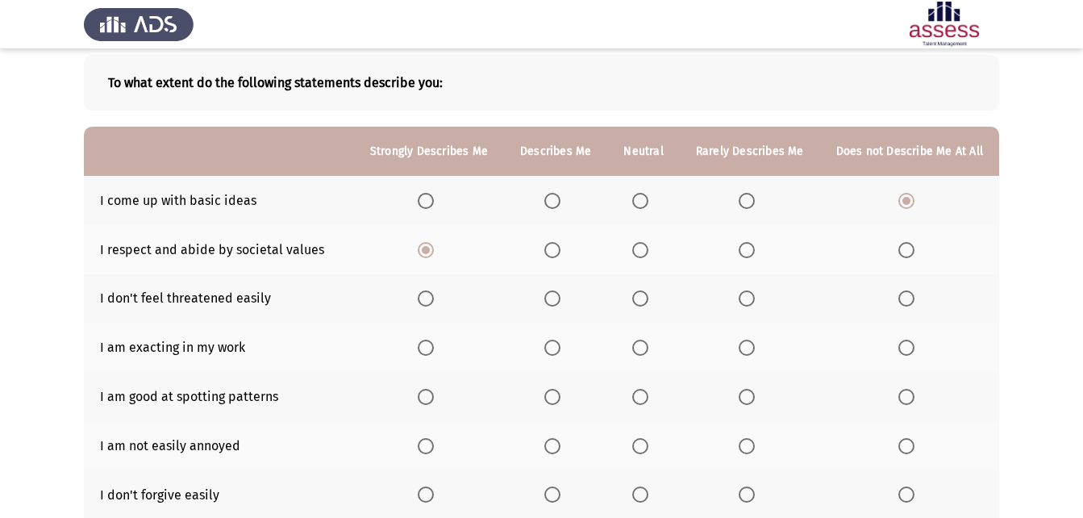
click at [431, 298] on input "Select an option" at bounding box center [426, 298] width 16 height 16
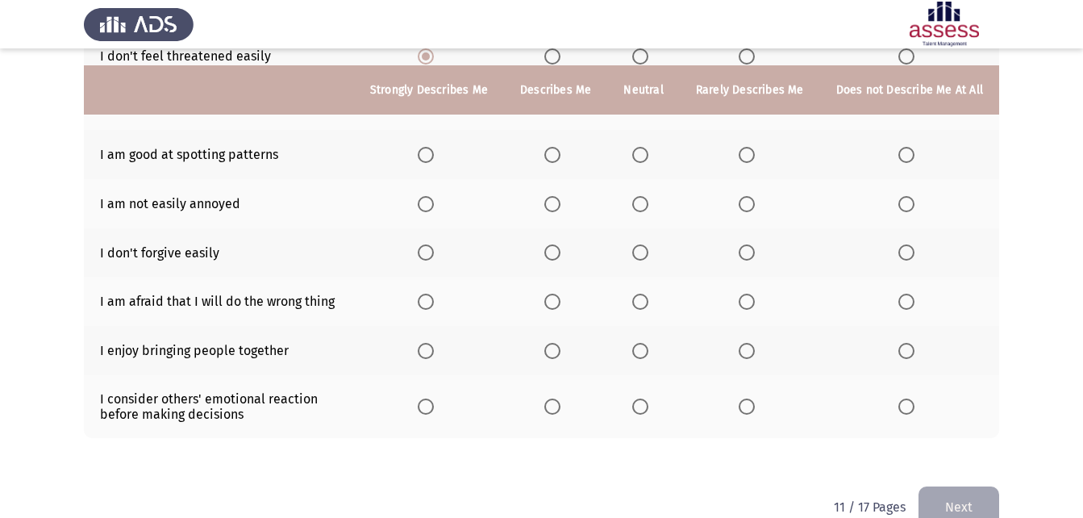
scroll to position [356, 0]
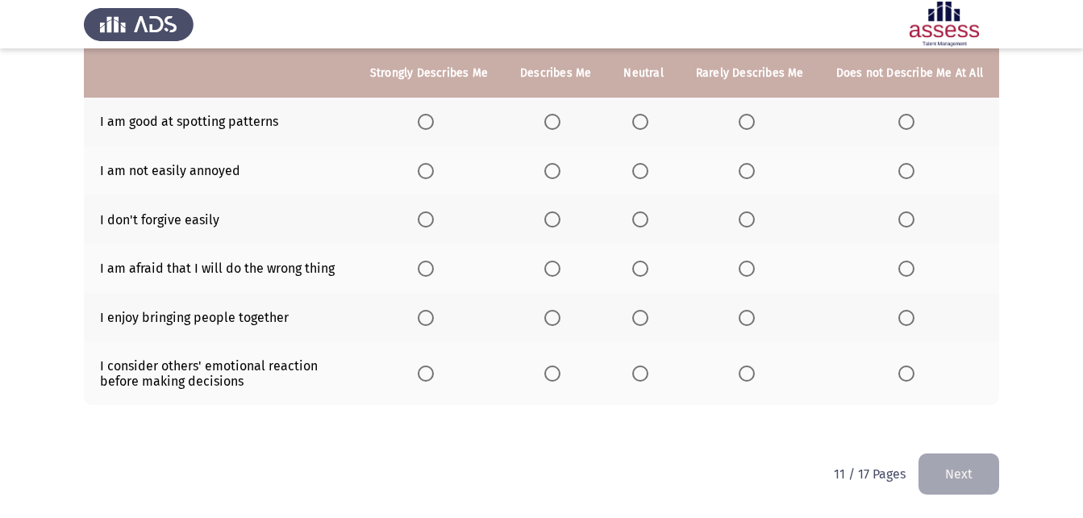
click at [647, 372] on span "Select an option" at bounding box center [640, 373] width 16 height 16
click at [647, 372] on input "Select an option" at bounding box center [640, 373] width 16 height 16
click at [648, 320] on span "Select an option" at bounding box center [640, 318] width 16 height 16
click at [648, 320] on input "Select an option" at bounding box center [640, 318] width 16 height 16
click at [914, 264] on span "Select an option" at bounding box center [906, 268] width 16 height 16
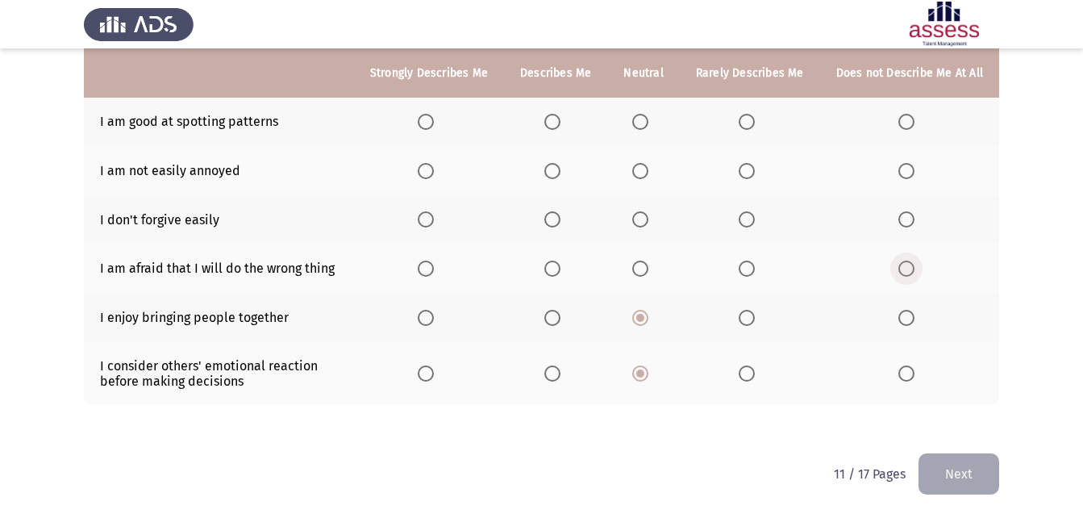
click at [914, 264] on input "Select an option" at bounding box center [906, 268] width 16 height 16
click at [747, 218] on span "Select an option" at bounding box center [747, 219] width 16 height 16
click at [747, 218] on input "Select an option" at bounding box center [747, 219] width 16 height 16
click at [639, 222] on span "Select an option" at bounding box center [640, 219] width 16 height 16
click at [639, 222] on input "Select an option" at bounding box center [640, 219] width 16 height 16
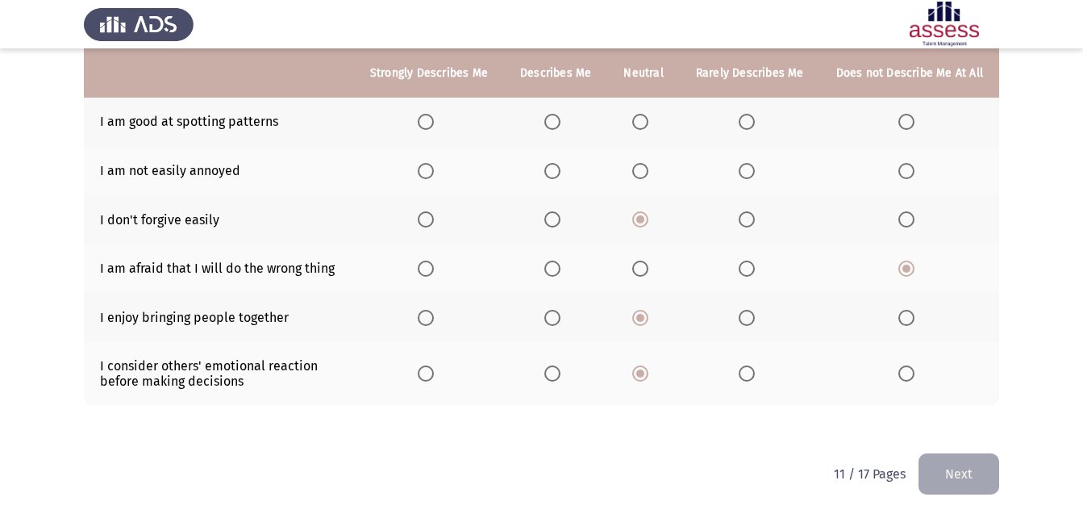
click at [560, 170] on span "Select an option" at bounding box center [552, 171] width 16 height 16
click at [560, 170] on input "Select an option" at bounding box center [552, 171] width 16 height 16
click at [434, 122] on span "Select an option" at bounding box center [426, 122] width 16 height 16
click at [434, 122] on input "Select an option" at bounding box center [426, 122] width 16 height 16
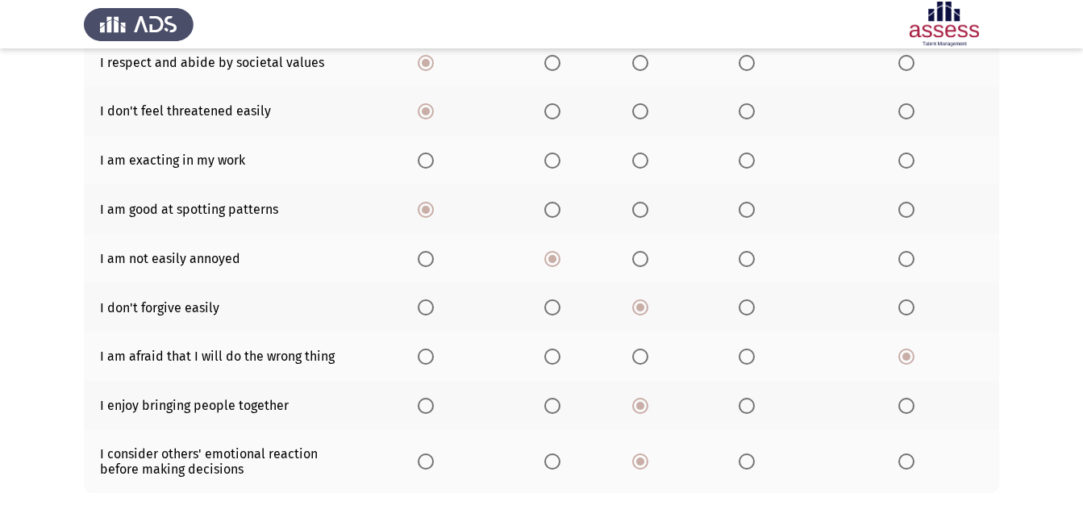
scroll to position [194, 0]
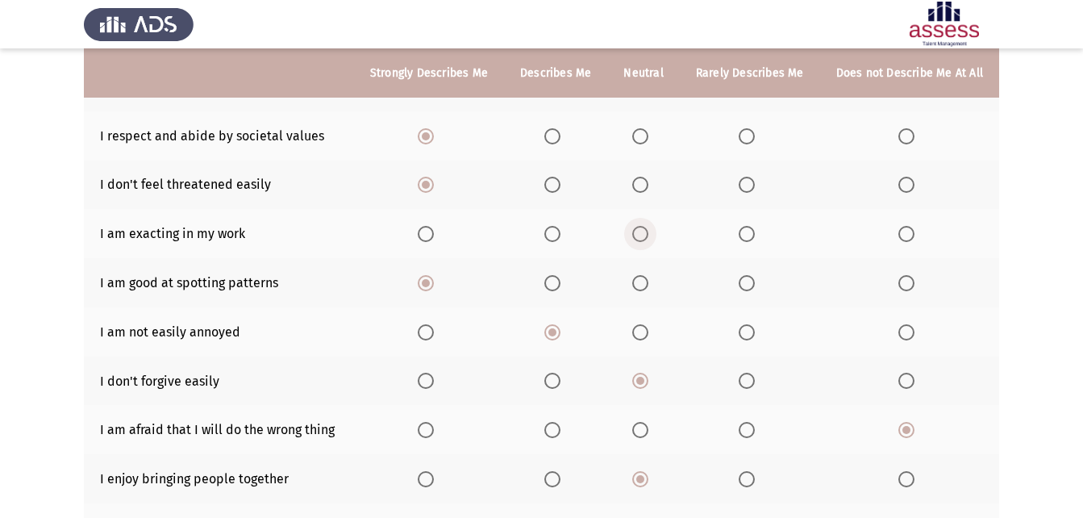
click at [639, 234] on span "Select an option" at bounding box center [640, 234] width 16 height 16
click at [639, 234] on input "Select an option" at bounding box center [640, 234] width 16 height 16
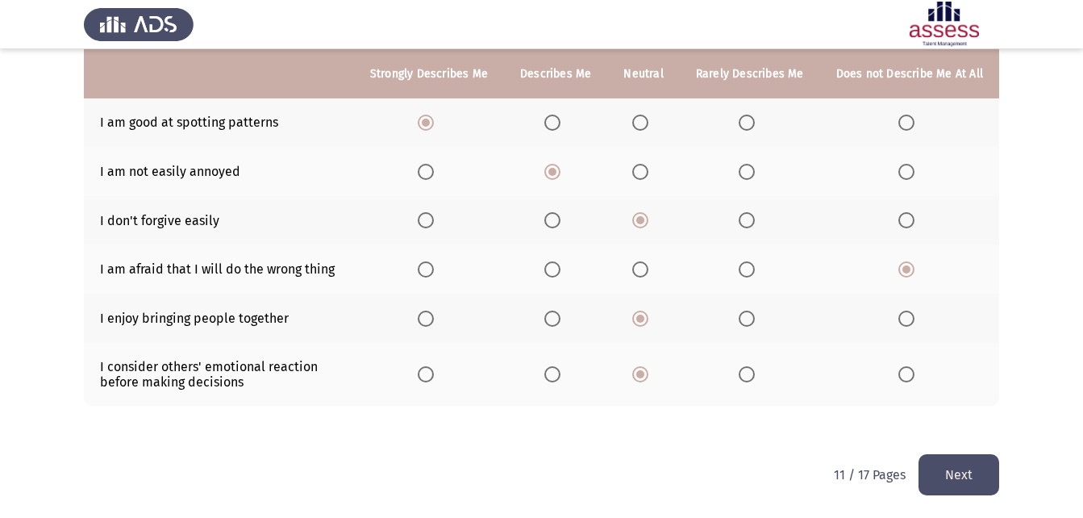
scroll to position [356, 0]
click at [959, 455] on button "Next" at bounding box center [958, 473] width 81 height 41
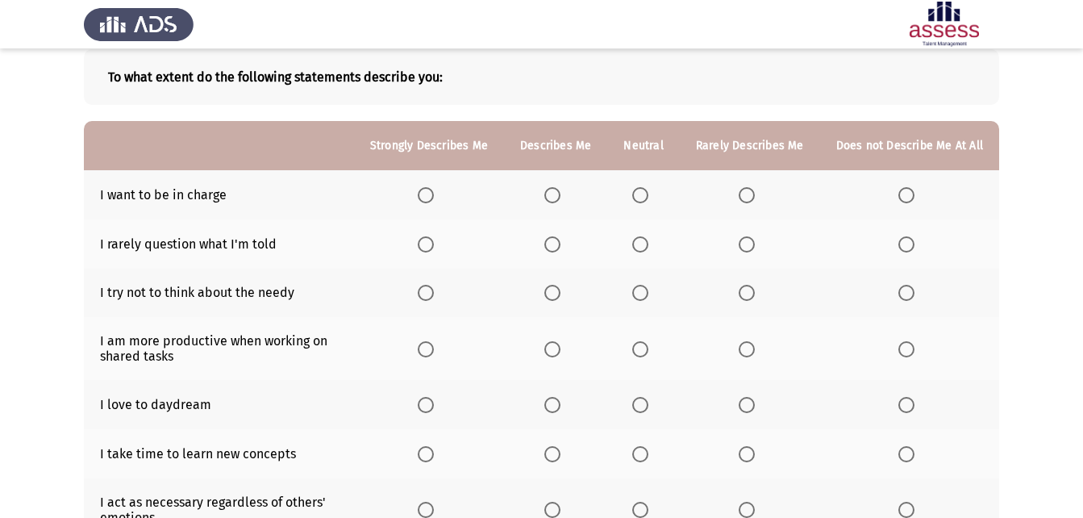
scroll to position [78, 0]
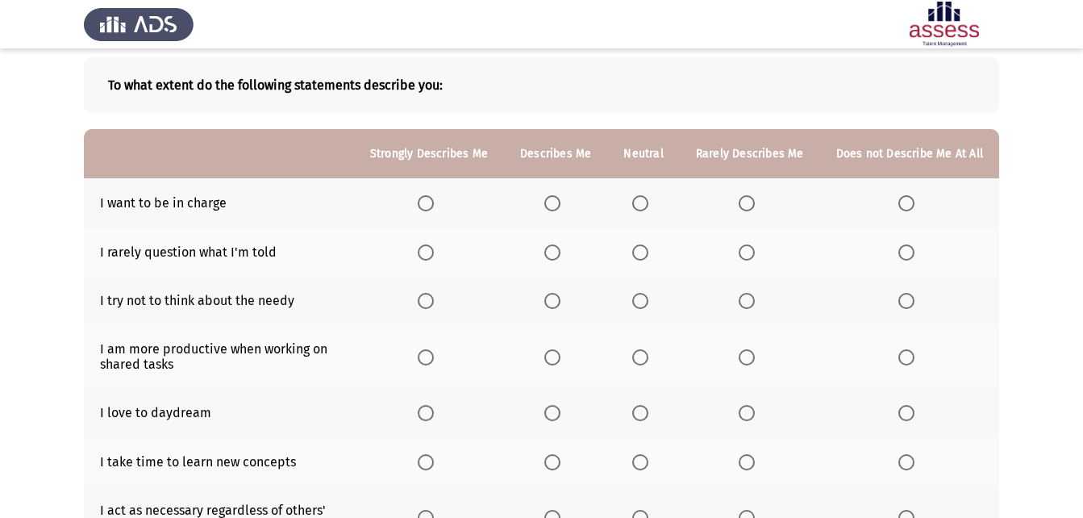
click at [555, 200] on span "Select an option" at bounding box center [552, 203] width 16 height 16
click at [555, 200] on input "Select an option" at bounding box center [552, 203] width 16 height 16
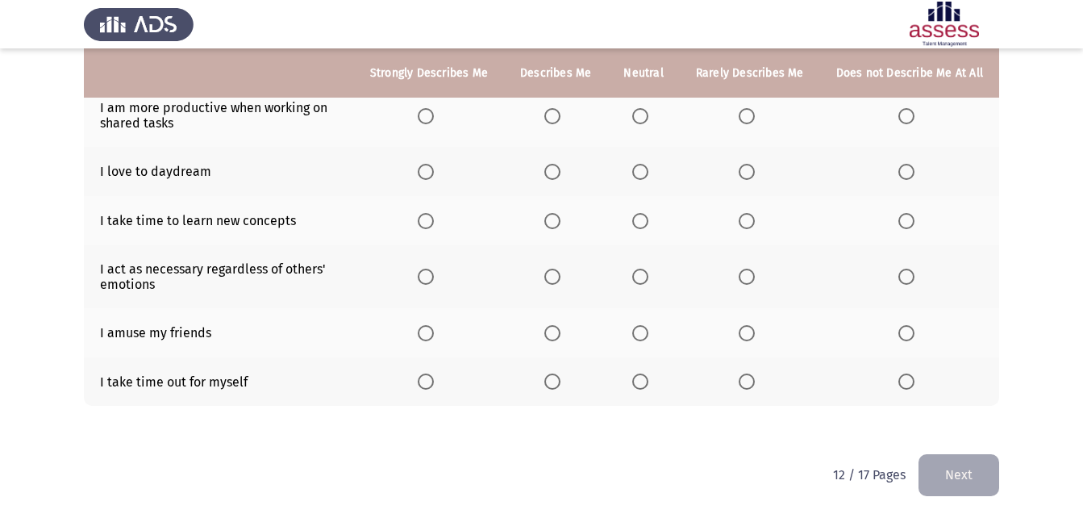
scroll to position [320, 0]
click at [429, 384] on span "Select an option" at bounding box center [426, 380] width 16 height 16
click at [429, 384] on input "Select an option" at bounding box center [426, 380] width 16 height 16
click at [638, 335] on span "Select an option" at bounding box center [640, 332] width 16 height 16
click at [638, 335] on input "Select an option" at bounding box center [640, 332] width 16 height 16
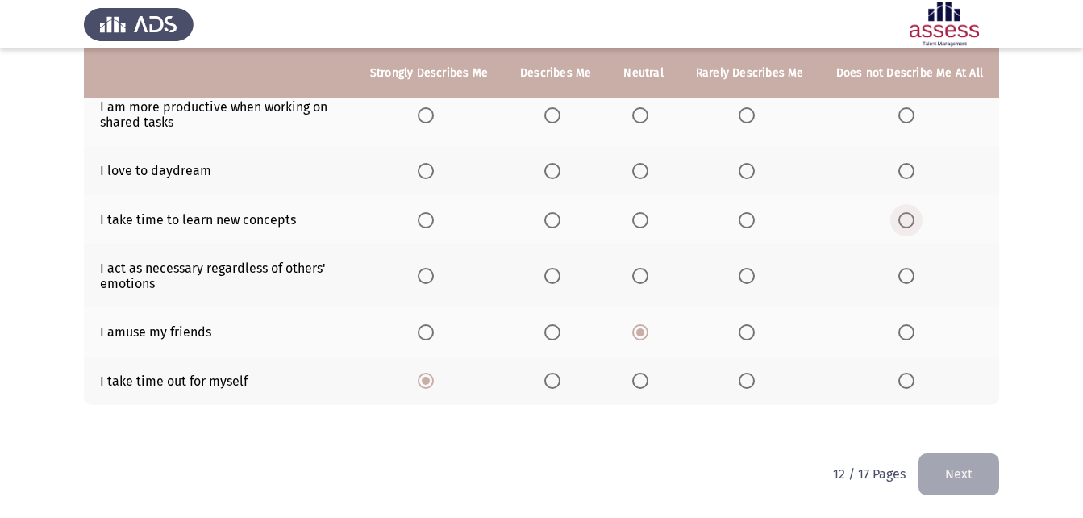
click at [910, 215] on span "Select an option" at bounding box center [906, 220] width 16 height 16
click at [910, 215] on input "Select an option" at bounding box center [906, 220] width 16 height 16
click at [556, 167] on span "Select an option" at bounding box center [552, 171] width 16 height 16
click at [556, 167] on input "Select an option" at bounding box center [552, 171] width 16 height 16
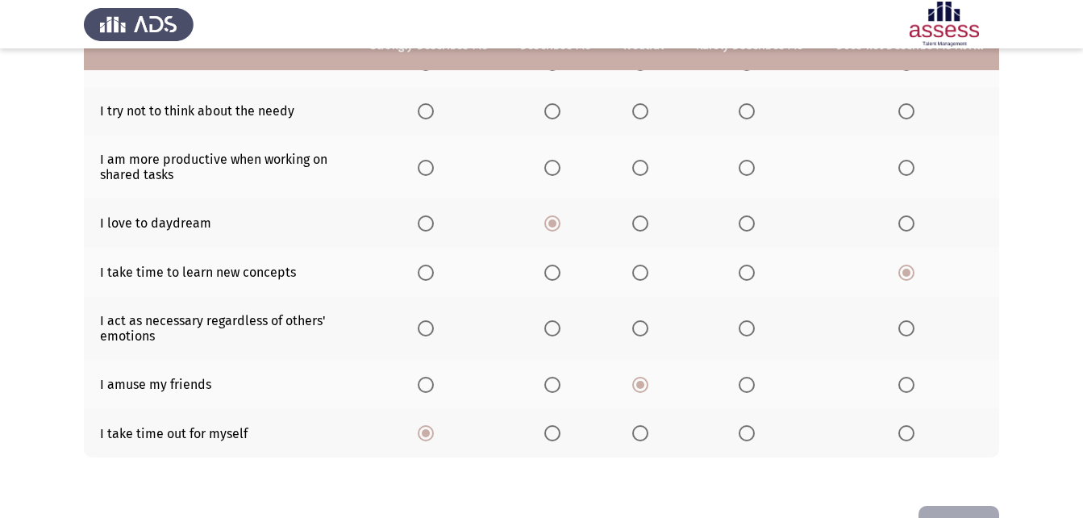
scroll to position [239, 0]
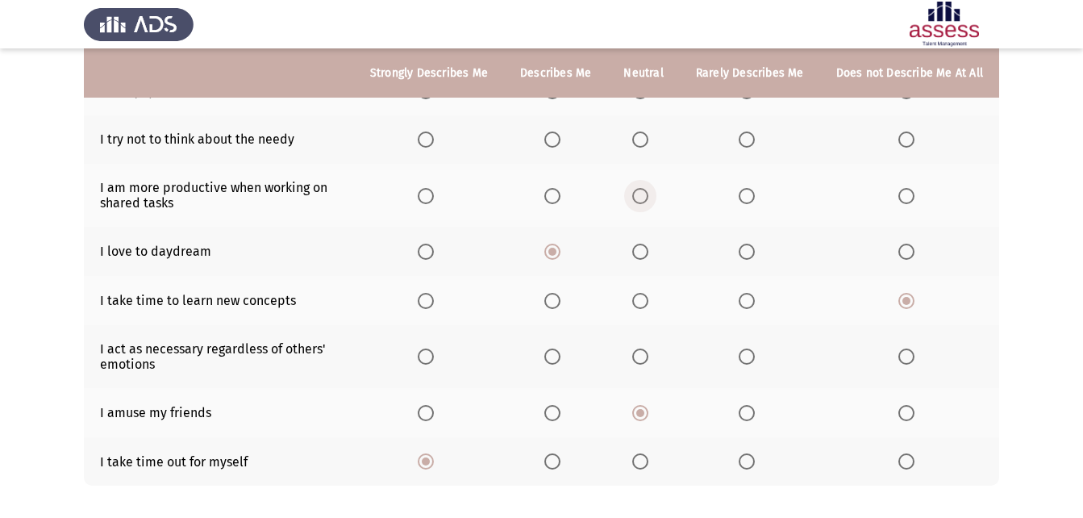
click at [648, 190] on span "Select an option" at bounding box center [640, 196] width 16 height 16
click at [648, 190] on input "Select an option" at bounding box center [640, 196] width 16 height 16
click at [742, 189] on span "Select an option" at bounding box center [747, 196] width 16 height 16
click at [742, 189] on input "Select an option" at bounding box center [747, 196] width 16 height 16
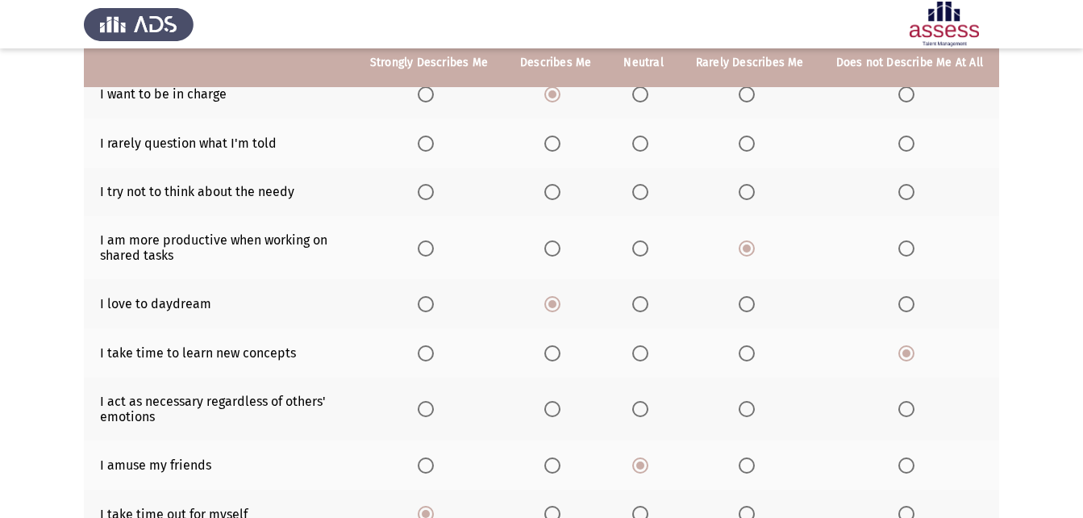
scroll to position [159, 0]
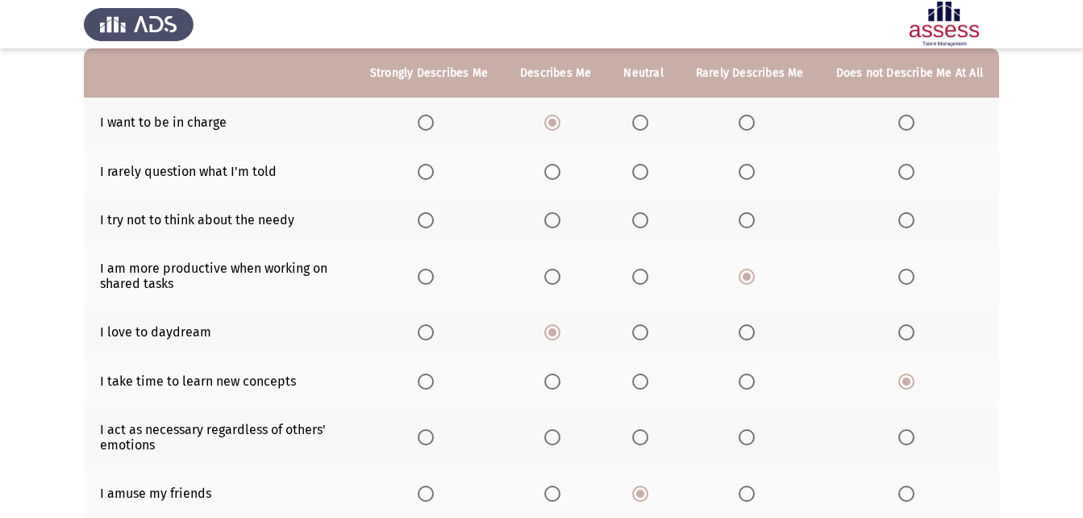
click at [906, 223] on span "Select an option" at bounding box center [906, 220] width 16 height 16
click at [906, 223] on input "Select an option" at bounding box center [906, 220] width 16 height 16
click at [643, 167] on span "Select an option" at bounding box center [640, 172] width 16 height 16
click at [643, 167] on input "Select an option" at bounding box center [640, 172] width 16 height 16
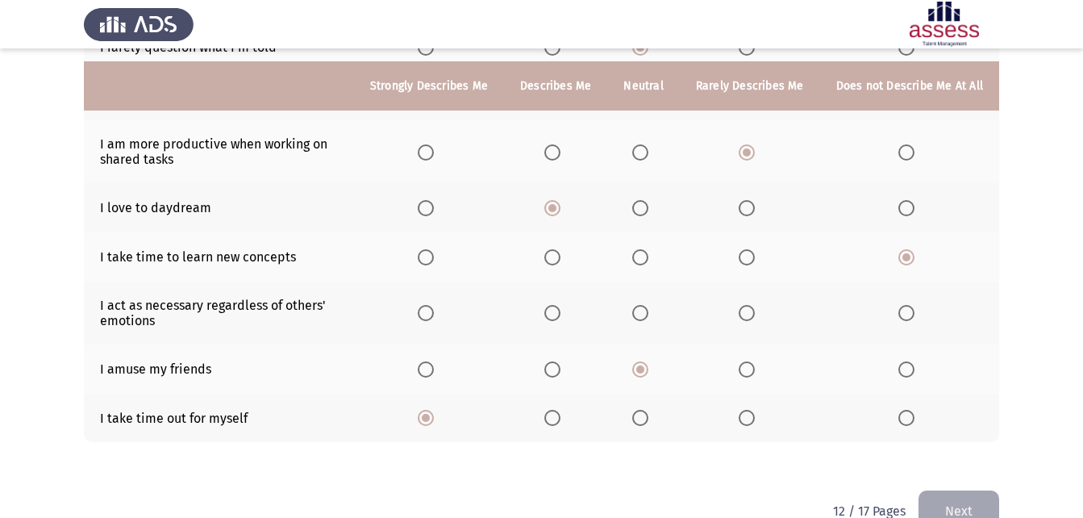
scroll to position [320, 0]
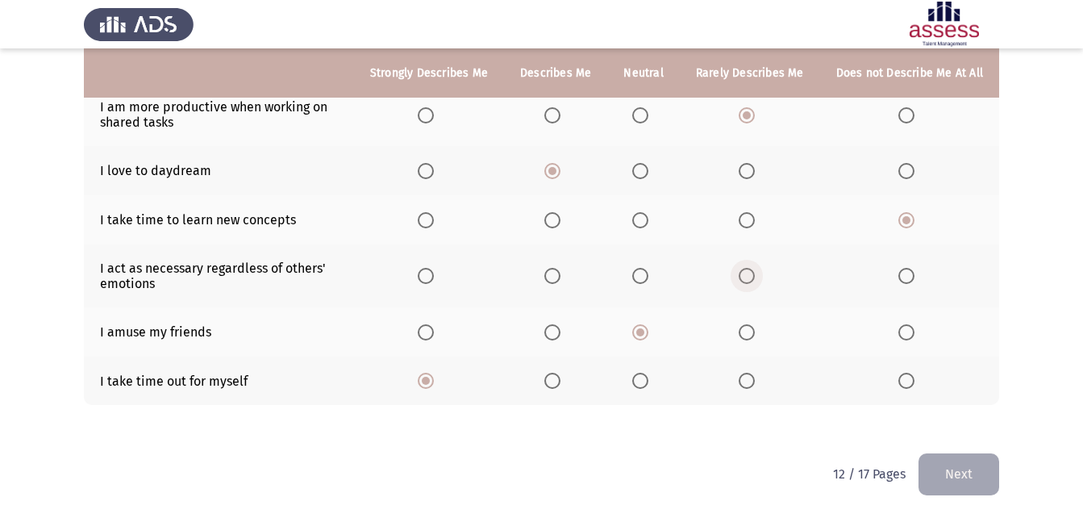
click at [751, 284] on span "Select an option" at bounding box center [747, 276] width 16 height 16
click at [751, 284] on input "Select an option" at bounding box center [747, 276] width 16 height 16
click at [967, 455] on button "Next" at bounding box center [958, 473] width 81 height 41
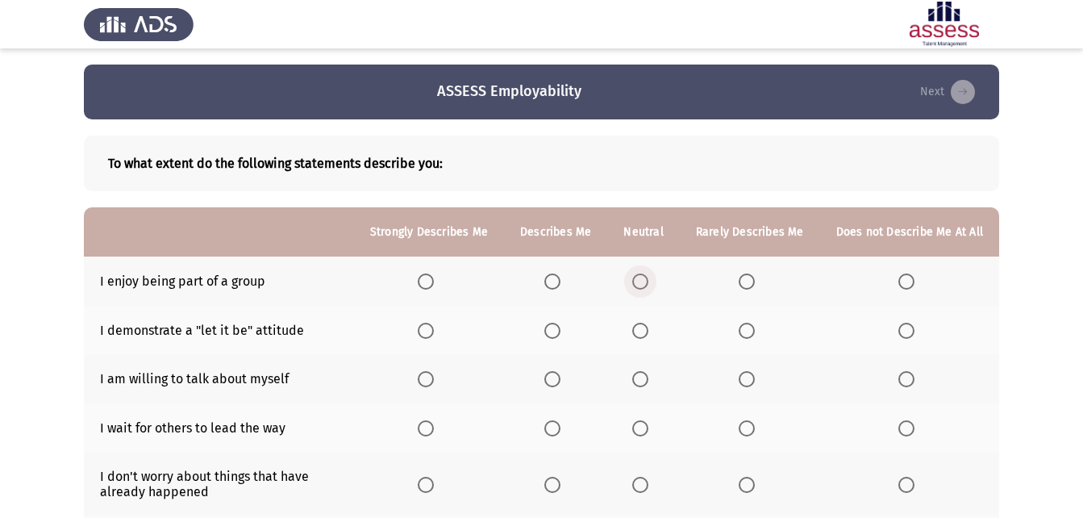
click at [644, 278] on span "Select an option" at bounding box center [640, 281] width 16 height 16
click at [644, 278] on input "Select an option" at bounding box center [640, 281] width 16 height 16
click at [434, 331] on span "Select an option" at bounding box center [426, 331] width 16 height 16
click at [434, 331] on input "Select an option" at bounding box center [426, 331] width 16 height 16
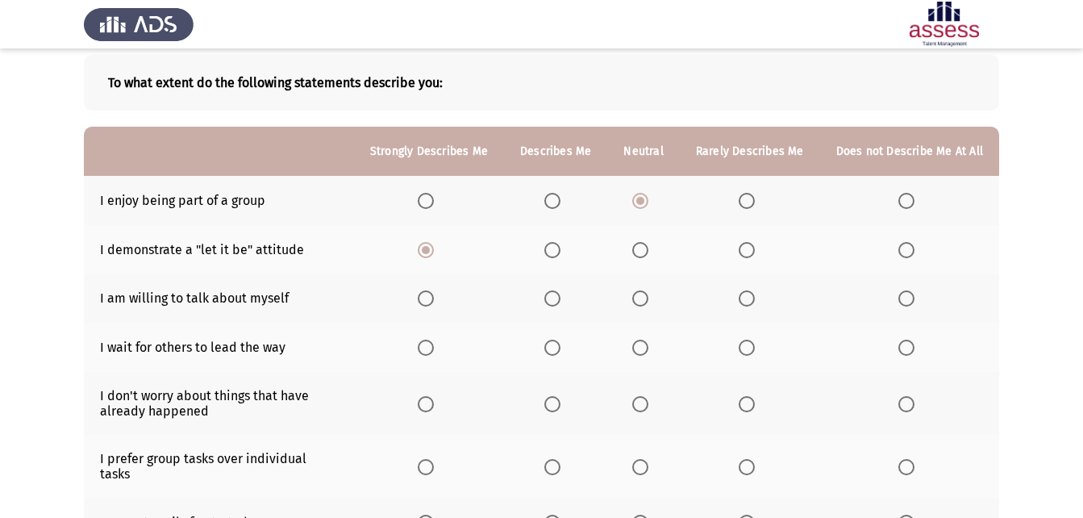
scroll to position [161, 0]
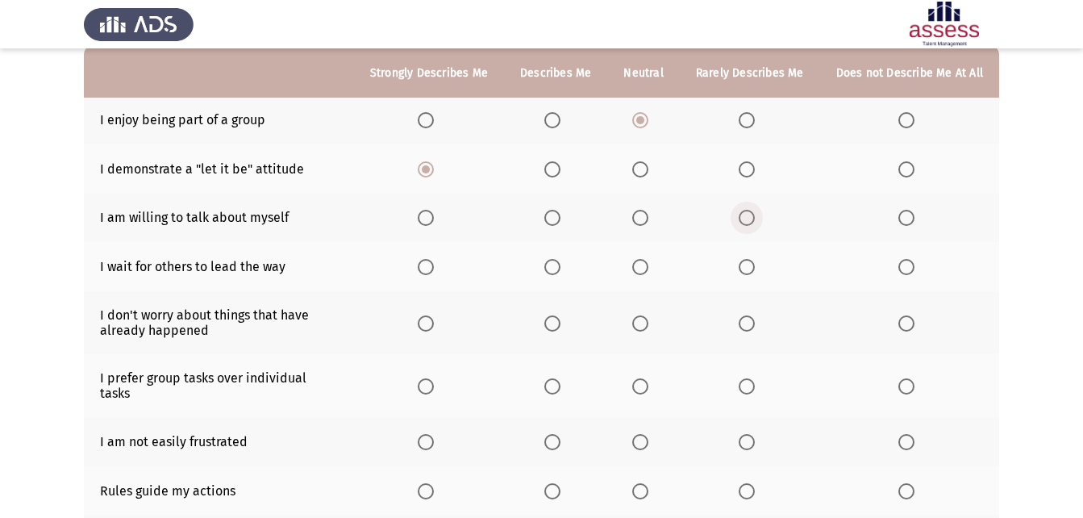
click at [753, 218] on span "Select an option" at bounding box center [747, 218] width 16 height 16
click at [753, 218] on input "Select an option" at bounding box center [747, 218] width 16 height 16
click at [907, 262] on span "Select an option" at bounding box center [906, 267] width 16 height 16
click at [907, 262] on input "Select an option" at bounding box center [906, 267] width 16 height 16
click at [908, 319] on span "Select an option" at bounding box center [906, 323] width 16 height 16
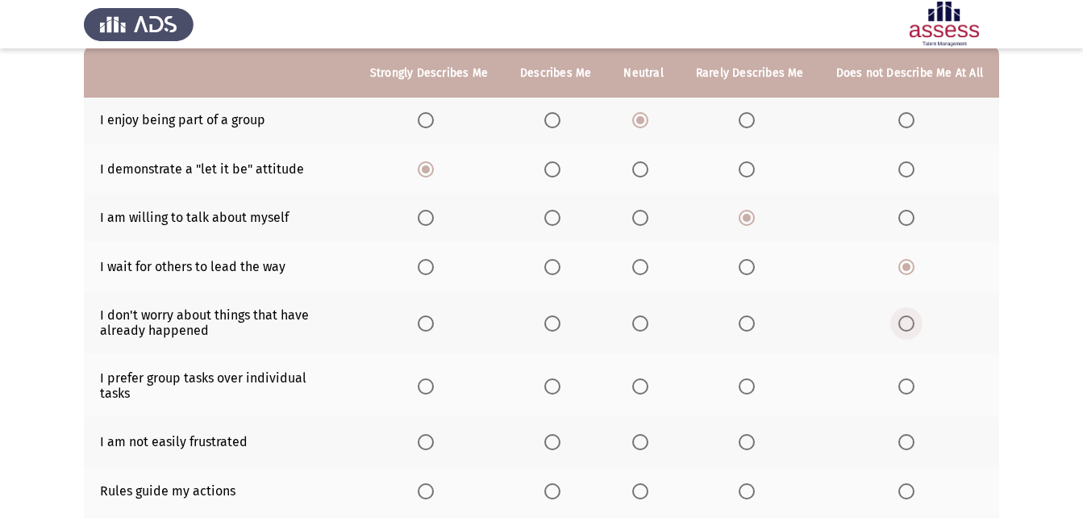
click at [908, 319] on input "Select an option" at bounding box center [906, 323] width 16 height 16
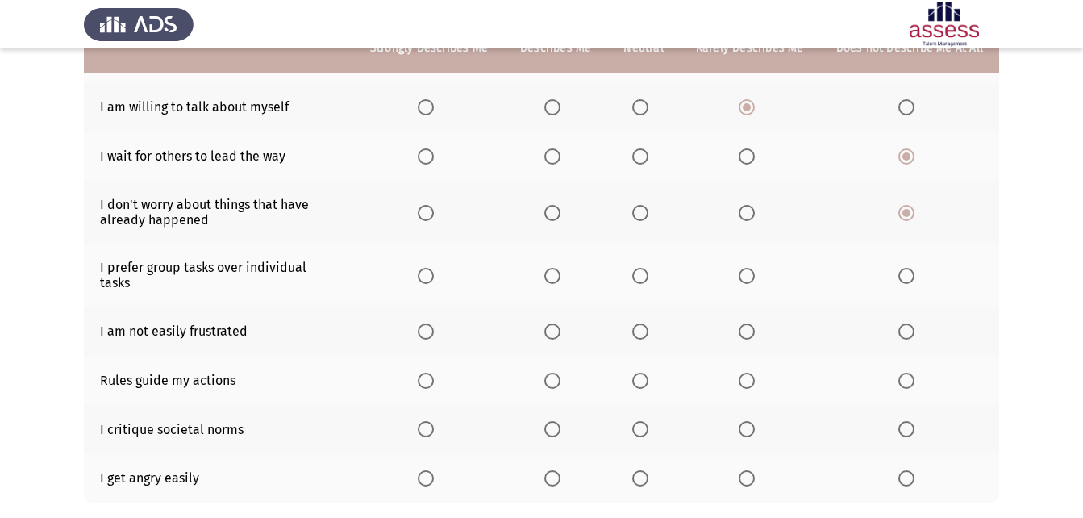
scroll to position [323, 0]
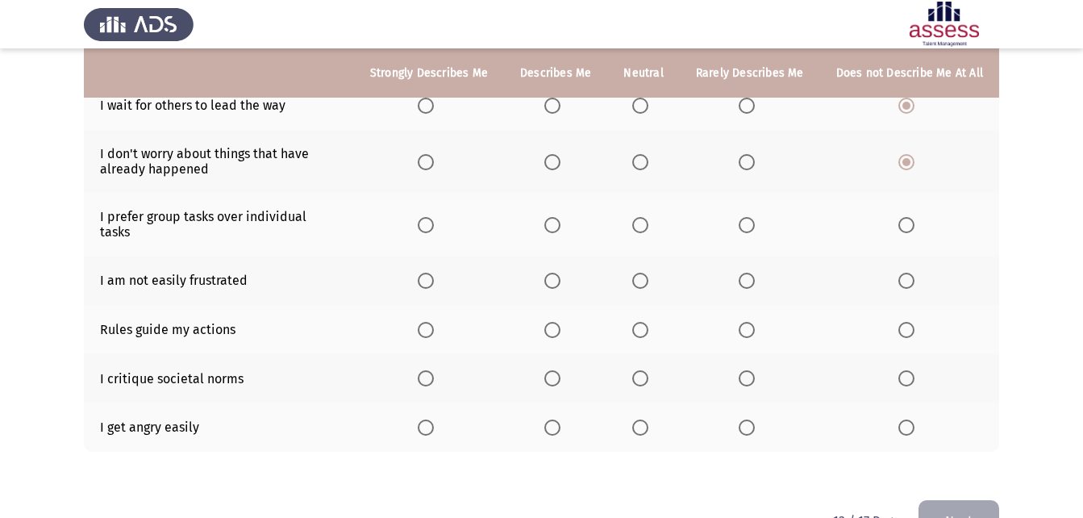
click at [647, 219] on span "Select an option" at bounding box center [640, 225] width 16 height 16
click at [647, 219] on input "Select an option" at bounding box center [640, 225] width 16 height 16
click at [555, 273] on span "Select an option" at bounding box center [552, 281] width 16 height 16
click at [555, 273] on input "Select an option" at bounding box center [552, 281] width 16 height 16
click at [643, 370] on span "Select an option" at bounding box center [640, 378] width 16 height 16
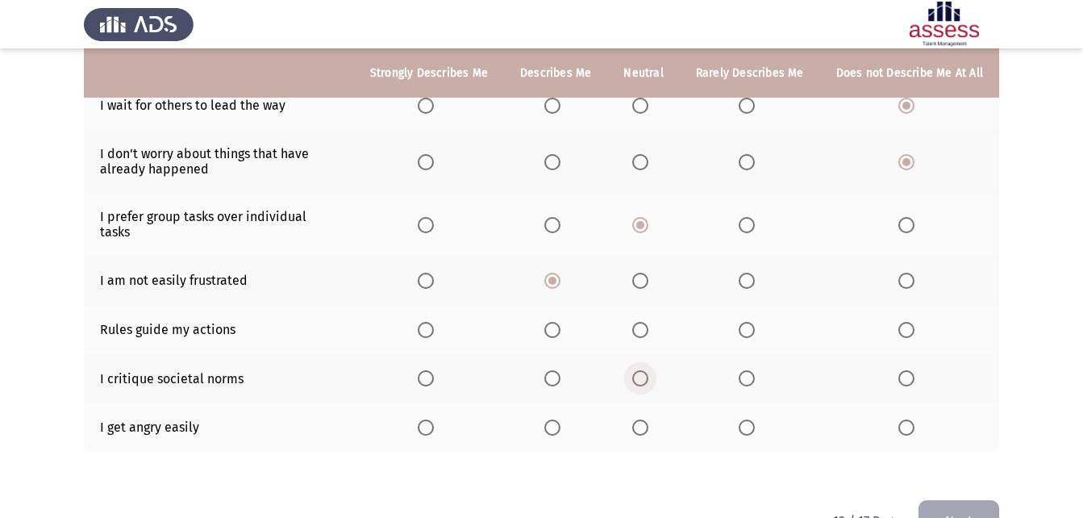
click at [643, 370] on input "Select an option" at bounding box center [640, 378] width 16 height 16
click at [906, 427] on span "Select an option" at bounding box center [906, 427] width 0 height 0
click at [906, 419] on input "Select an option" at bounding box center [906, 427] width 16 height 16
click at [559, 322] on span "Select an option" at bounding box center [552, 330] width 16 height 16
click at [559, 322] on input "Select an option" at bounding box center [552, 330] width 16 height 16
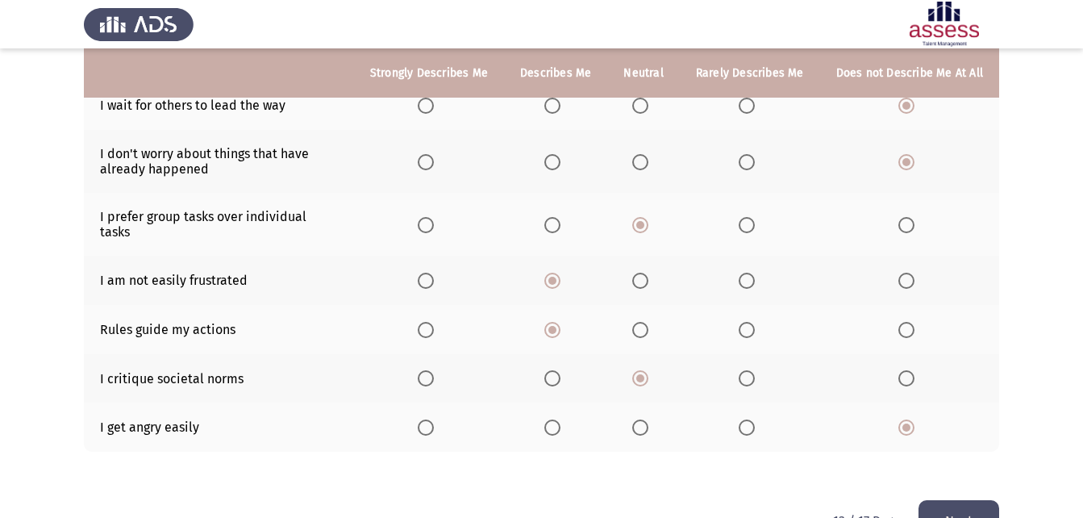
click at [983, 455] on button "Next" at bounding box center [958, 520] width 81 height 41
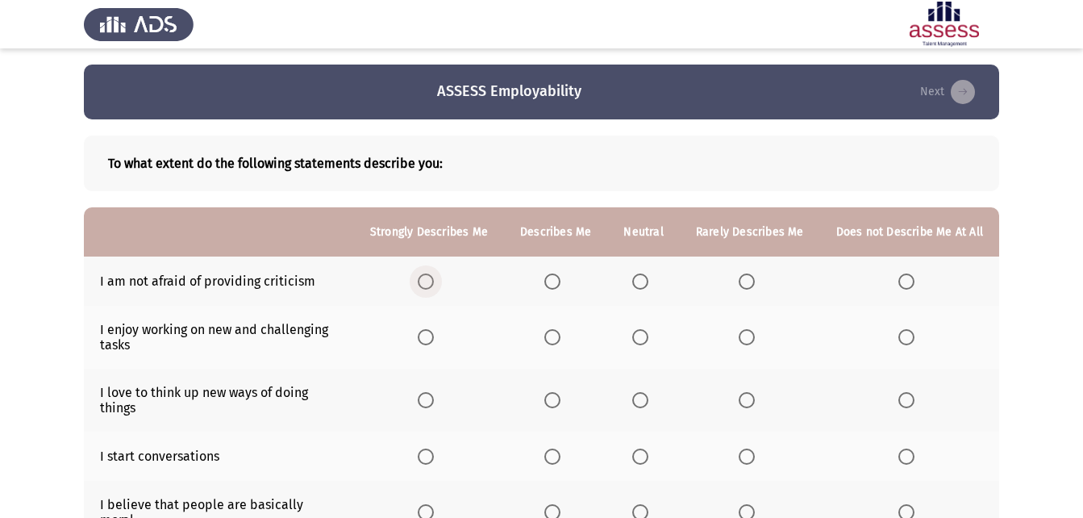
click at [433, 280] on span "Select an option" at bounding box center [426, 281] width 16 height 16
click at [433, 280] on input "Select an option" at bounding box center [426, 281] width 16 height 16
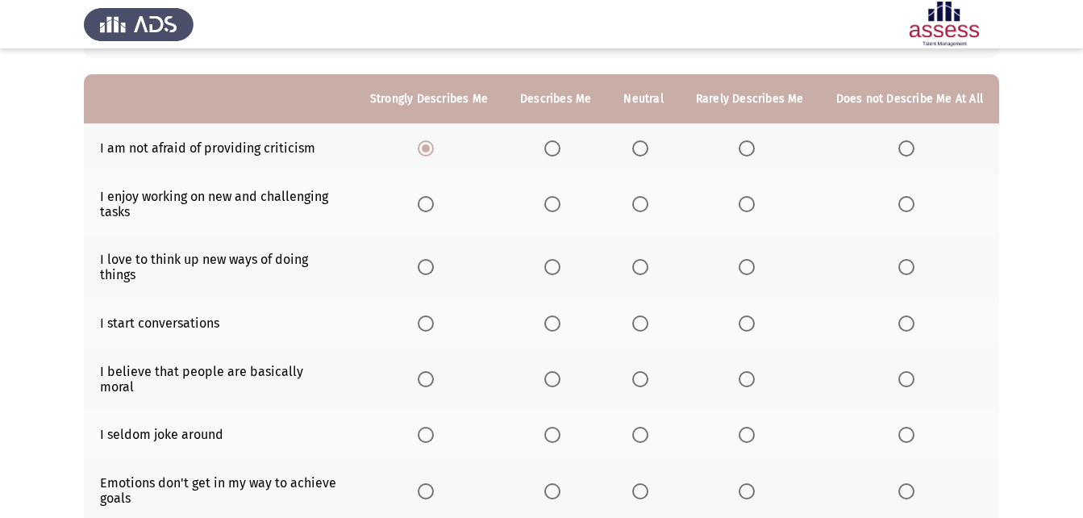
scroll to position [161, 0]
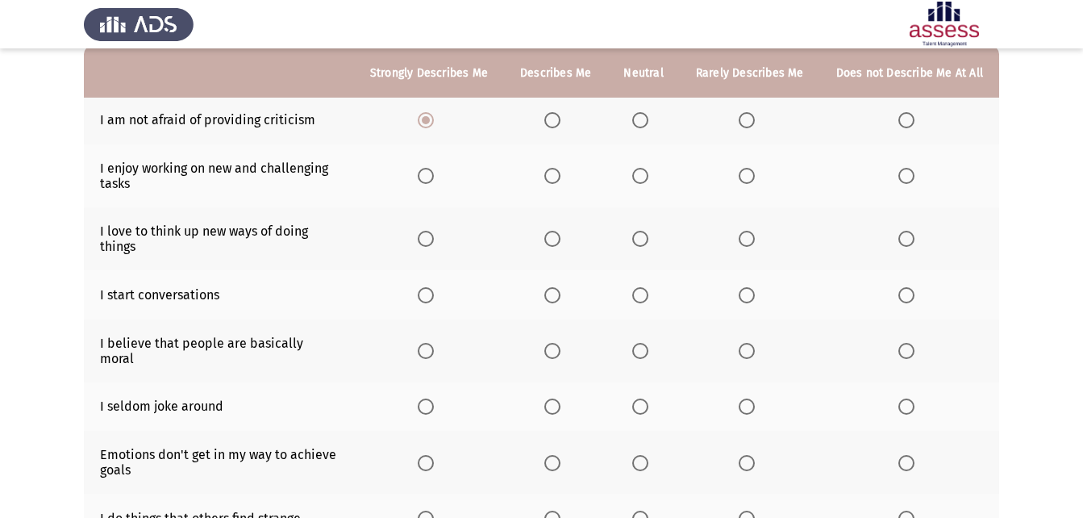
click at [434, 173] on span "Select an option" at bounding box center [426, 176] width 16 height 16
click at [434, 173] on input "Select an option" at bounding box center [426, 176] width 16 height 16
click at [431, 290] on span "Select an option" at bounding box center [426, 295] width 16 height 16
click at [431, 290] on input "Select an option" at bounding box center [426, 295] width 16 height 16
click at [644, 346] on span "Select an option" at bounding box center [640, 351] width 16 height 16
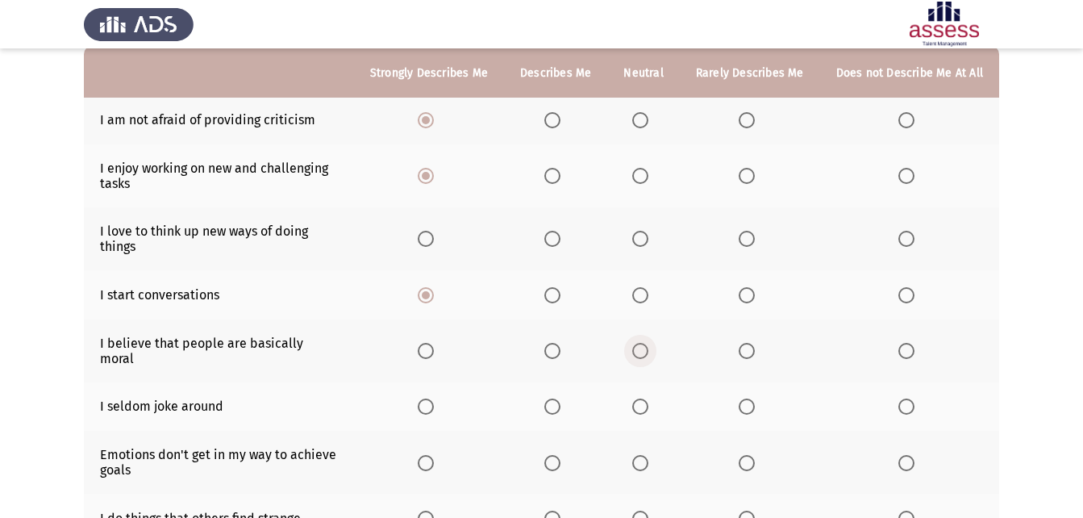
click at [644, 346] on input "Select an option" at bounding box center [640, 351] width 16 height 16
click at [648, 398] on span "Select an option" at bounding box center [640, 406] width 16 height 16
click at [648, 398] on input "Select an option" at bounding box center [640, 406] width 16 height 16
click at [432, 239] on span "Select an option" at bounding box center [426, 239] width 16 height 16
click at [432, 239] on input "Select an option" at bounding box center [426, 239] width 16 height 16
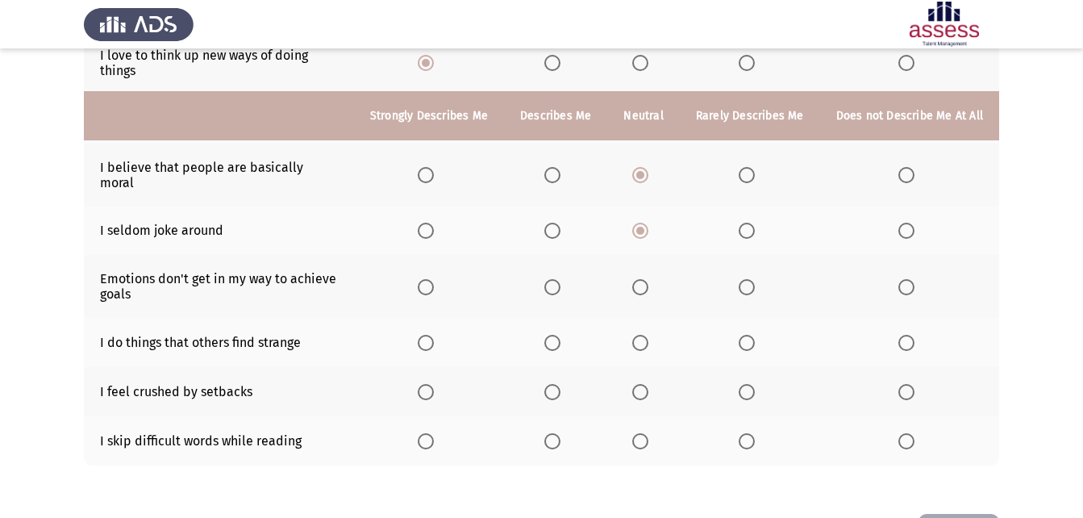
scroll to position [383, 0]
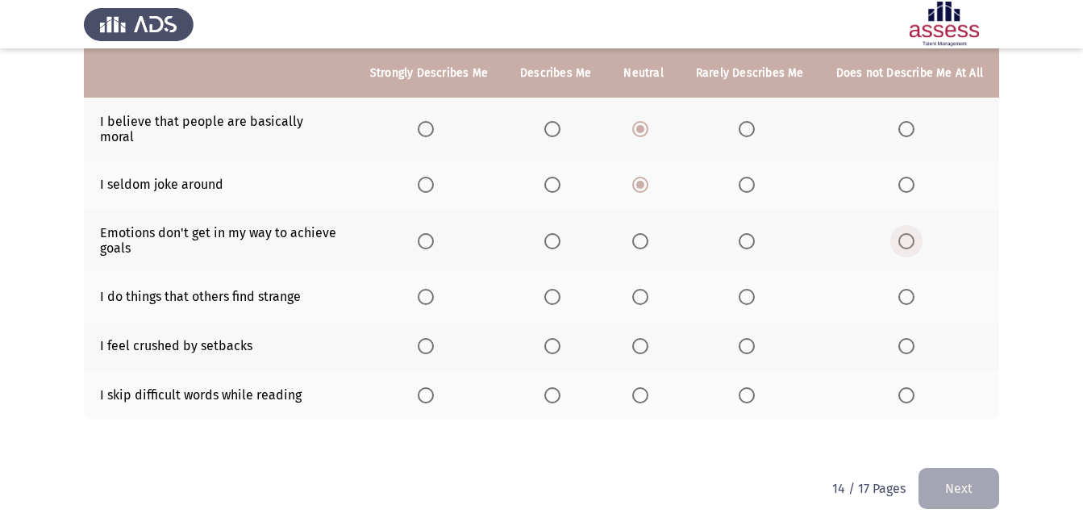
click at [907, 233] on span "Select an option" at bounding box center [906, 241] width 16 height 16
click at [907, 233] on input "Select an option" at bounding box center [906, 241] width 16 height 16
click at [428, 289] on span "Select an option" at bounding box center [426, 297] width 16 height 16
click at [428, 289] on input "Select an option" at bounding box center [426, 297] width 16 height 16
click at [643, 338] on span "Select an option" at bounding box center [640, 346] width 16 height 16
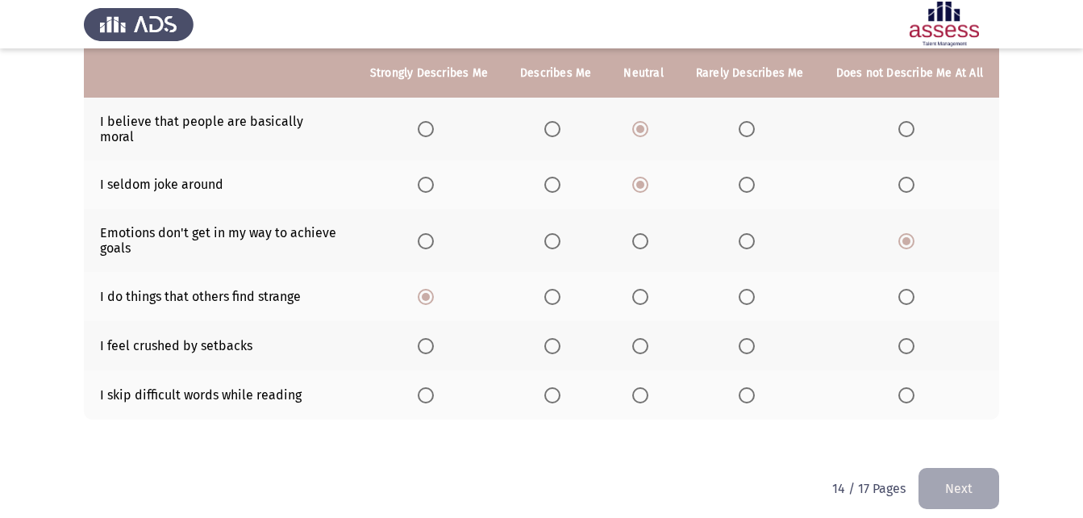
click at [643, 338] on input "Select an option" at bounding box center [640, 346] width 16 height 16
click at [905, 338] on span "Select an option" at bounding box center [906, 346] width 16 height 16
click at [905, 338] on input "Select an option" at bounding box center [906, 346] width 16 height 16
click at [434, 387] on span "Select an option" at bounding box center [426, 395] width 16 height 16
click at [434, 387] on input "Select an option" at bounding box center [426, 395] width 16 height 16
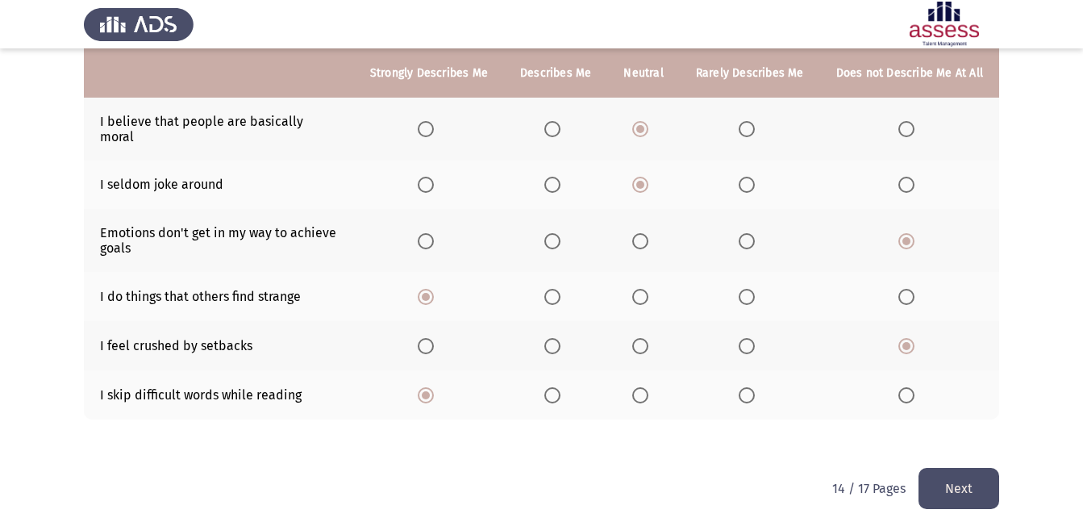
click at [970, 455] on button "Next" at bounding box center [958, 488] width 81 height 41
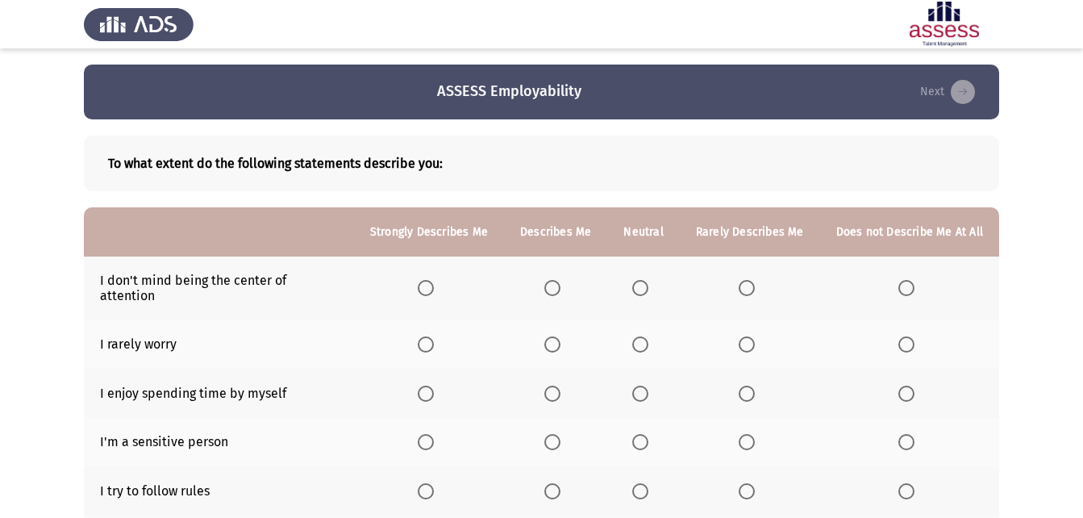
scroll to position [81, 0]
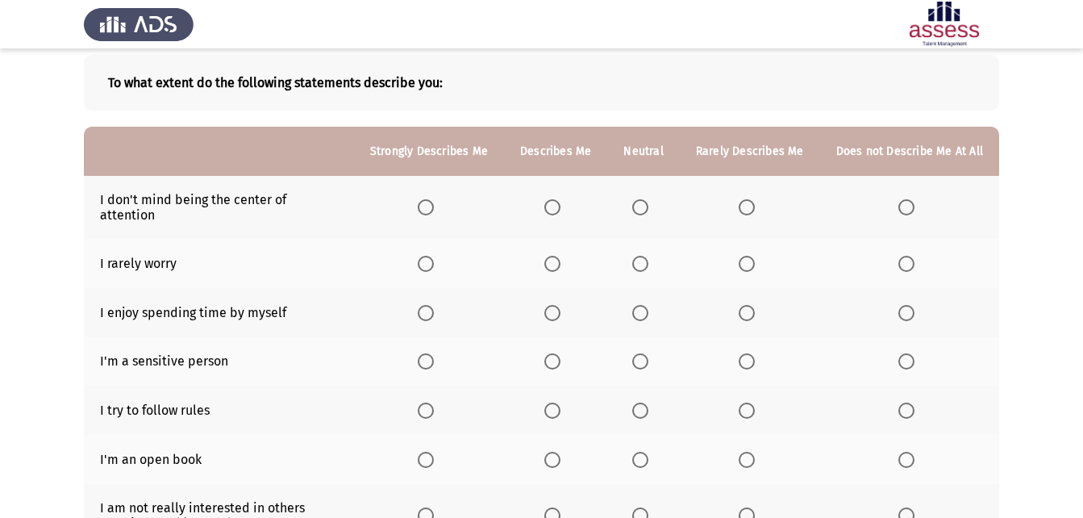
click at [643, 199] on span "Select an option" at bounding box center [640, 207] width 16 height 16
click at [643, 199] on input "Select an option" at bounding box center [640, 207] width 16 height 16
click at [560, 256] on span "Select an option" at bounding box center [552, 264] width 16 height 16
click at [560, 256] on input "Select an option" at bounding box center [552, 264] width 16 height 16
click at [434, 305] on span "Select an option" at bounding box center [426, 313] width 16 height 16
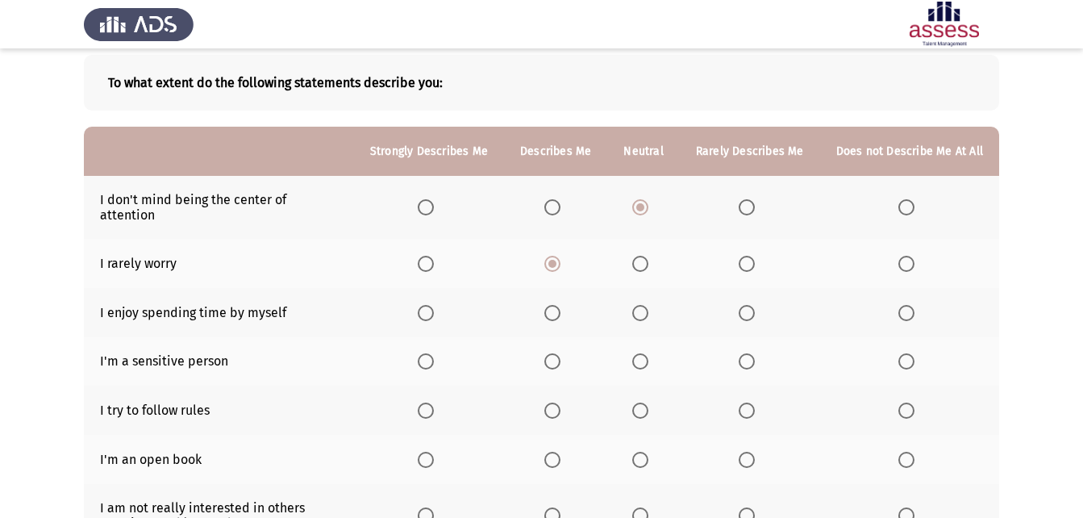
click at [434, 305] on input "Select an option" at bounding box center [426, 313] width 16 height 16
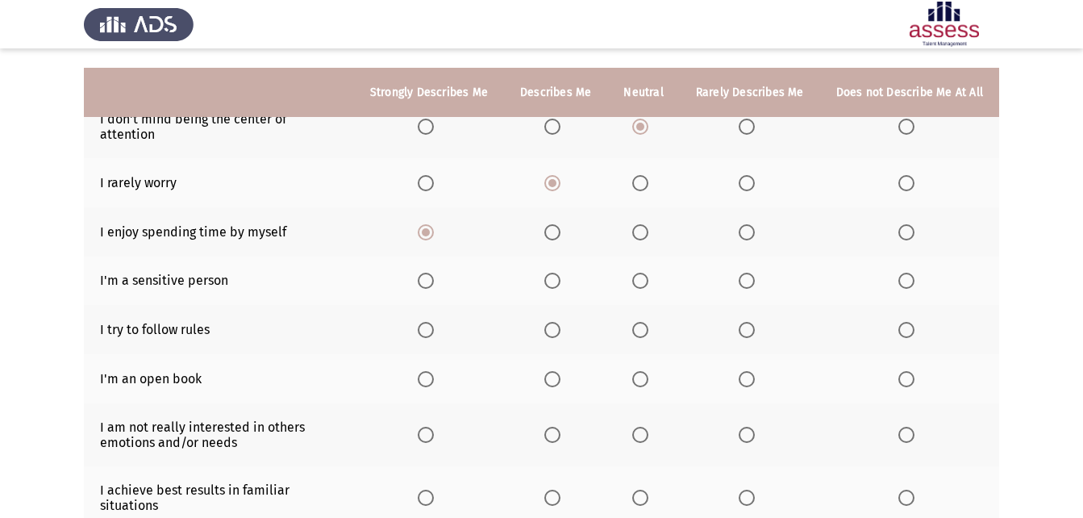
scroll to position [242, 0]
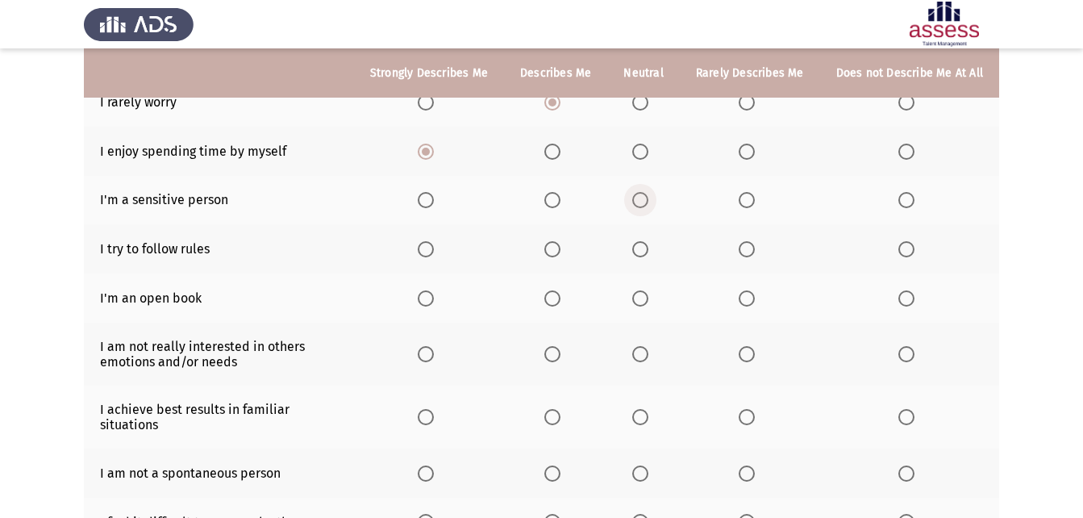
click at [647, 192] on span "Select an option" at bounding box center [640, 200] width 16 height 16
click at [647, 192] on input "Select an option" at bounding box center [640, 200] width 16 height 16
click at [747, 192] on span "Select an option" at bounding box center [747, 200] width 16 height 16
click at [747, 192] on input "Select an option" at bounding box center [747, 200] width 16 height 16
click at [560, 241] on span "Select an option" at bounding box center [552, 249] width 16 height 16
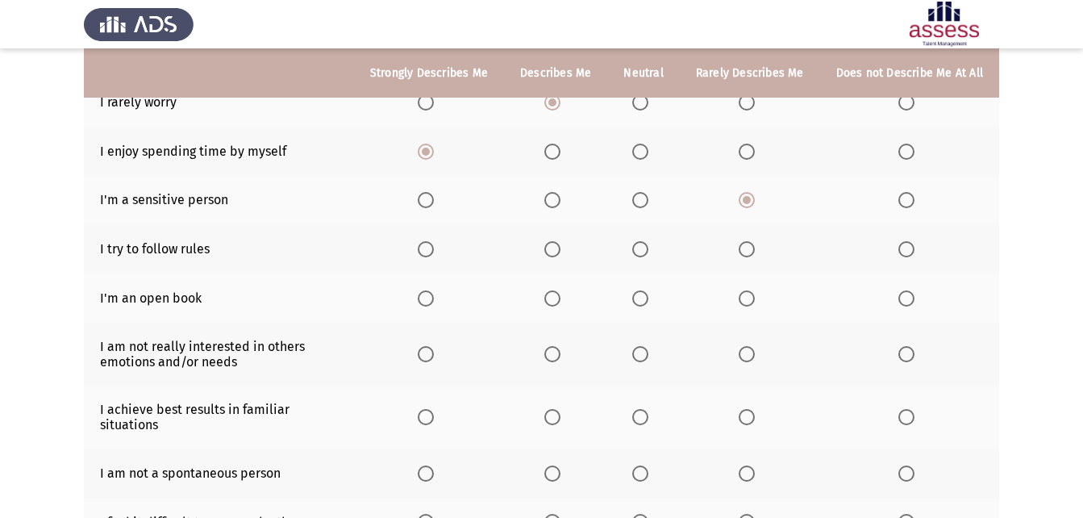
click at [560, 241] on input "Select an option" at bounding box center [552, 249] width 16 height 16
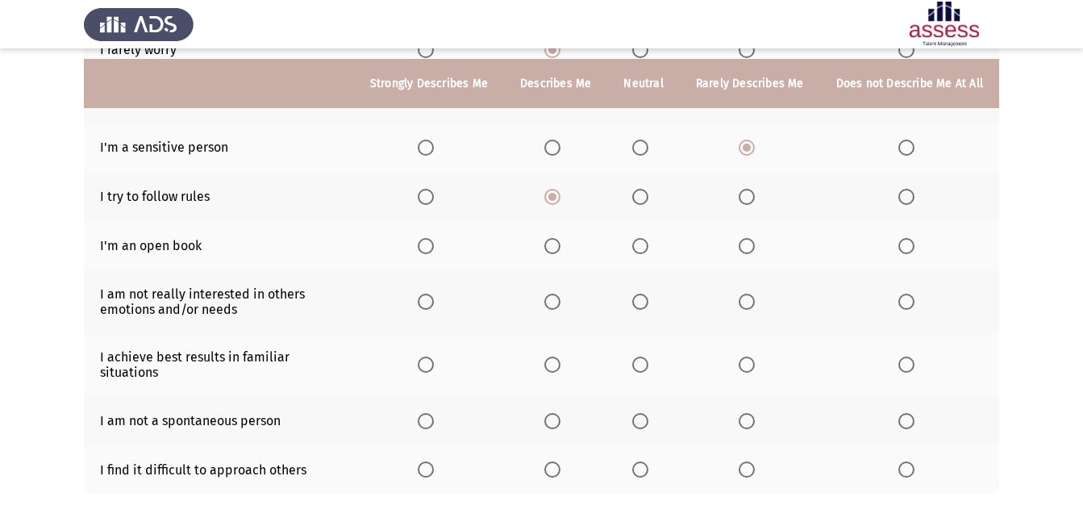
scroll to position [323, 0]
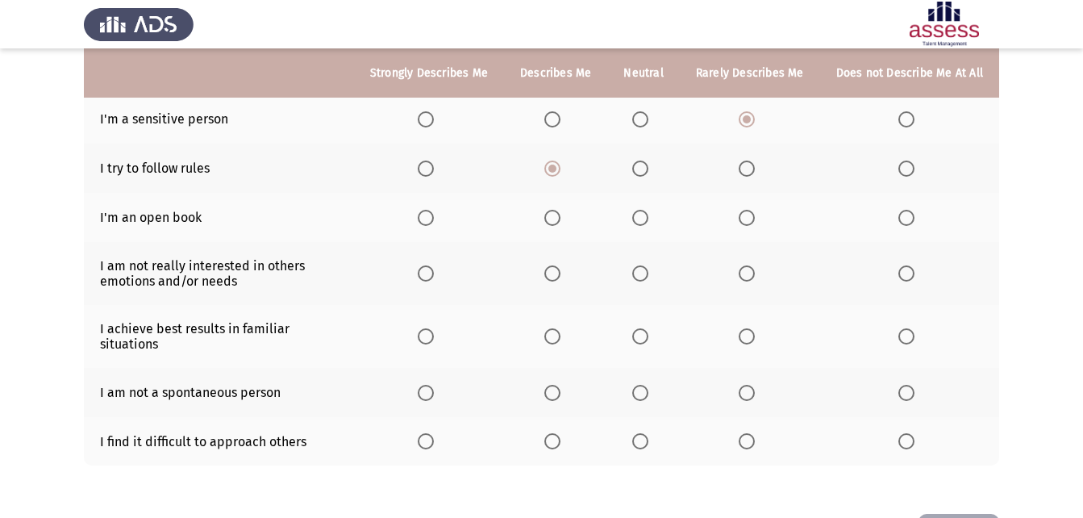
click at [748, 213] on th at bounding box center [750, 217] width 140 height 49
click at [748, 210] on span "Select an option" at bounding box center [747, 218] width 16 height 16
click at [748, 210] on input "Select an option" at bounding box center [747, 218] width 16 height 16
click at [754, 265] on span "Select an option" at bounding box center [747, 273] width 16 height 16
click at [754, 265] on input "Select an option" at bounding box center [747, 273] width 16 height 16
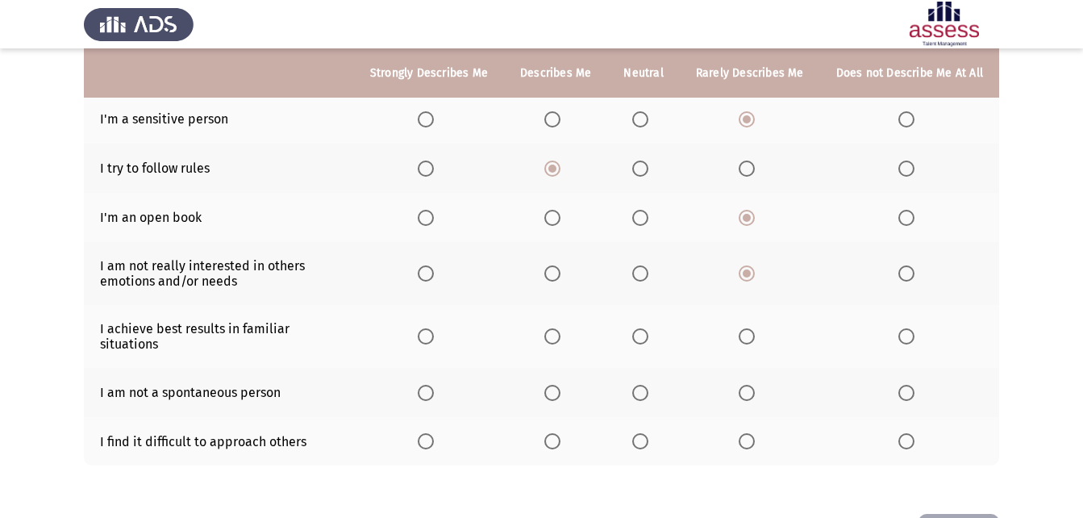
click at [434, 328] on span "Select an option" at bounding box center [426, 336] width 16 height 16
click at [434, 328] on input "Select an option" at bounding box center [426, 336] width 16 height 16
click at [558, 328] on span "Select an option" at bounding box center [552, 336] width 16 height 16
click at [558, 328] on input "Select an option" at bounding box center [552, 336] width 16 height 16
click at [643, 385] on span "Select an option" at bounding box center [640, 393] width 16 height 16
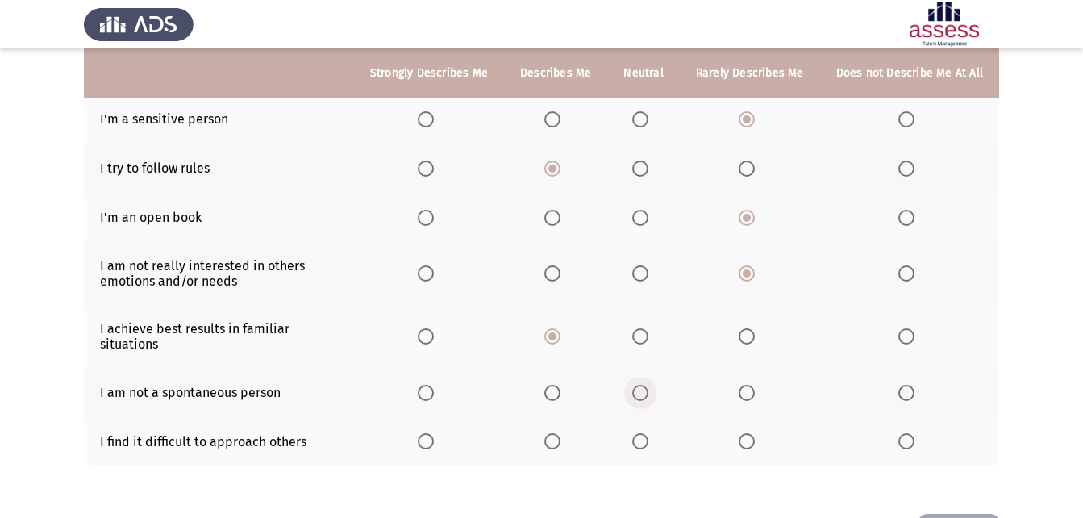
click at [643, 385] on input "Select an option" at bounding box center [640, 393] width 16 height 16
click at [755, 433] on span "Select an option" at bounding box center [747, 441] width 16 height 16
click at [755, 433] on input "Select an option" at bounding box center [747, 441] width 16 height 16
click at [905, 433] on span "Select an option" at bounding box center [906, 441] width 16 height 16
click at [905, 433] on input "Select an option" at bounding box center [906, 441] width 16 height 16
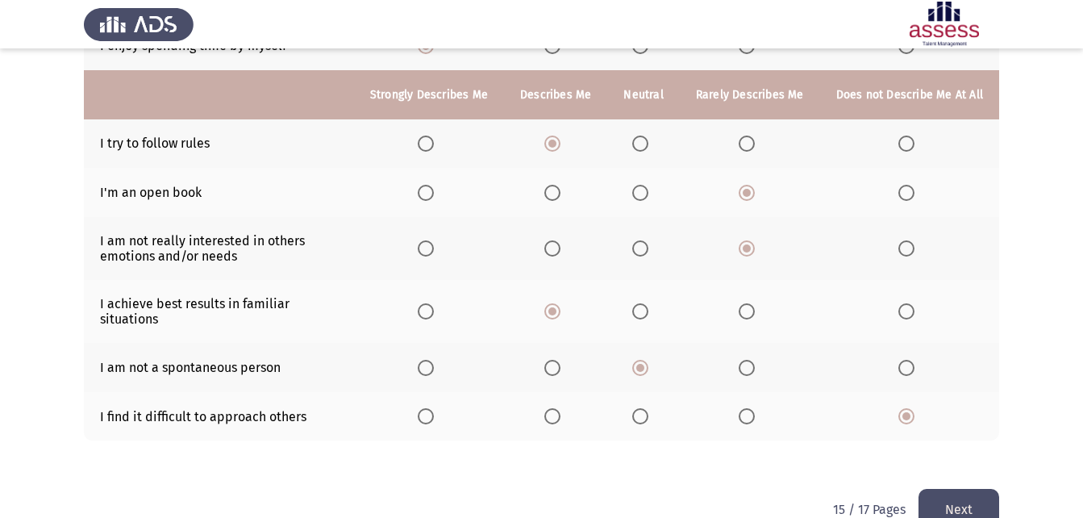
scroll to position [369, 0]
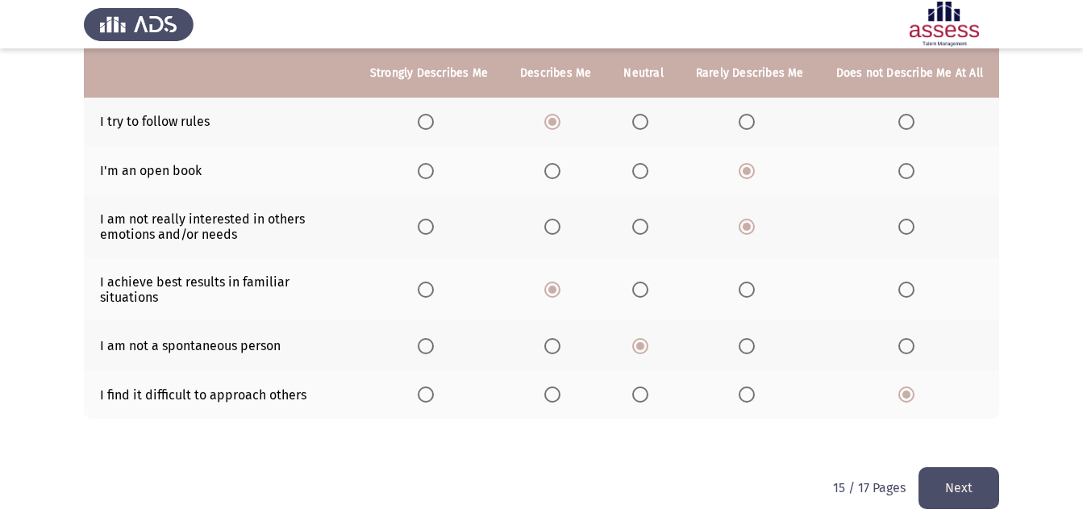
click at [945, 455] on button "Next" at bounding box center [958, 487] width 81 height 41
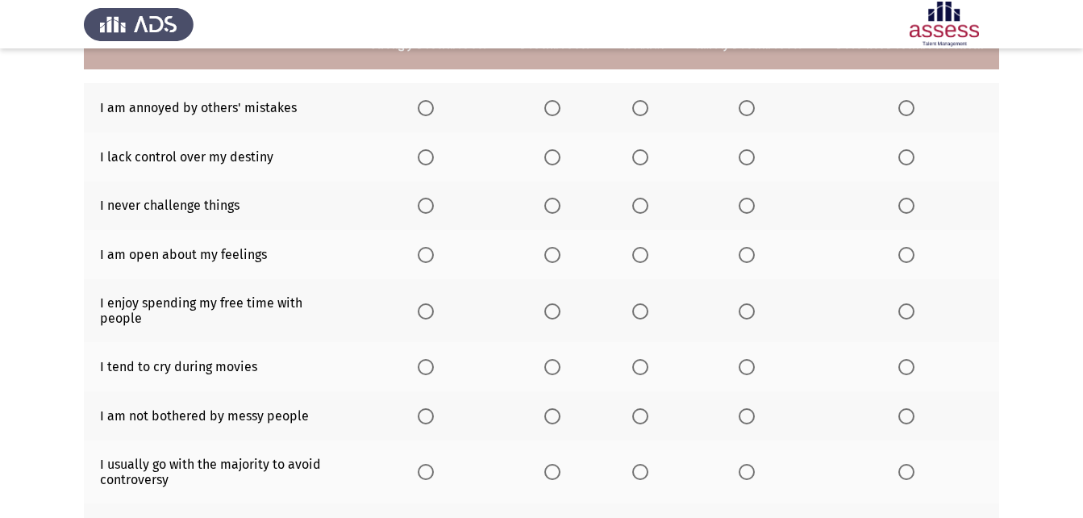
scroll to position [145, 0]
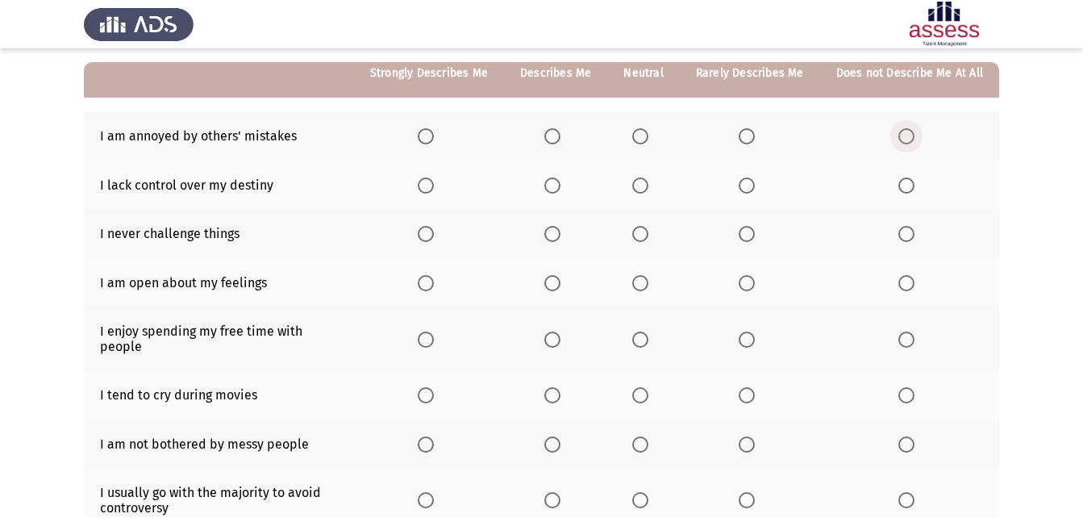
click at [911, 137] on span "Select an option" at bounding box center [906, 136] width 16 height 16
click at [911, 137] on input "Select an option" at bounding box center [906, 136] width 16 height 16
click at [750, 189] on span "Select an option" at bounding box center [747, 185] width 16 height 16
click at [750, 189] on input "Select an option" at bounding box center [747, 185] width 16 height 16
click at [906, 230] on span "Select an option" at bounding box center [906, 234] width 16 height 16
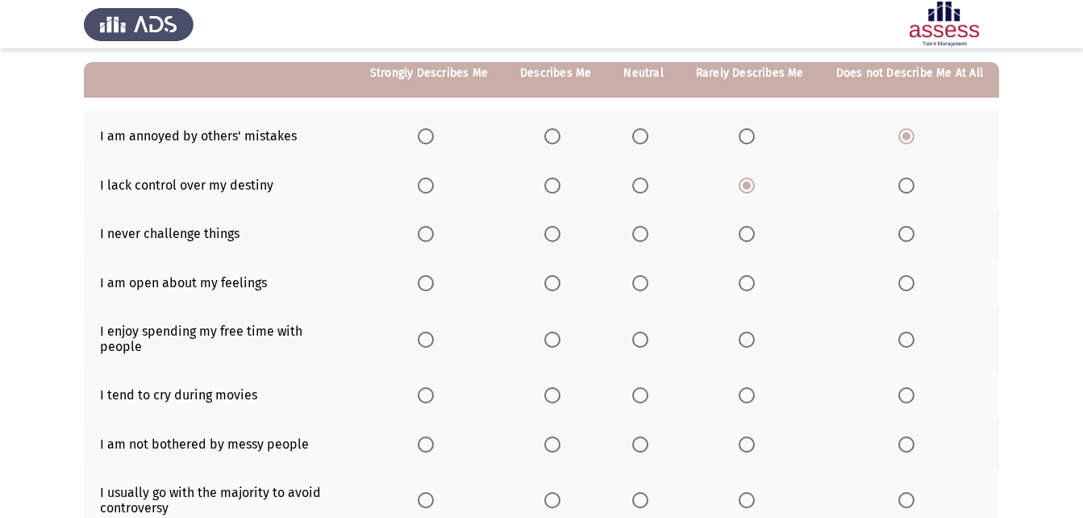
click at [906, 230] on input "Select an option" at bounding box center [906, 234] width 16 height 16
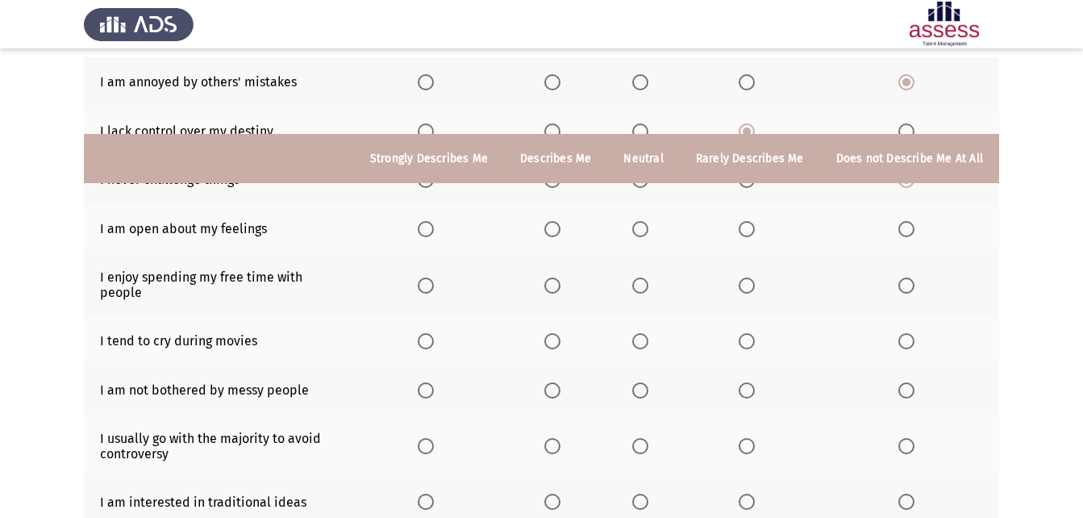
scroll to position [306, 0]
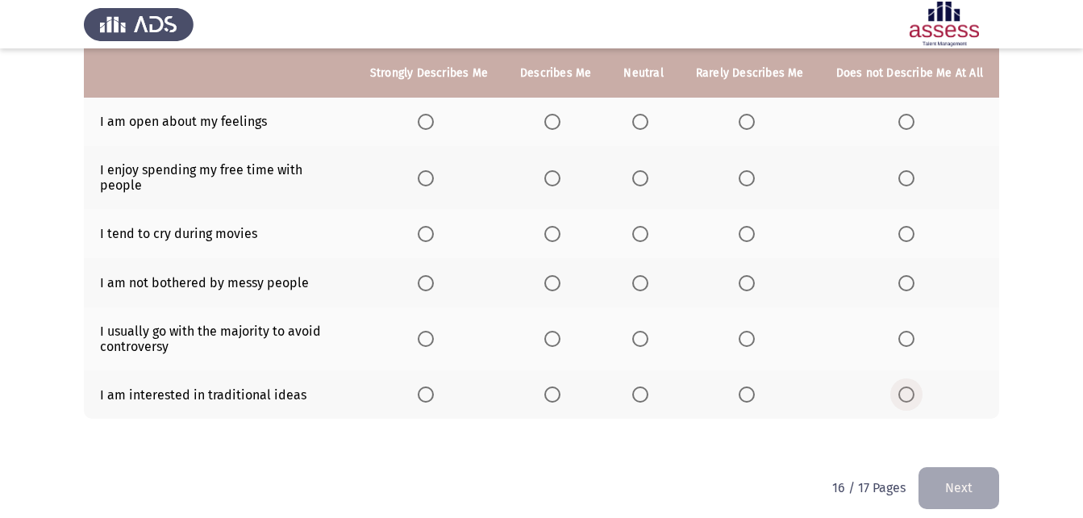
click at [911, 386] on span "Select an option" at bounding box center [906, 394] width 16 height 16
click at [911, 386] on input "Select an option" at bounding box center [906, 394] width 16 height 16
click at [901, 331] on span "Select an option" at bounding box center [906, 339] width 16 height 16
click at [901, 331] on input "Select an option" at bounding box center [906, 339] width 16 height 16
click at [751, 275] on span "Select an option" at bounding box center [747, 283] width 16 height 16
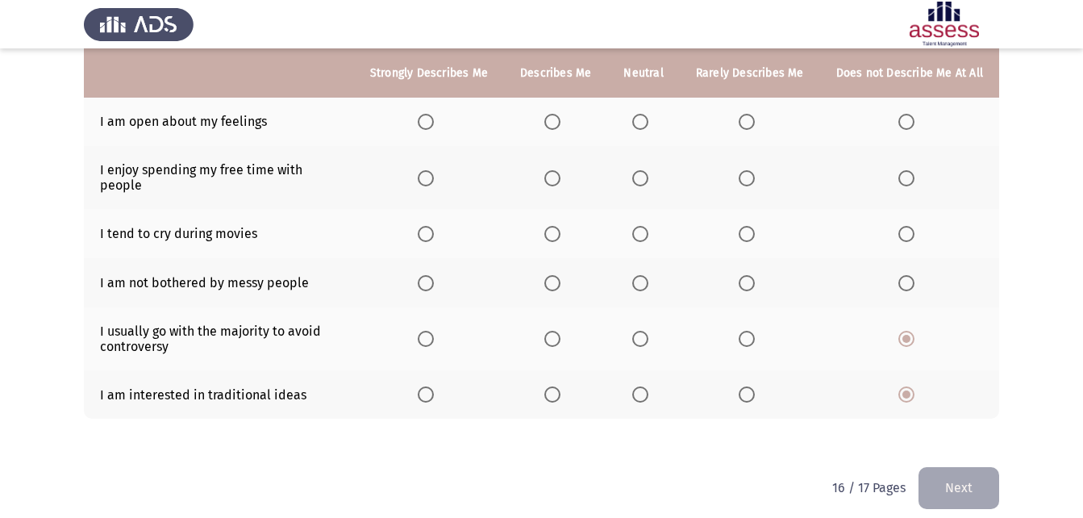
click at [751, 275] on input "Select an option" at bounding box center [747, 283] width 16 height 16
click at [755, 226] on span "Select an option" at bounding box center [747, 234] width 16 height 16
click at [755, 226] on input "Select an option" at bounding box center [747, 234] width 16 height 16
click at [899, 226] on span "Select an option" at bounding box center [906, 234] width 16 height 16
click at [899, 226] on input "Select an option" at bounding box center [906, 234] width 16 height 16
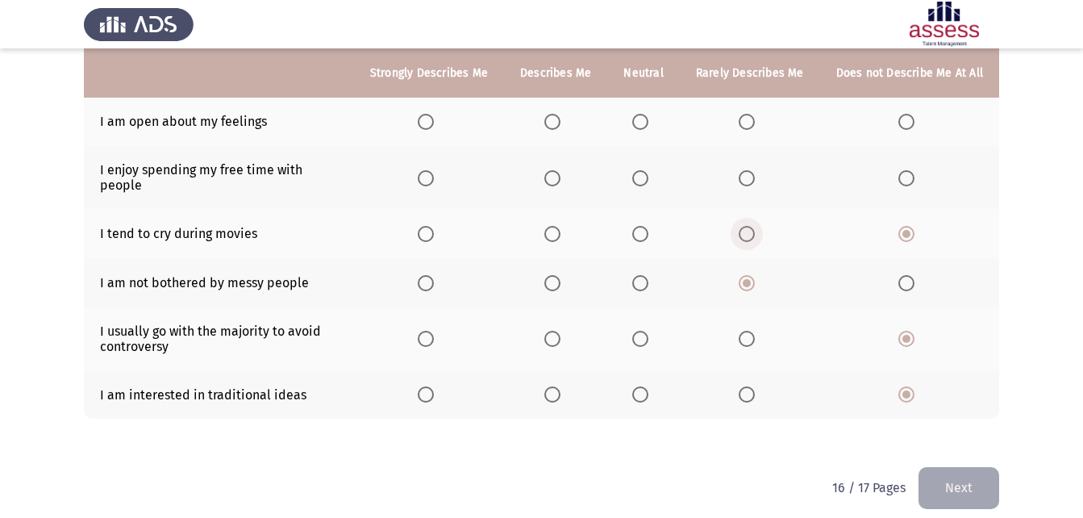
click at [755, 226] on span "Select an option" at bounding box center [747, 234] width 16 height 16
click at [755, 226] on input "Select an option" at bounding box center [747, 234] width 16 height 16
click at [645, 177] on span "Select an option" at bounding box center [640, 178] width 16 height 16
click at [645, 177] on input "Select an option" at bounding box center [640, 178] width 16 height 16
click at [648, 119] on span "Select an option" at bounding box center [640, 122] width 16 height 16
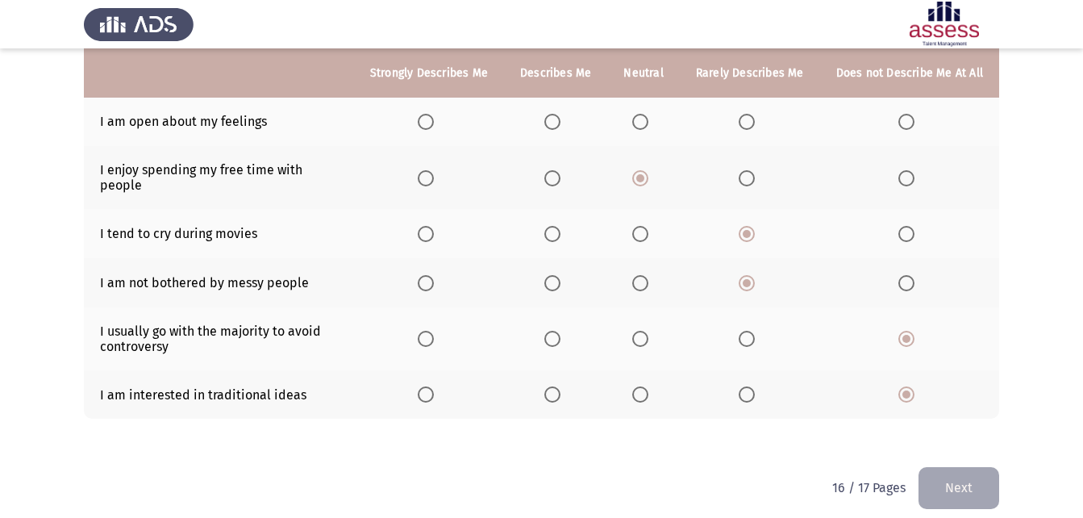
click at [648, 119] on input "Select an option" at bounding box center [640, 122] width 16 height 16
click at [967, 455] on button "Next" at bounding box center [958, 487] width 81 height 41
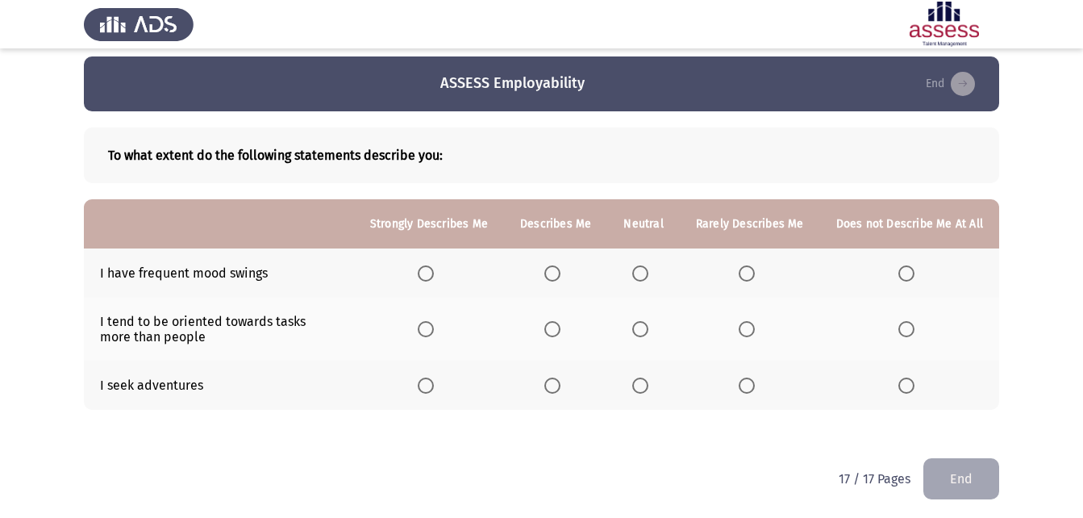
scroll to position [13, 0]
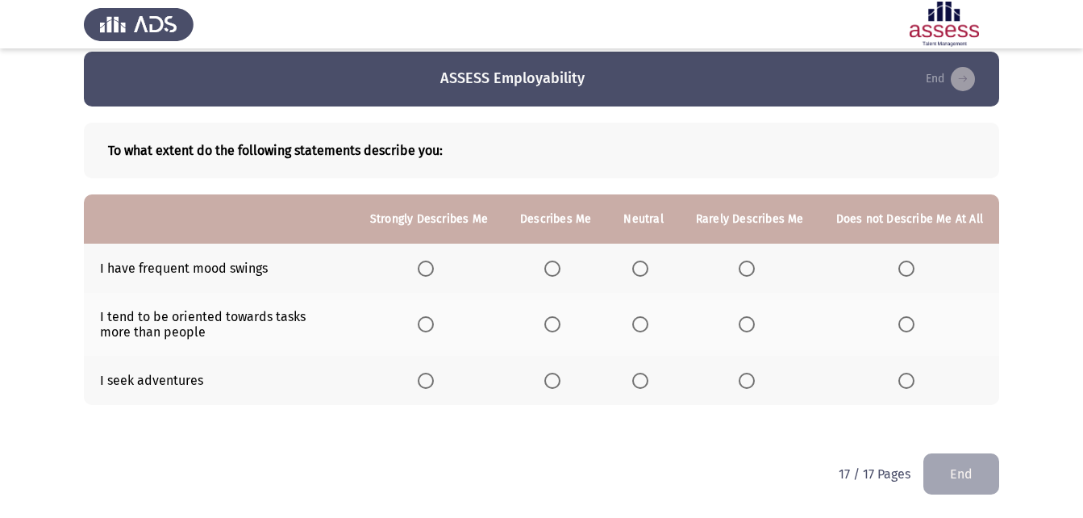
click at [909, 265] on span "Select an option" at bounding box center [906, 268] width 16 height 16
click at [909, 265] on input "Select an option" at bounding box center [906, 268] width 16 height 16
click at [914, 379] on span "Select an option" at bounding box center [906, 380] width 16 height 16
click at [914, 379] on input "Select an option" at bounding box center [906, 380] width 16 height 16
click at [648, 323] on span "Select an option" at bounding box center [640, 324] width 16 height 16
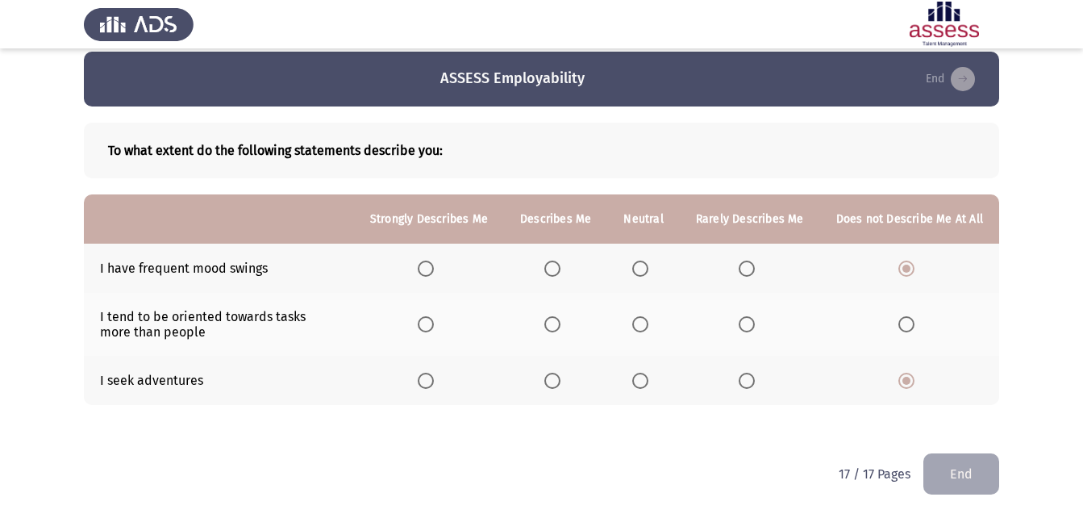
click at [648, 323] on input "Select an option" at bounding box center [640, 324] width 16 height 16
click at [972, 455] on button "End" at bounding box center [961, 473] width 76 height 41
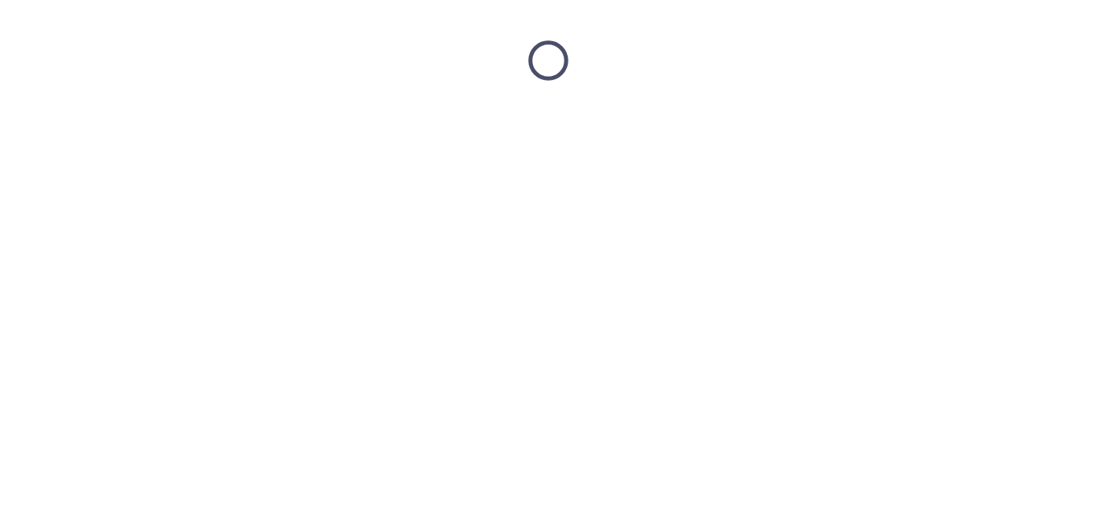
scroll to position [0, 0]
